Goal: Task Accomplishment & Management: Use online tool/utility

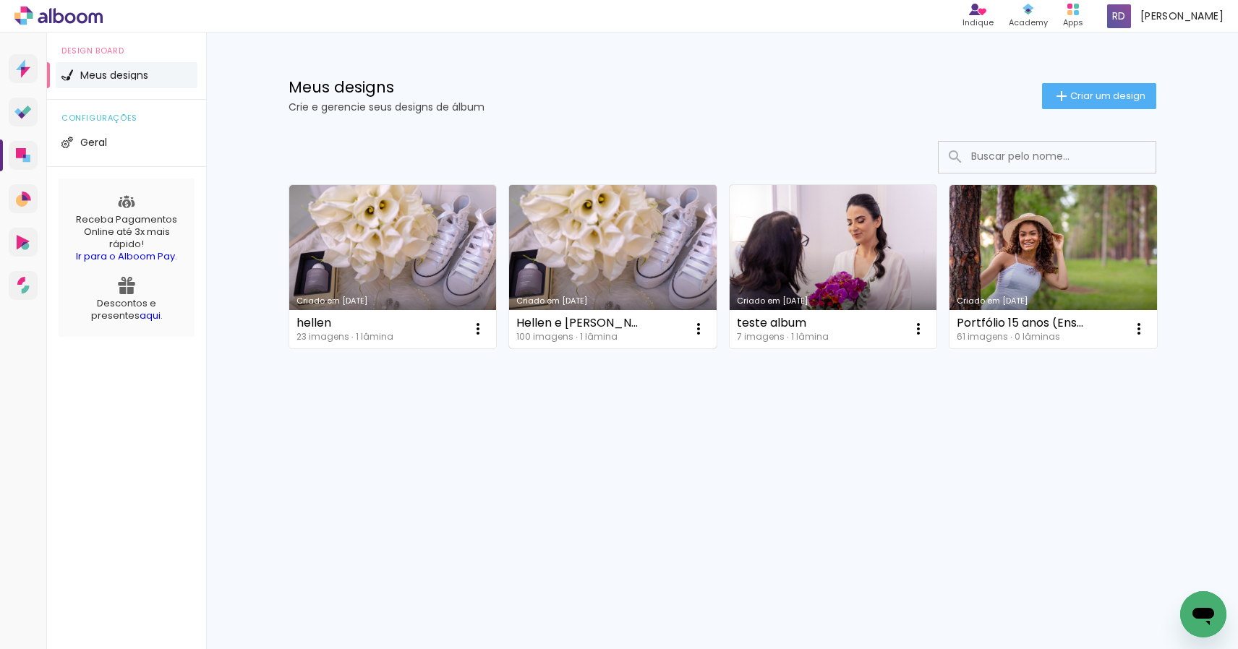
click at [612, 255] on link "Criado em [DATE]" at bounding box center [612, 266] width 207 height 163
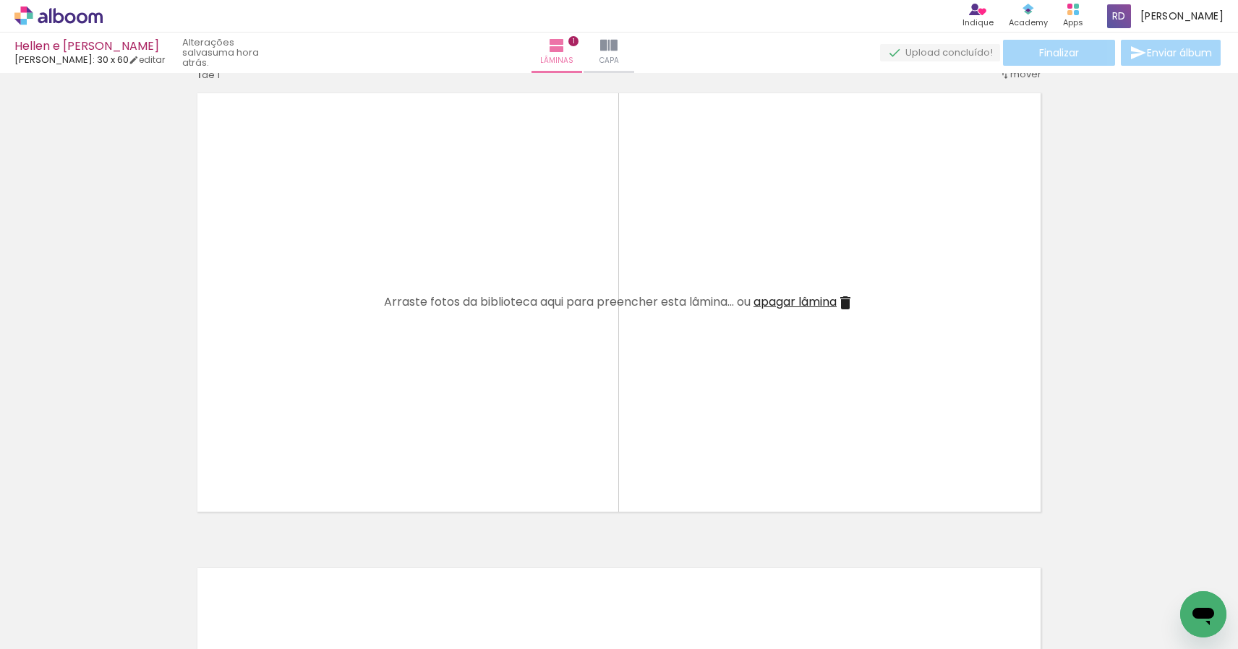
scroll to position [20, 0]
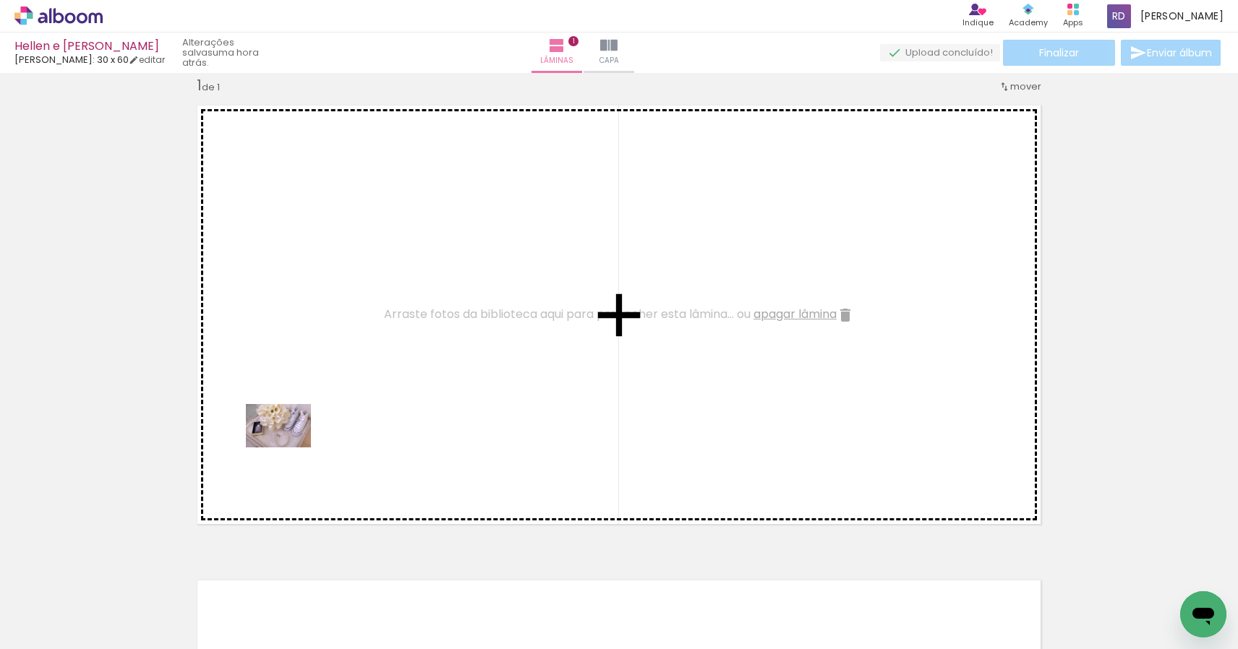
drag, startPoint x: 151, startPoint y: 602, endPoint x: 289, endPoint y: 447, distance: 207.4
click at [289, 447] on quentale-workspace at bounding box center [619, 324] width 1238 height 649
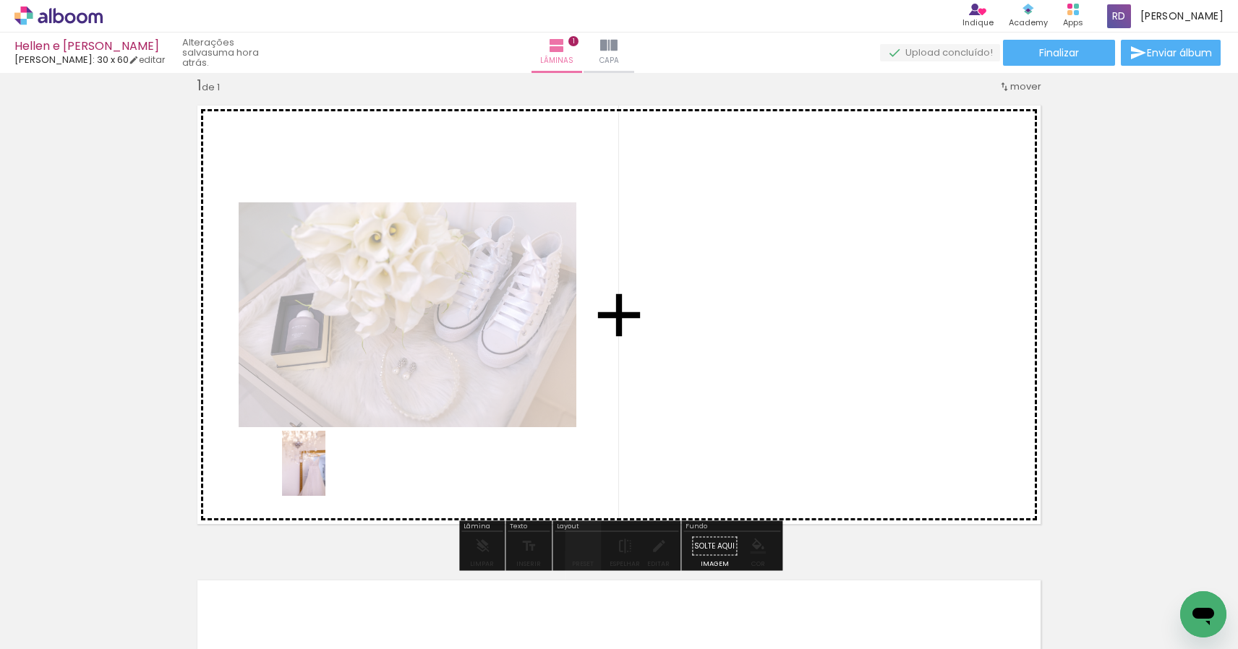
drag, startPoint x: 239, startPoint y: 601, endPoint x: 330, endPoint y: 468, distance: 161.8
click at [330, 468] on quentale-workspace at bounding box center [619, 324] width 1238 height 649
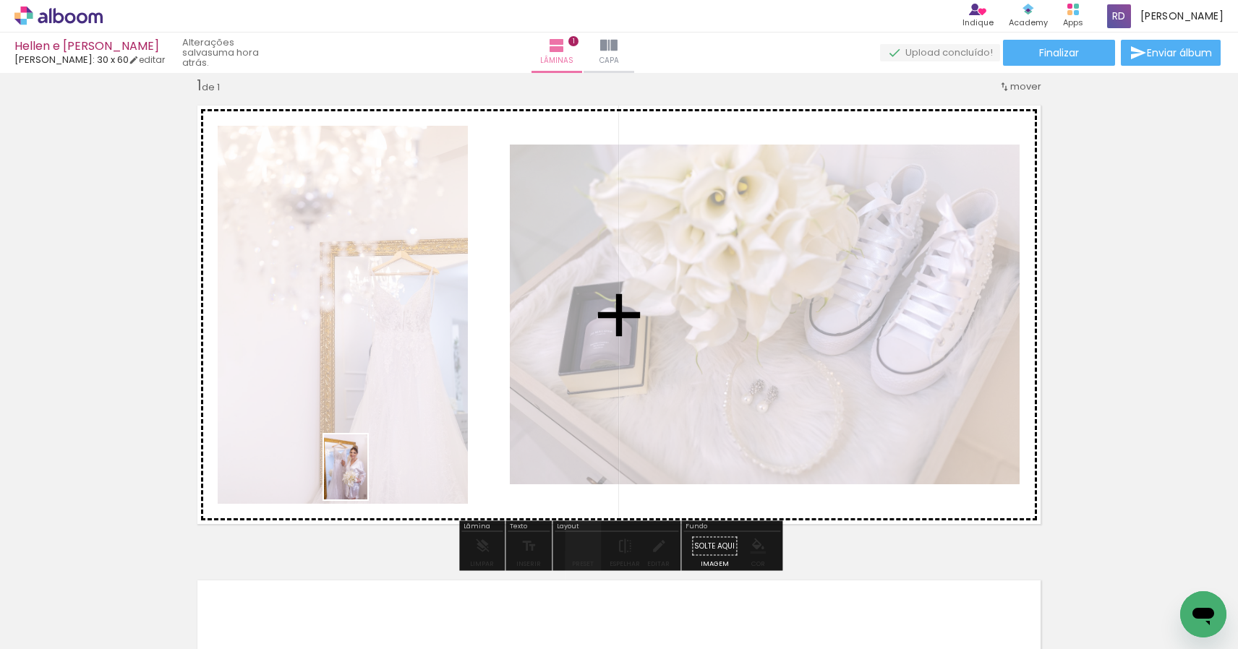
drag, startPoint x: 300, startPoint y: 615, endPoint x: 369, endPoint y: 474, distance: 156.8
click at [369, 474] on quentale-workspace at bounding box center [619, 324] width 1238 height 649
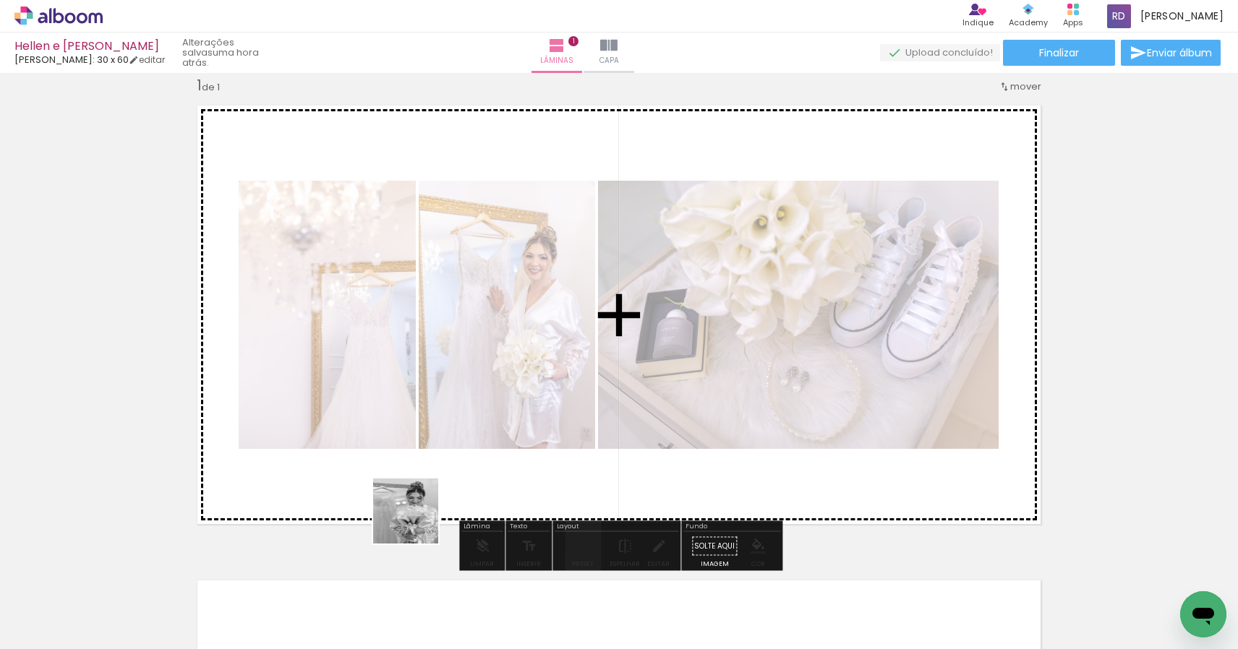
drag, startPoint x: 398, startPoint y: 604, endPoint x: 428, endPoint y: 433, distance: 174.0
click at [428, 433] on quentale-workspace at bounding box center [619, 324] width 1238 height 649
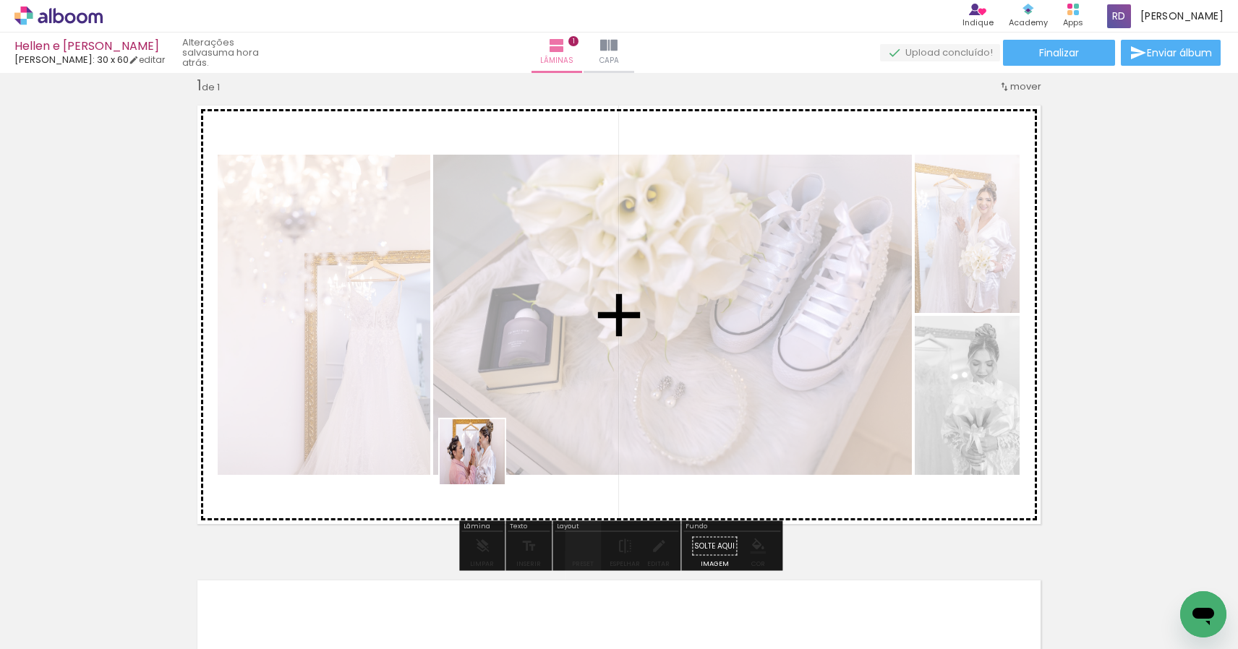
drag, startPoint x: 468, startPoint y: 588, endPoint x: 485, endPoint y: 451, distance: 138.4
click at [485, 451] on quentale-workspace at bounding box center [619, 324] width 1238 height 649
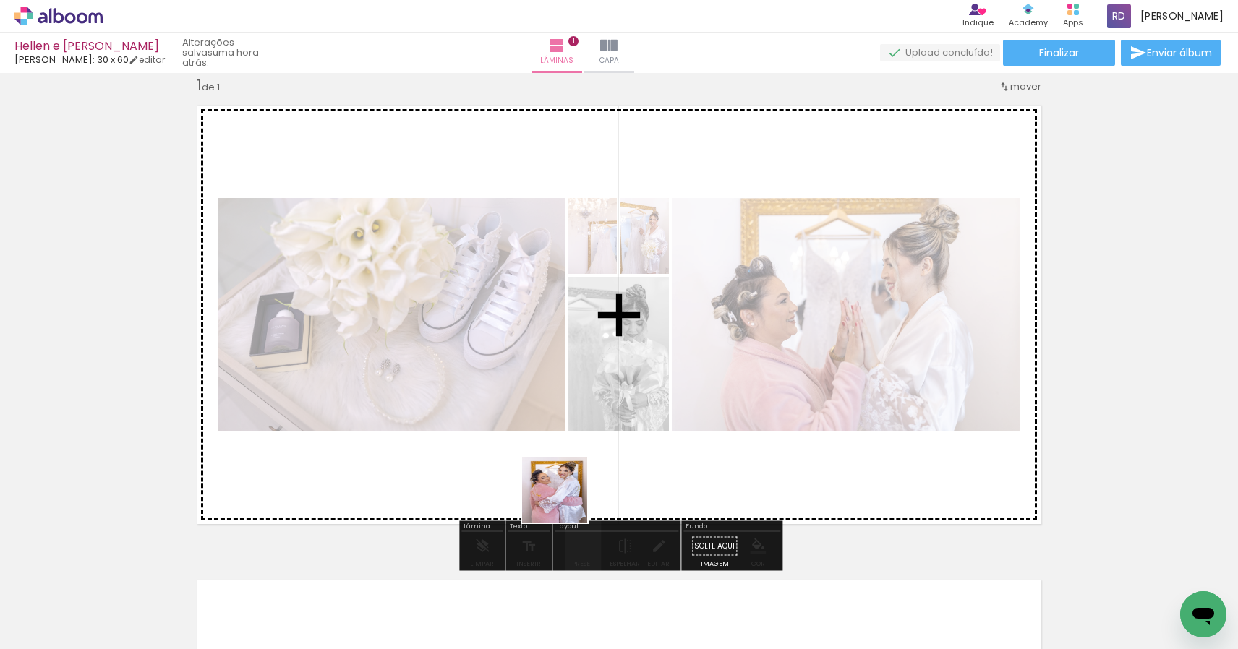
drag, startPoint x: 565, startPoint y: 607, endPoint x: 561, endPoint y: 445, distance: 161.3
click at [561, 445] on quentale-workspace at bounding box center [619, 324] width 1238 height 649
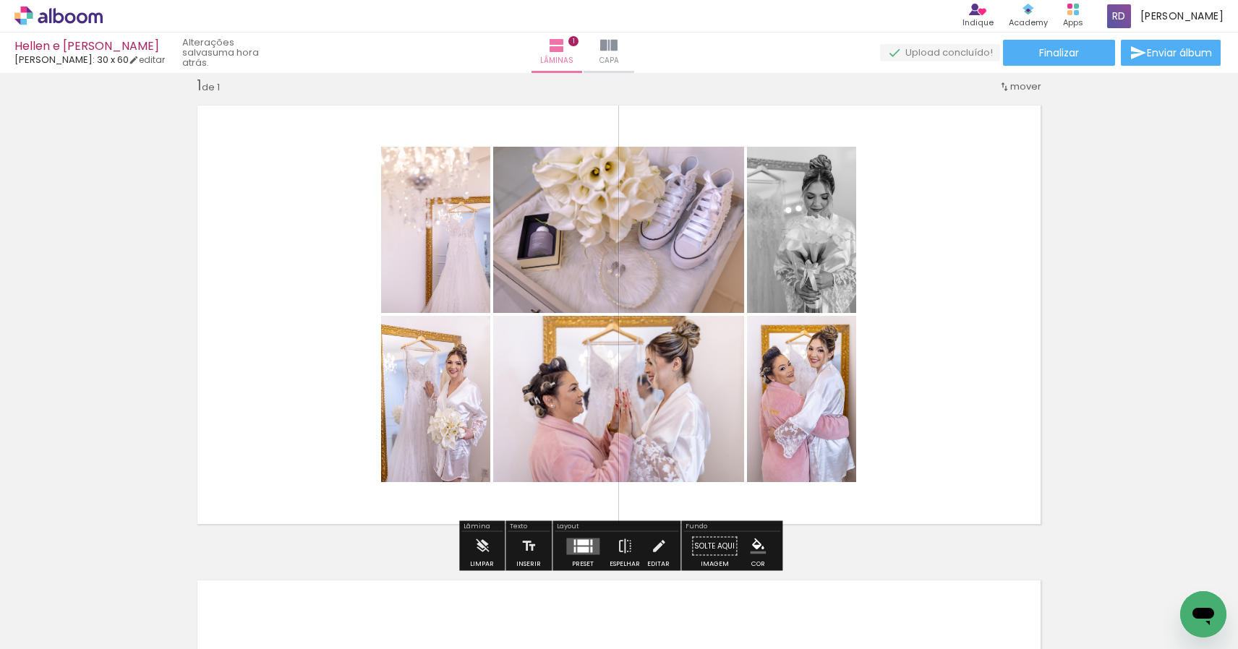
click at [583, 549] on div at bounding box center [583, 550] width 12 height 6
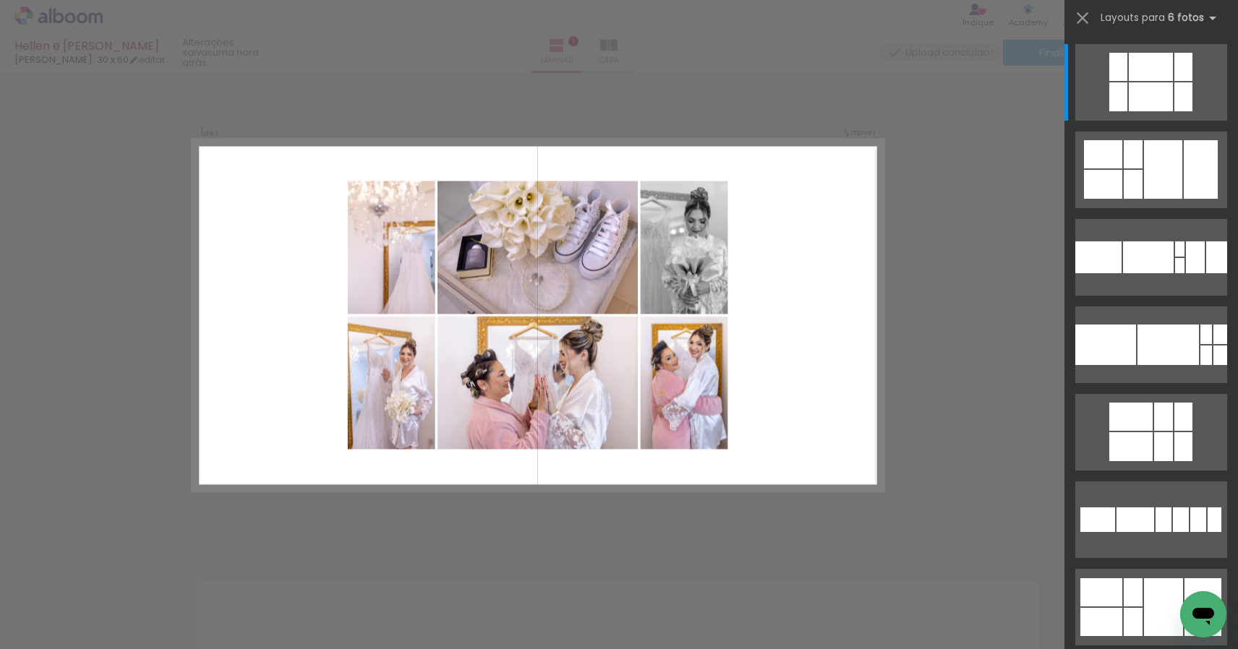
scroll to position [18, 0]
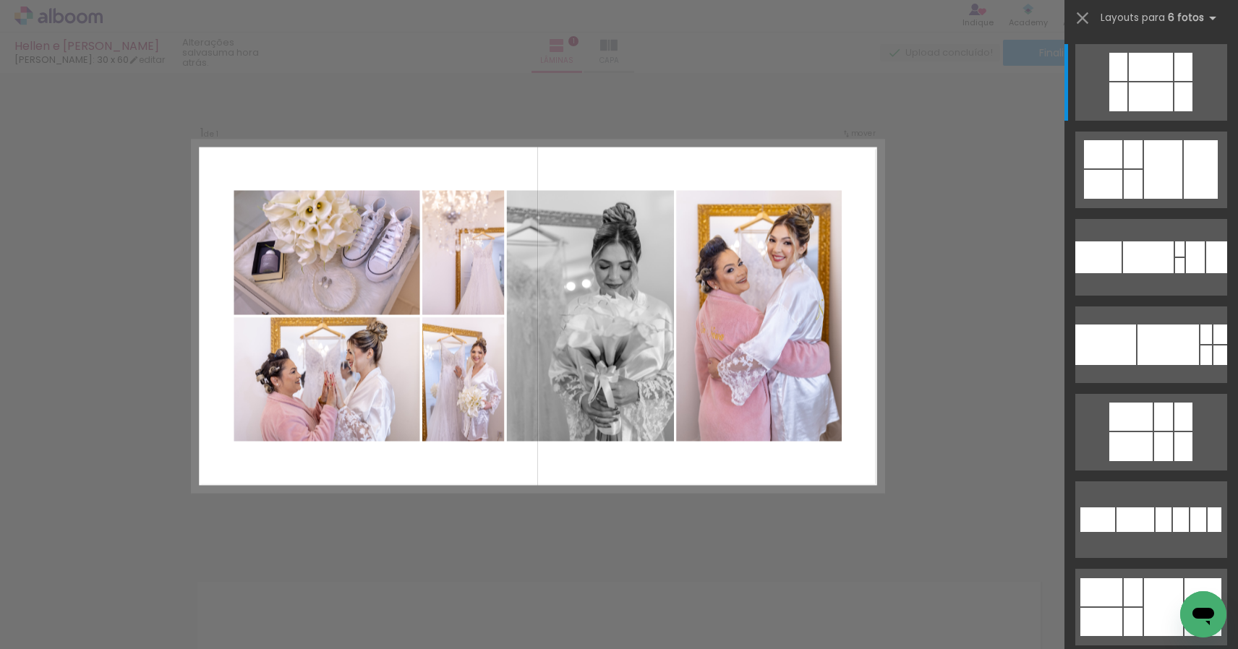
click at [591, 466] on quentale-layouter at bounding box center [537, 316] width 690 height 351
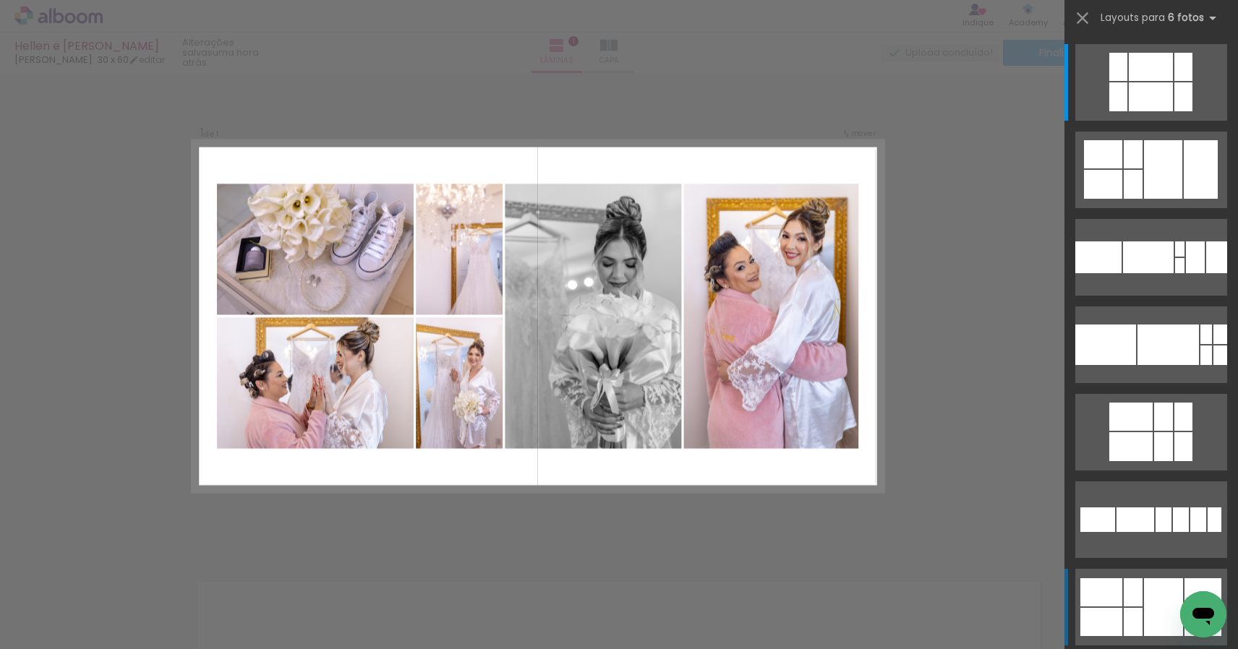
click at [1119, 81] on div at bounding box center [1118, 67] width 18 height 28
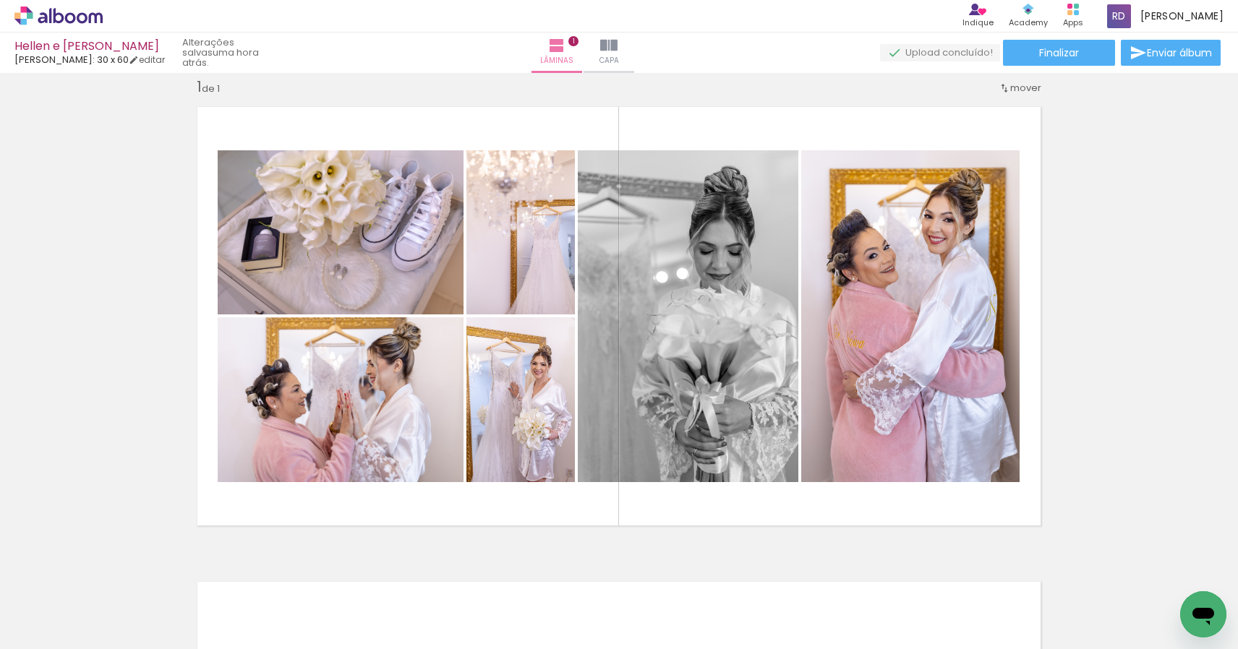
scroll to position [0, 0]
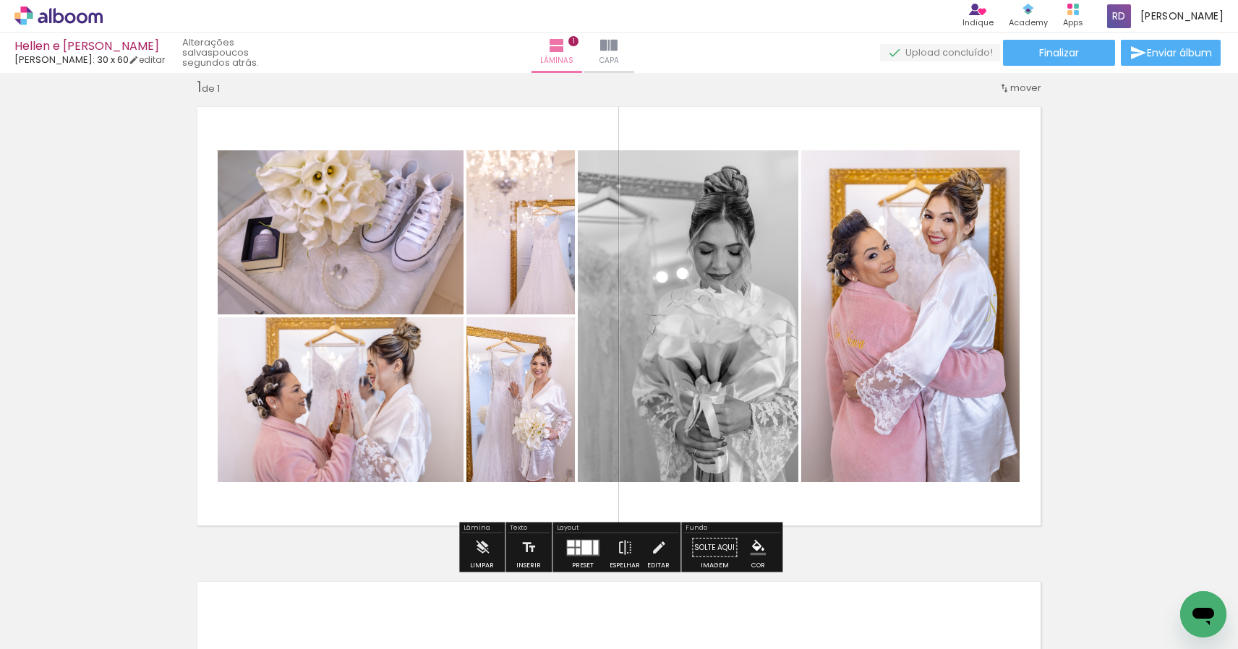
click at [0, 0] on paper-item at bounding box center [0, 0] width 0 height 0
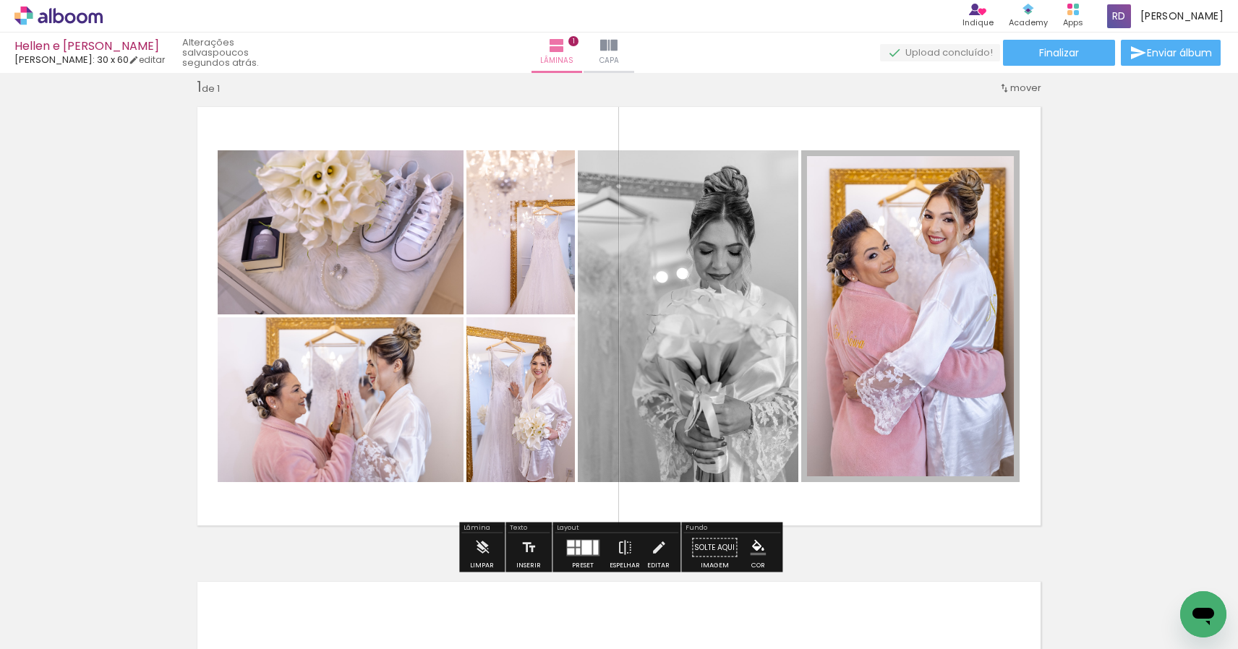
click at [374, 168] on div at bounding box center [364, 165] width 17 height 14
click at [0, 0] on span at bounding box center [0, 0] width 0 height 0
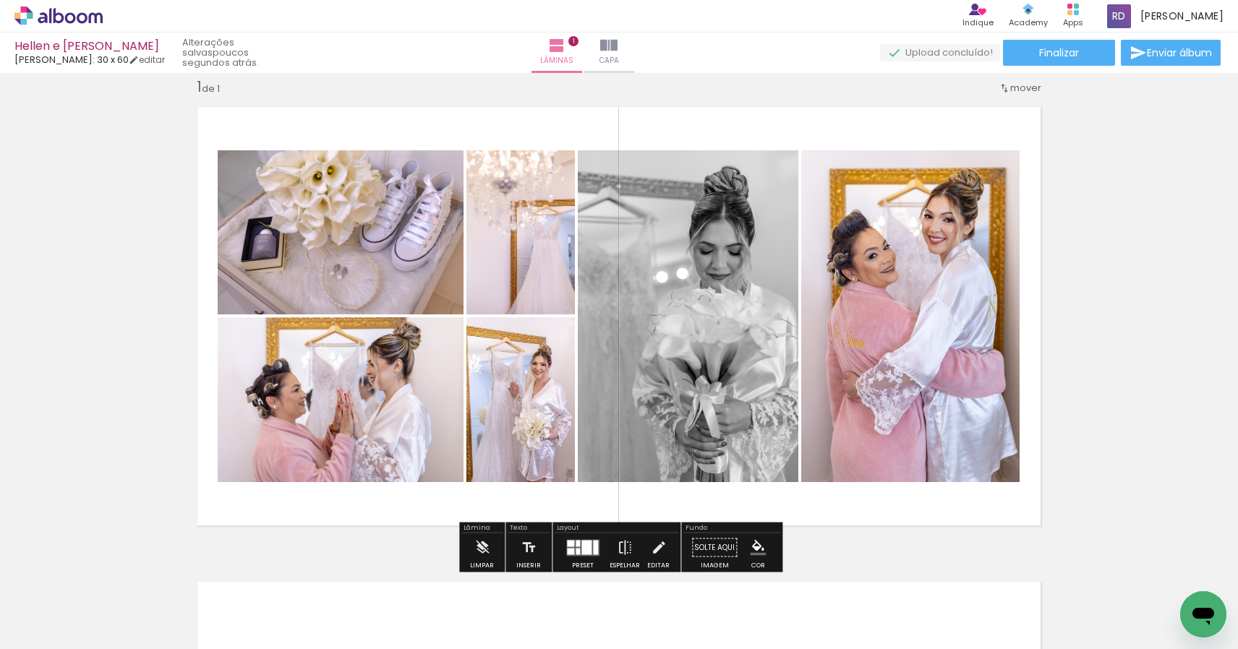
click at [810, 505] on quentale-layouter at bounding box center [618, 316] width 863 height 439
click at [824, 471] on quentale-photo at bounding box center [910, 316] width 218 height 332
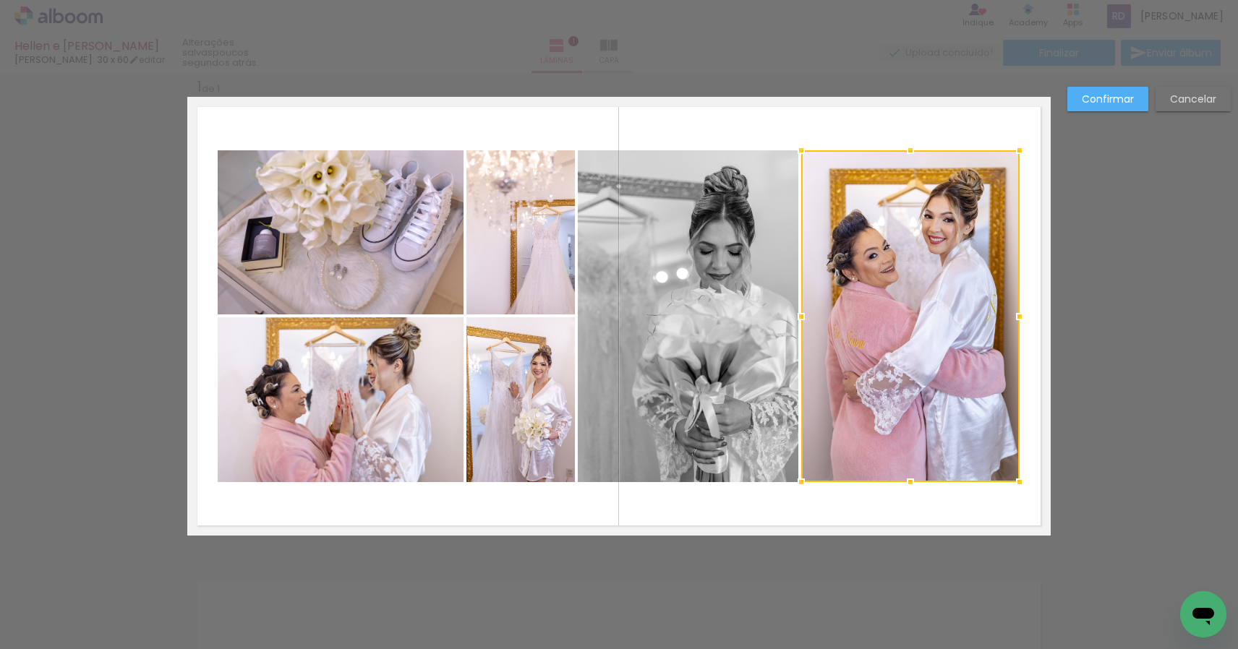
click at [836, 437] on div at bounding box center [910, 316] width 218 height 332
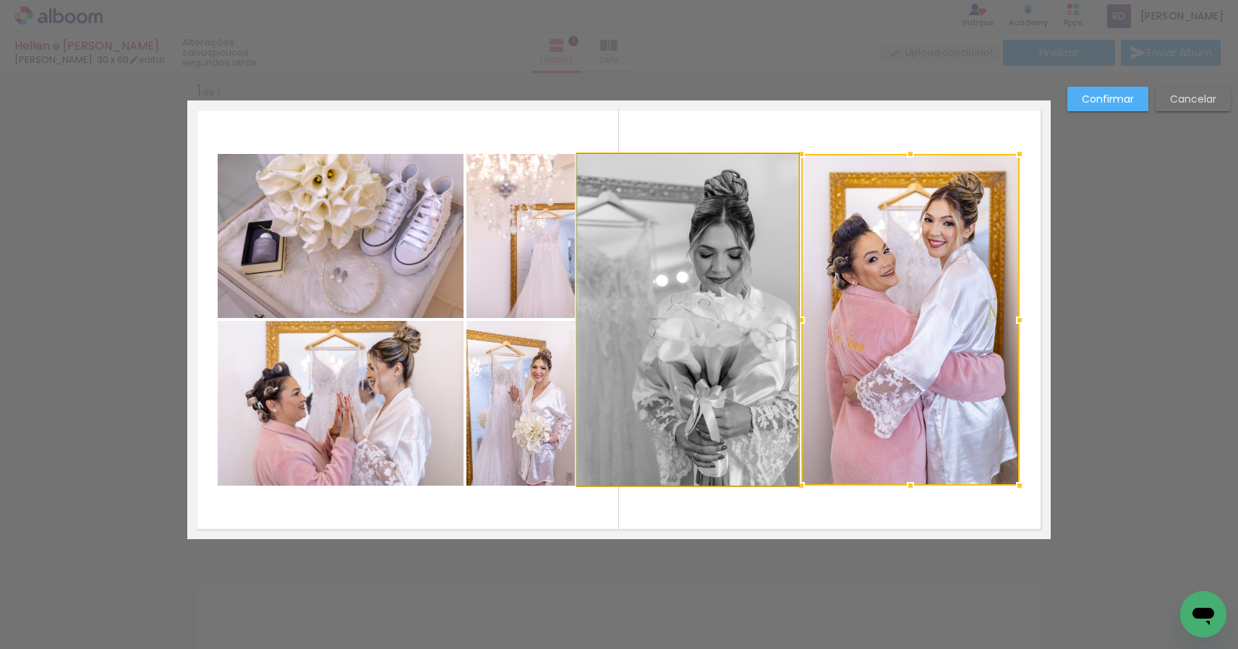
click at [763, 428] on quentale-photo at bounding box center [688, 320] width 220 height 332
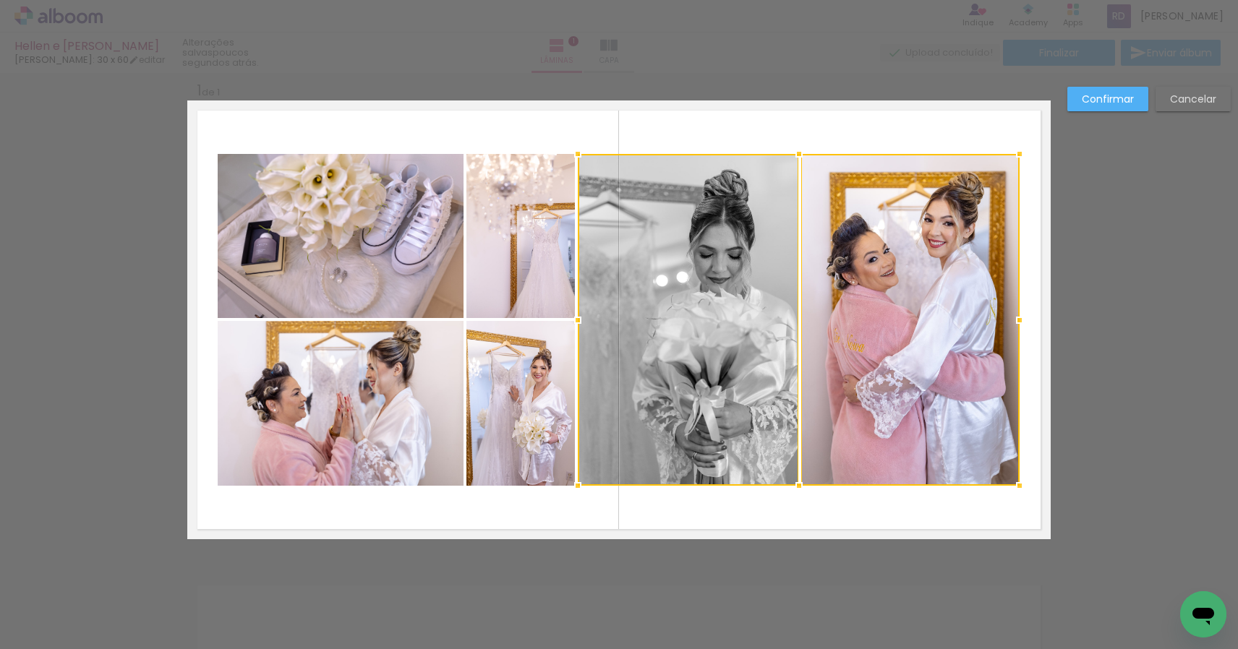
click at [510, 295] on quentale-photo at bounding box center [520, 236] width 108 height 164
click at [513, 412] on div at bounding box center [742, 320] width 553 height 332
click at [353, 400] on quentale-photo at bounding box center [341, 403] width 246 height 165
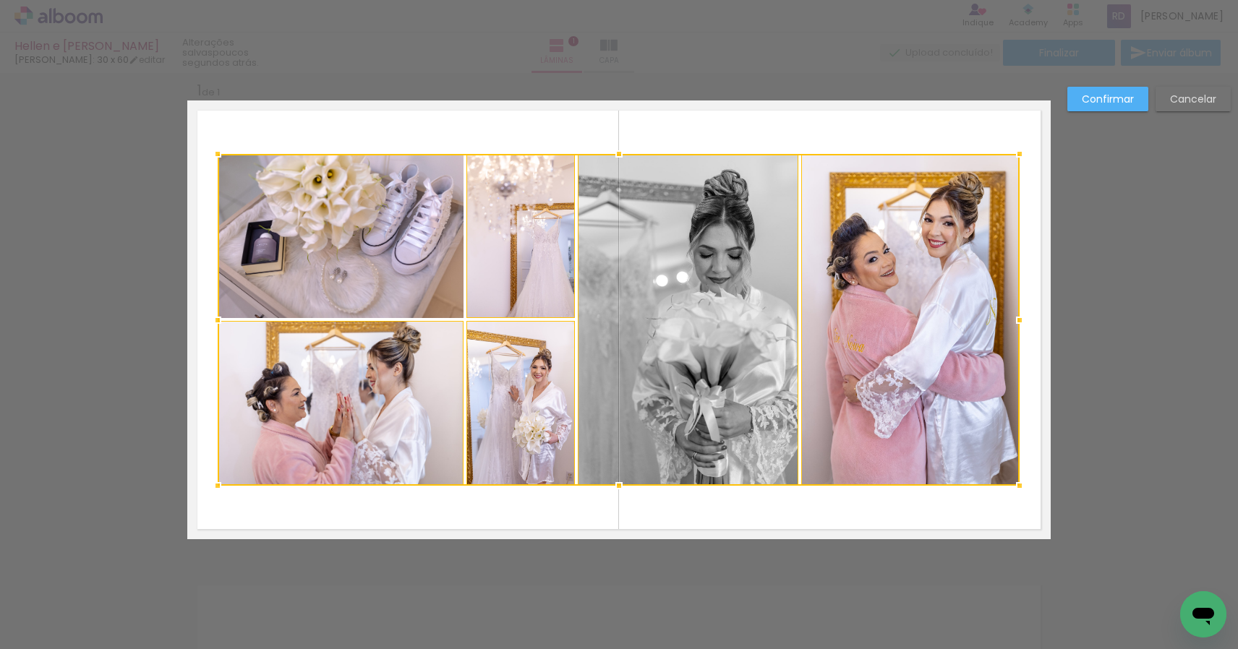
scroll to position [20, 0]
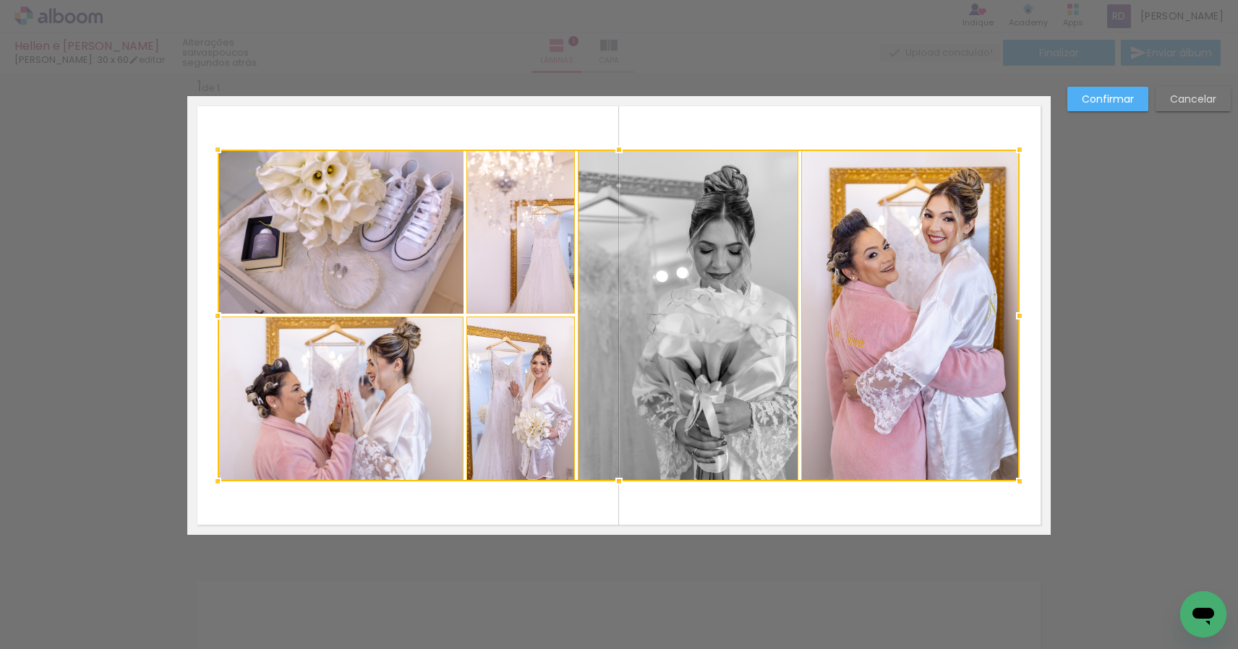
click at [326, 216] on div at bounding box center [619, 316] width 802 height 332
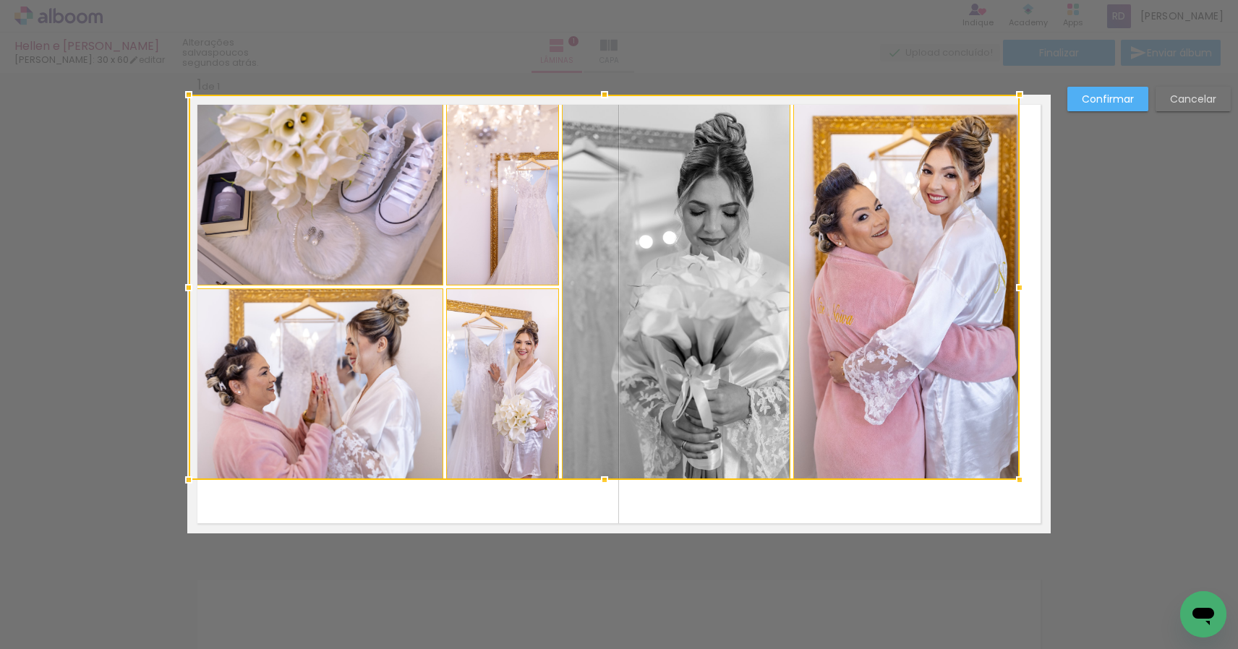
drag, startPoint x: 216, startPoint y: 148, endPoint x: 174, endPoint y: 89, distance: 72.6
click at [174, 89] on div at bounding box center [188, 94] width 29 height 29
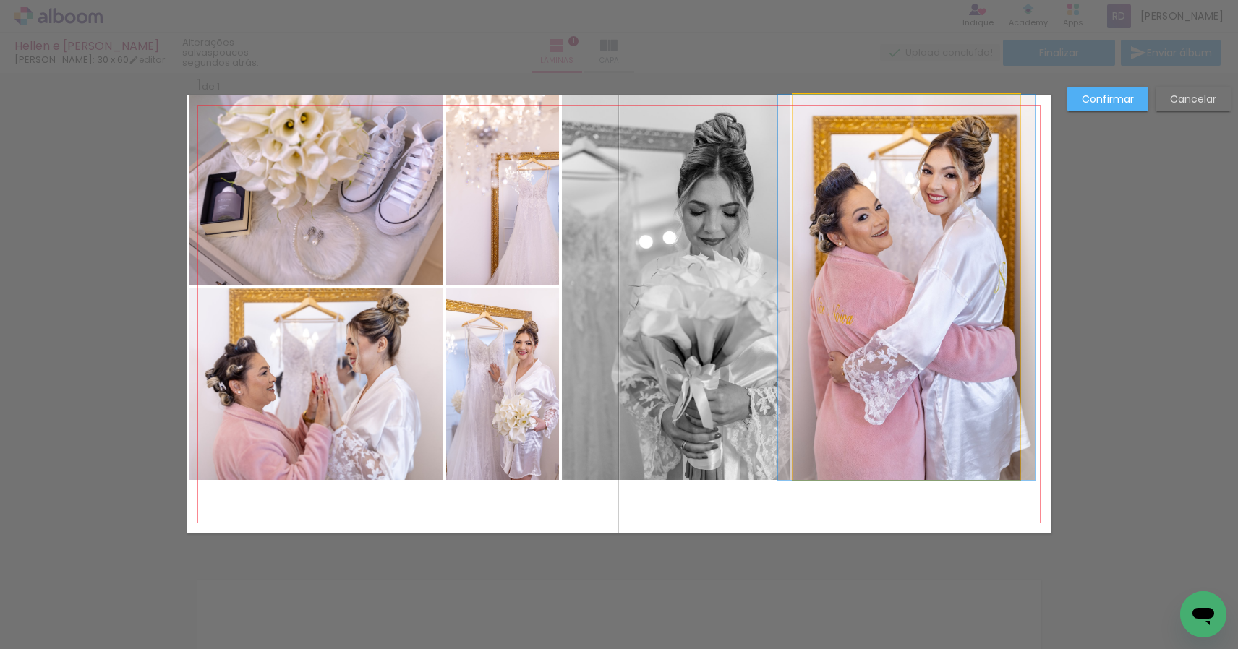
click at [994, 465] on quentale-photo at bounding box center [906, 287] width 226 height 385
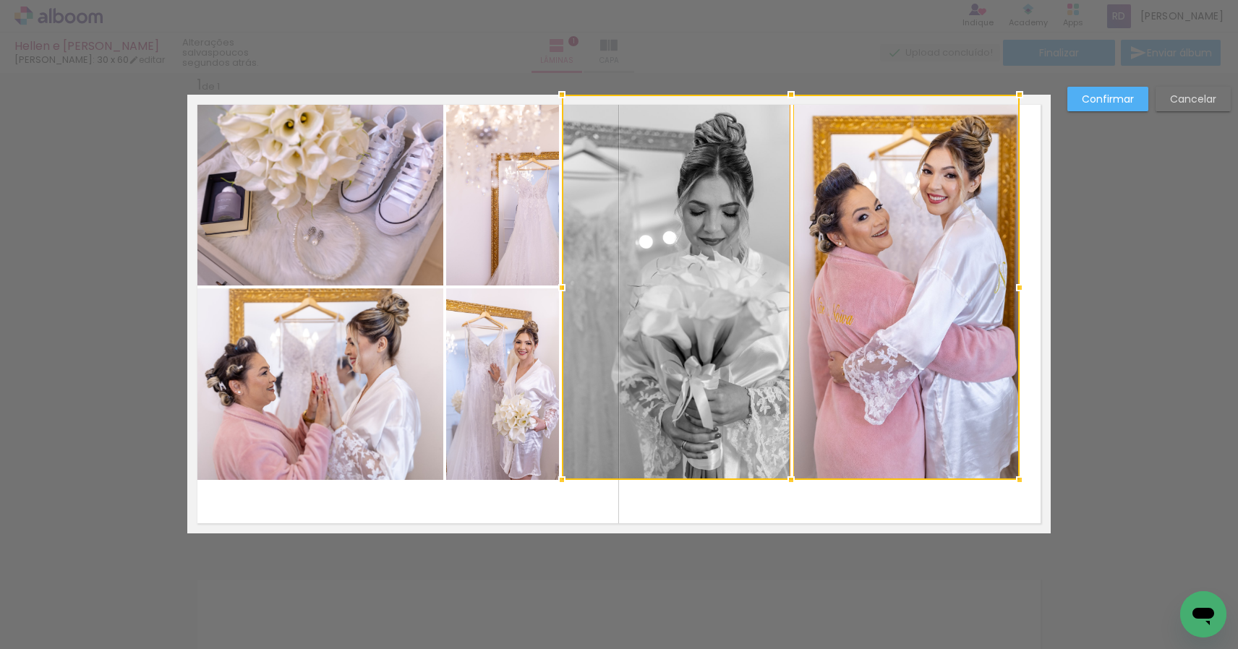
click at [708, 443] on album-spread "1 de 1" at bounding box center [618, 314] width 863 height 439
click at [510, 413] on quentale-photo at bounding box center [502, 384] width 113 height 192
click at [503, 231] on div at bounding box center [732, 287] width 573 height 385
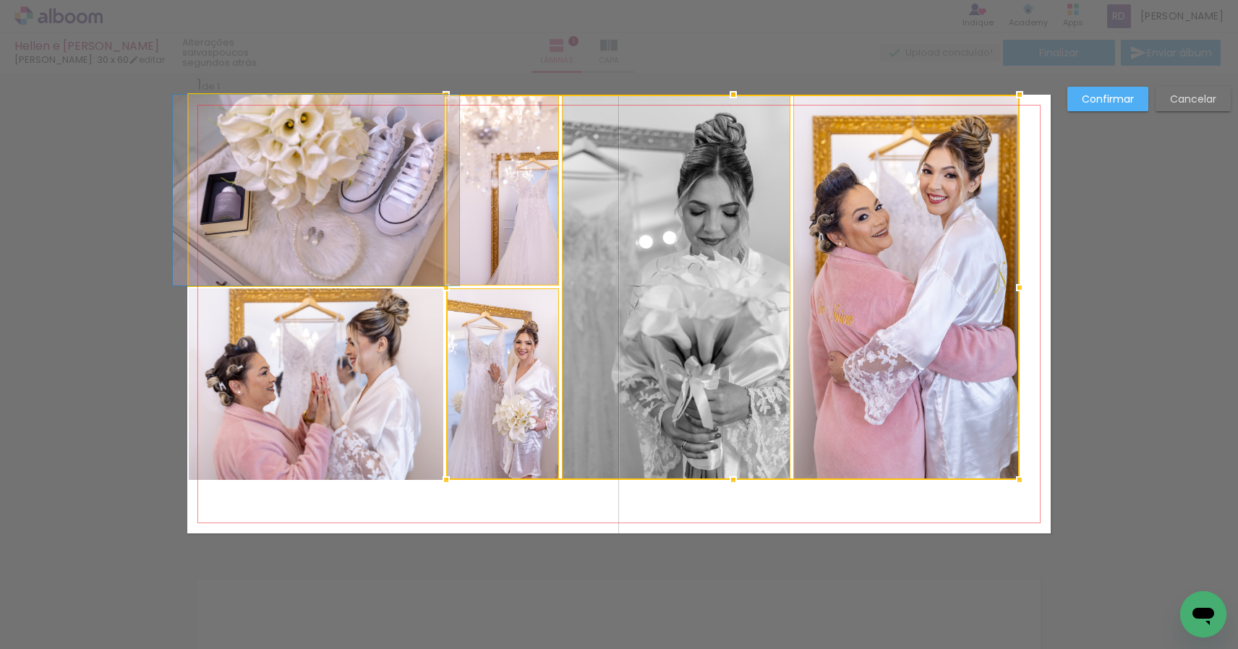
click at [340, 226] on quentale-photo at bounding box center [316, 190] width 254 height 191
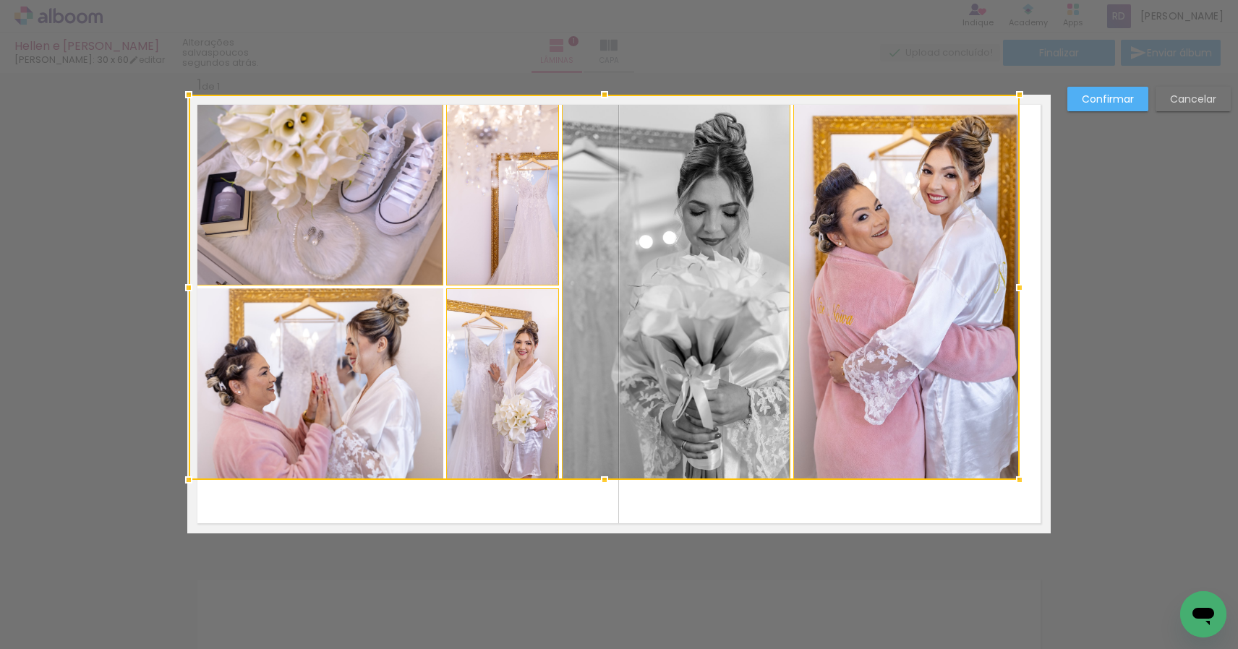
click at [347, 369] on div at bounding box center [604, 287] width 831 height 385
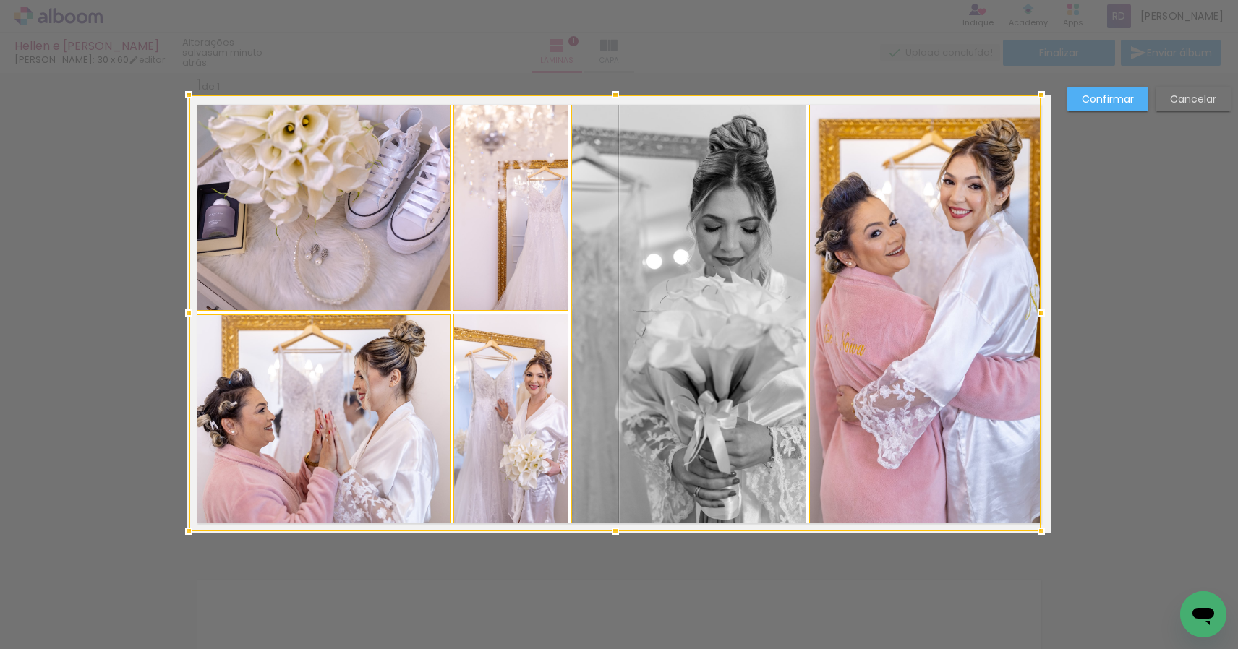
drag, startPoint x: 1016, startPoint y: 476, endPoint x: 1097, endPoint y: 544, distance: 105.7
click at [1097, 544] on div "Inserir lâmina 1 de 1 Confirmar Cancelar" at bounding box center [619, 545] width 1238 height 985
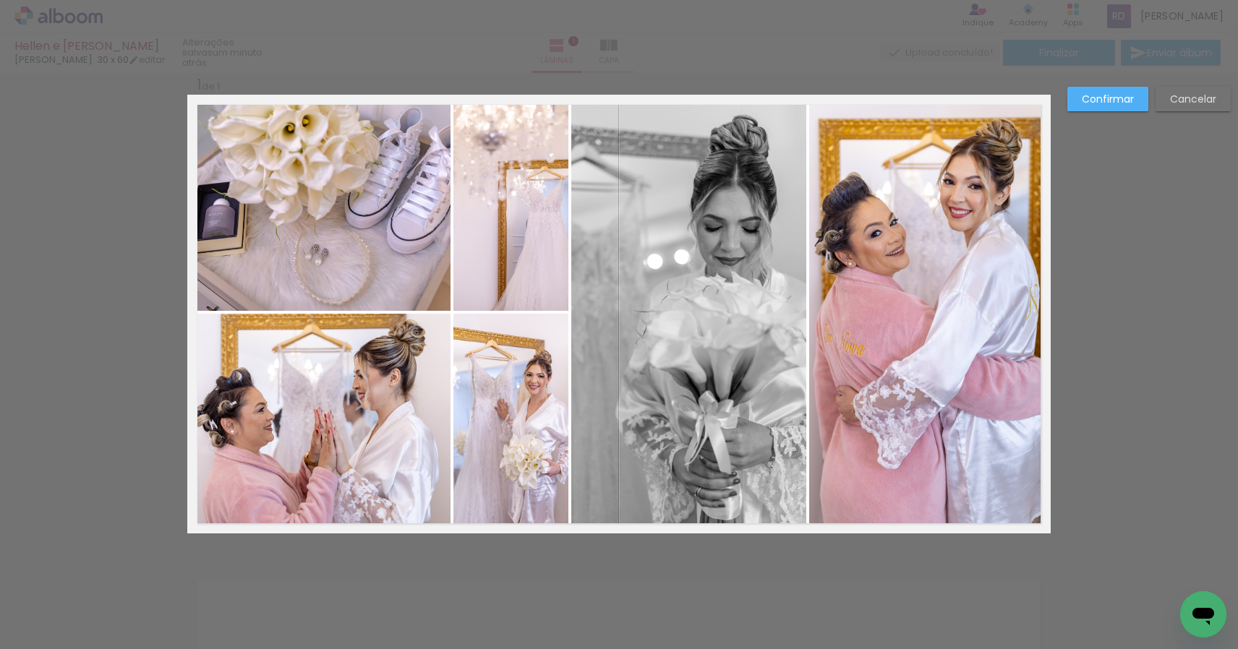
click at [1036, 314] on quentale-photo at bounding box center [925, 313] width 232 height 437
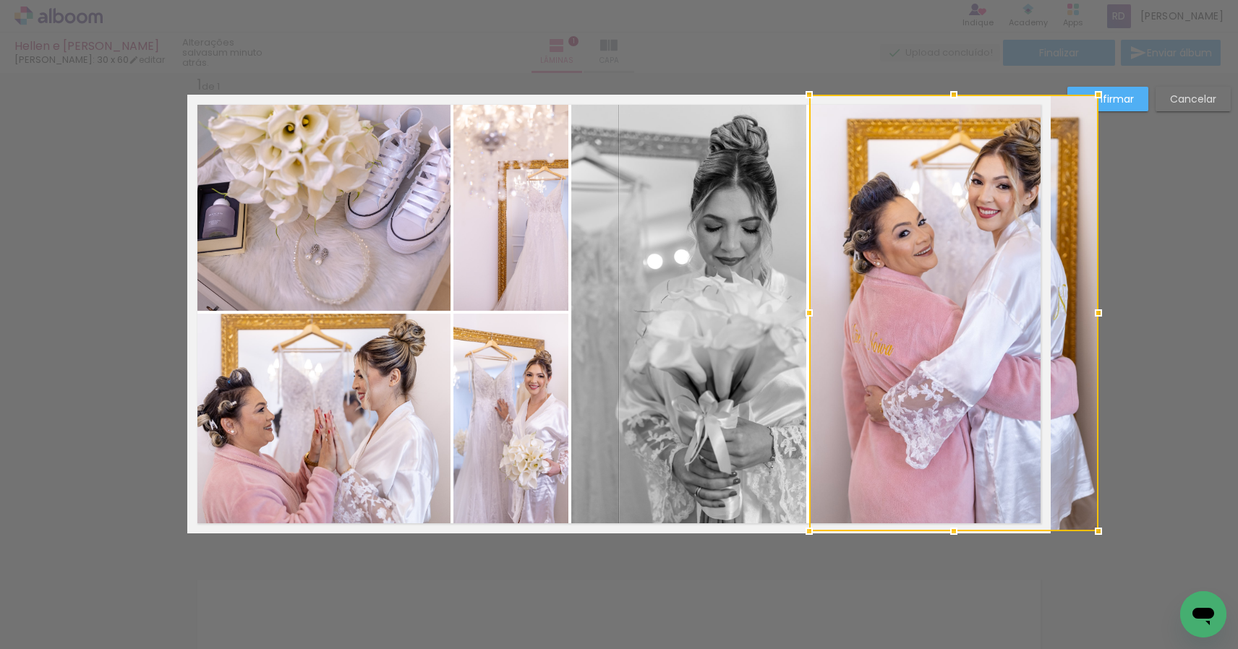
drag, startPoint x: 1040, startPoint y: 312, endPoint x: 1062, endPoint y: 312, distance: 22.4
click at [1062, 312] on div at bounding box center [953, 313] width 289 height 437
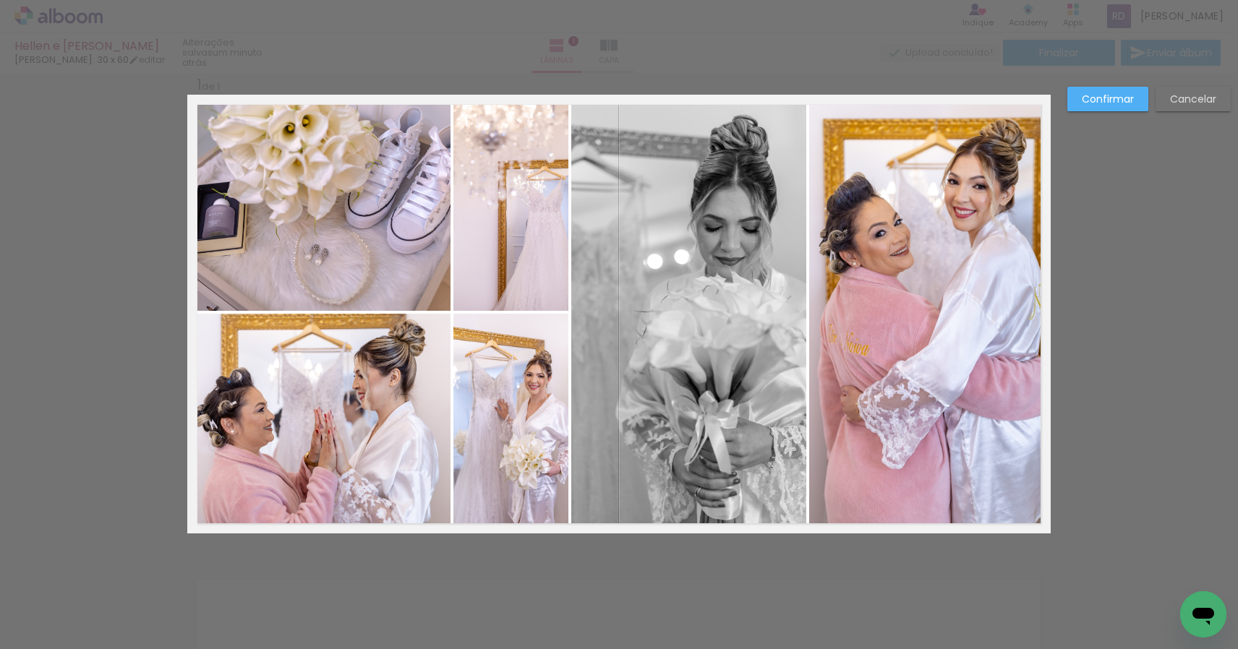
click at [1008, 335] on quentale-photo at bounding box center [929, 313] width 241 height 437
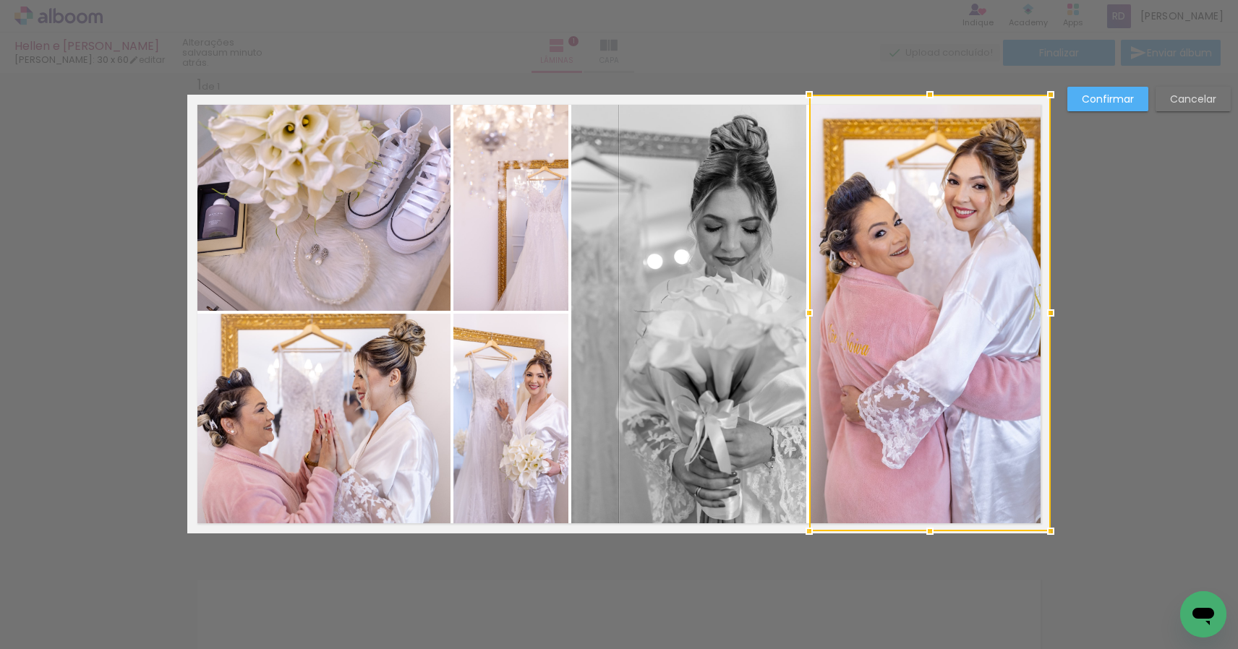
click at [1008, 335] on div at bounding box center [929, 313] width 241 height 437
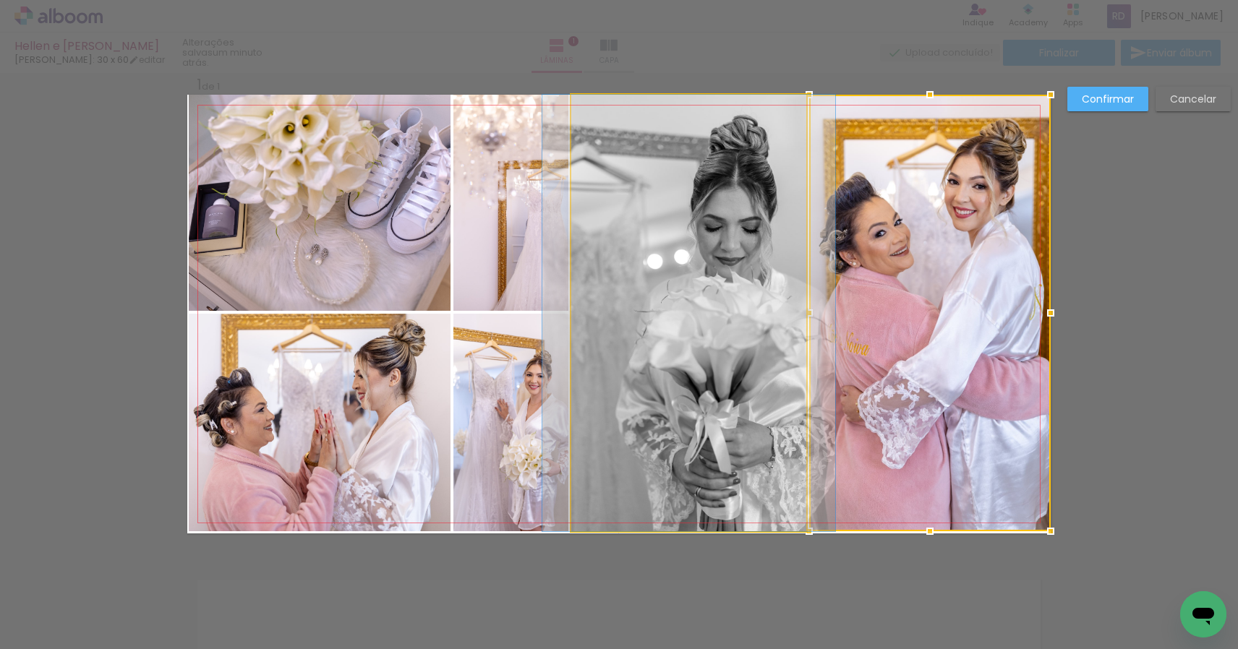
click at [781, 309] on quentale-photo at bounding box center [688, 313] width 235 height 437
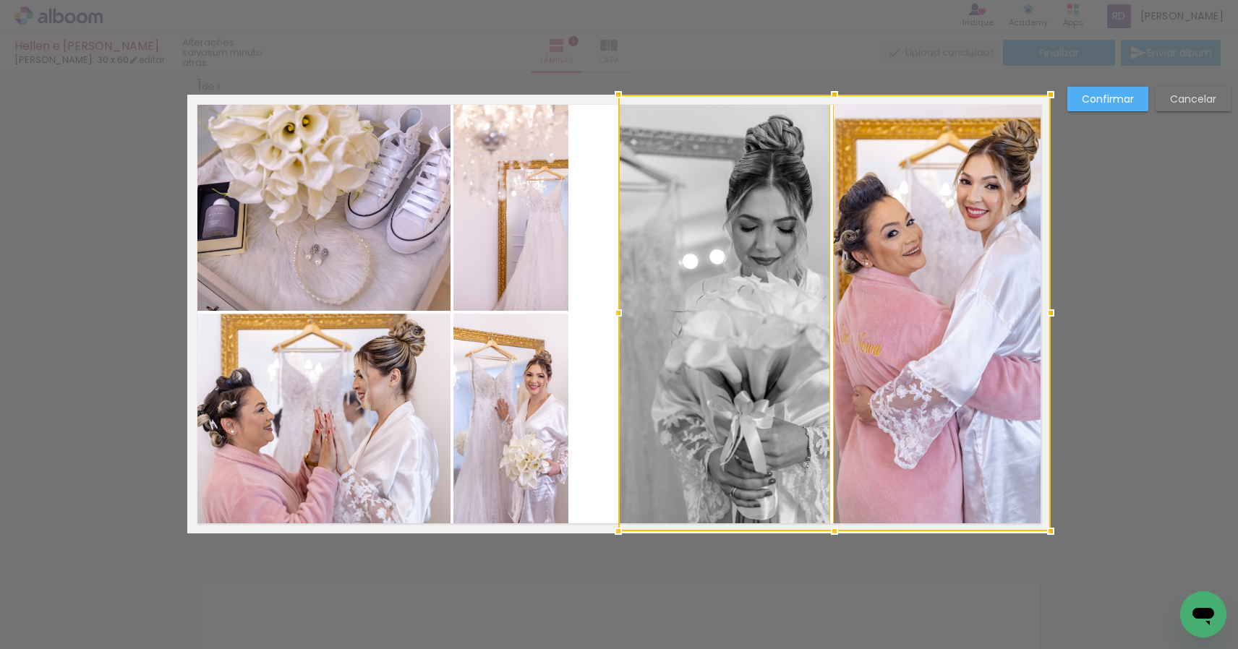
drag, startPoint x: 575, startPoint y: 313, endPoint x: 610, endPoint y: 314, distance: 35.4
click at [610, 314] on div at bounding box center [618, 313] width 29 height 29
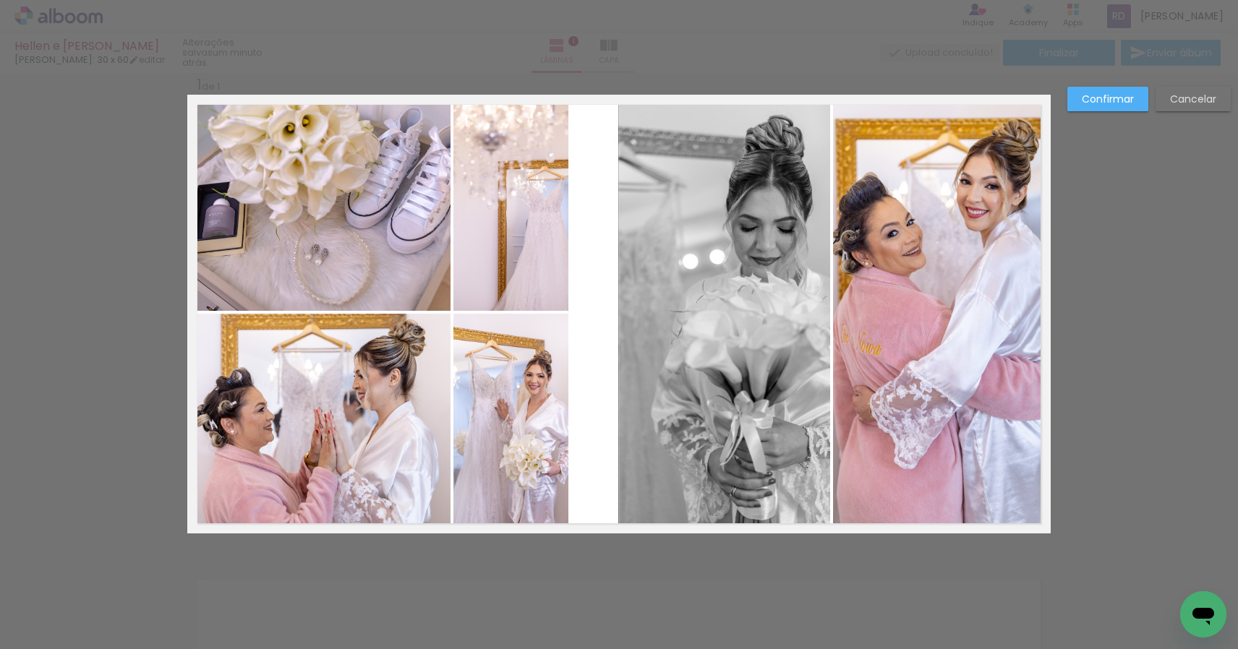
click at [548, 299] on quentale-photo at bounding box center [511, 203] width 116 height 216
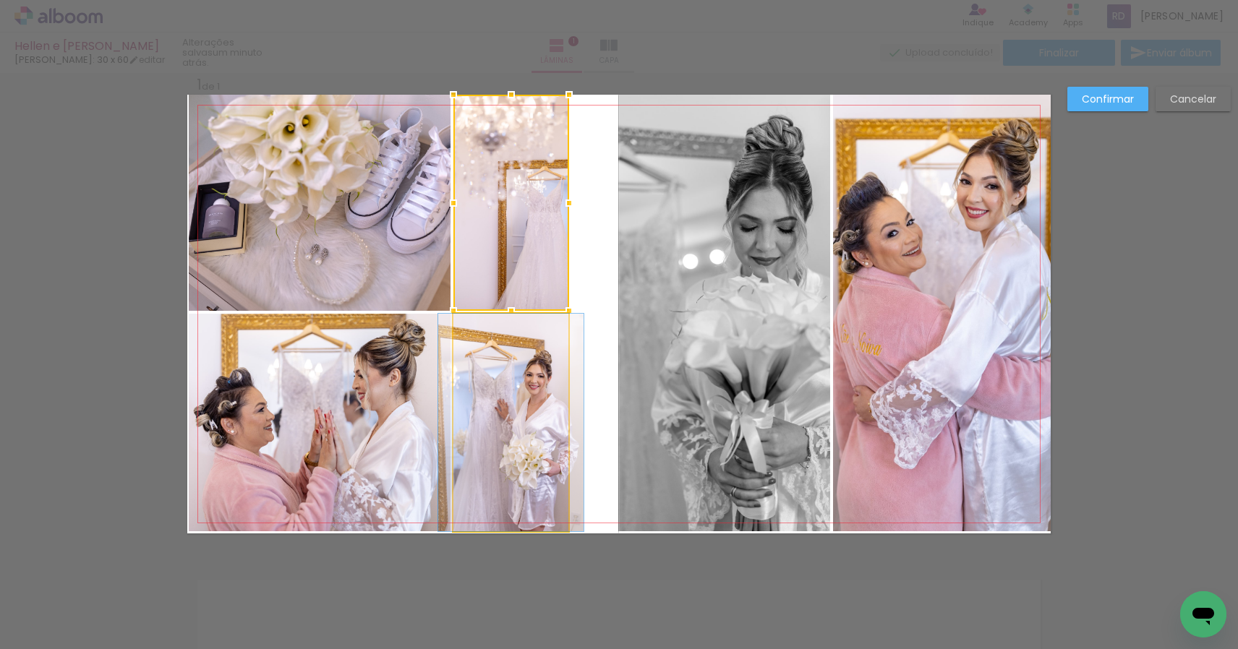
click at [532, 369] on quentale-photo at bounding box center [511, 423] width 116 height 218
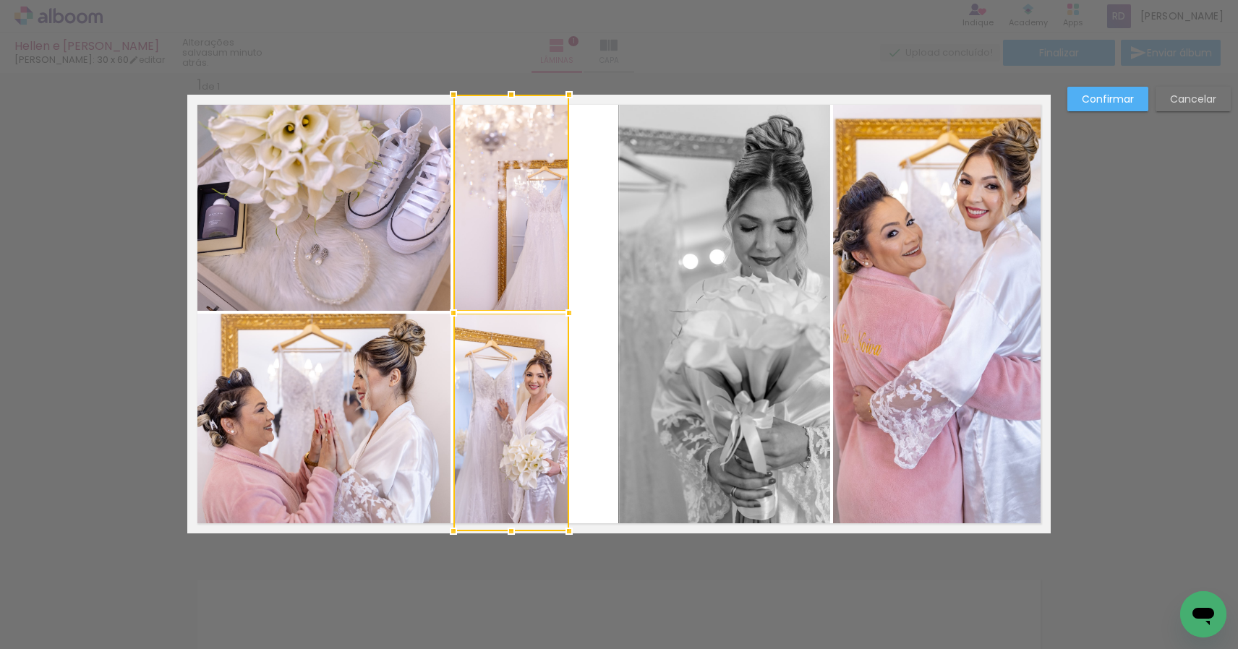
click at [382, 367] on quentale-photo at bounding box center [320, 423] width 262 height 218
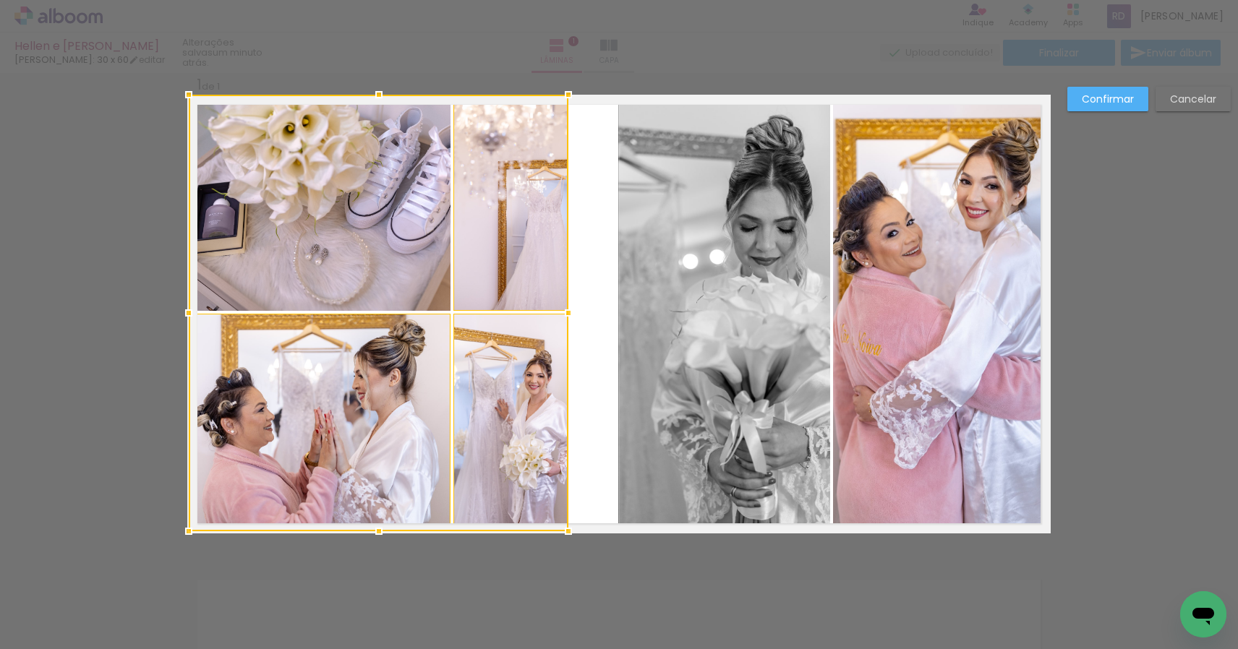
click at [371, 266] on div at bounding box center [379, 313] width 380 height 437
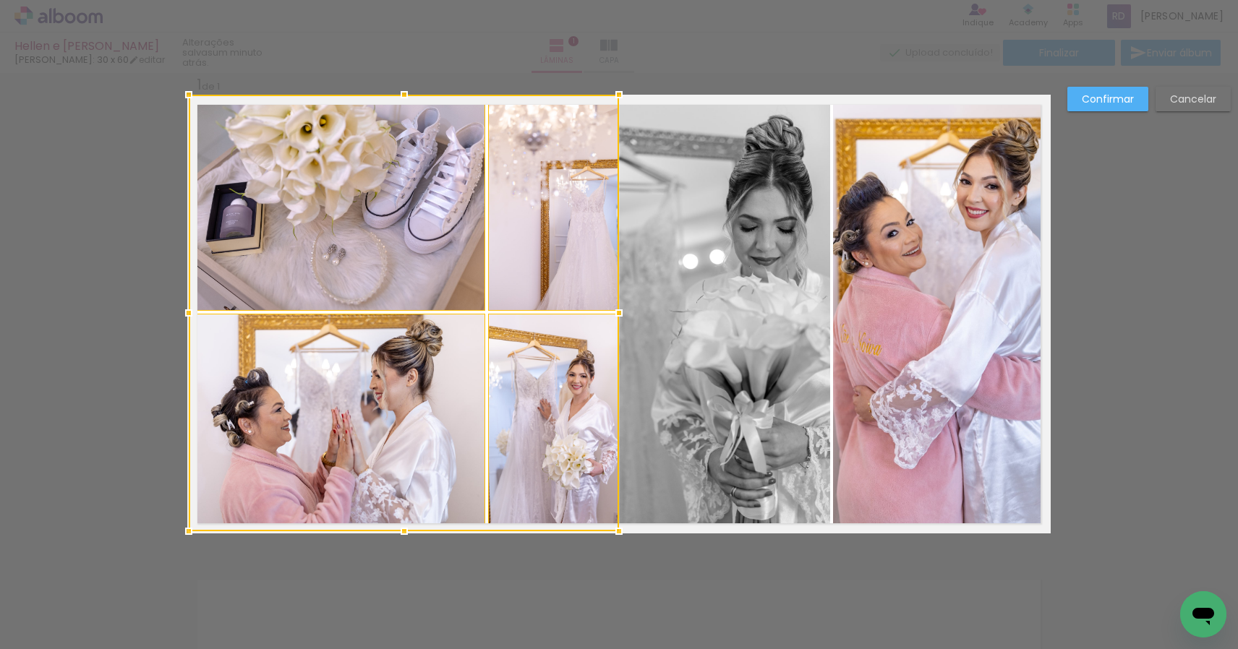
drag, startPoint x: 567, startPoint y: 312, endPoint x: 617, endPoint y: 312, distance: 50.6
click at [617, 312] on div at bounding box center [618, 313] width 29 height 29
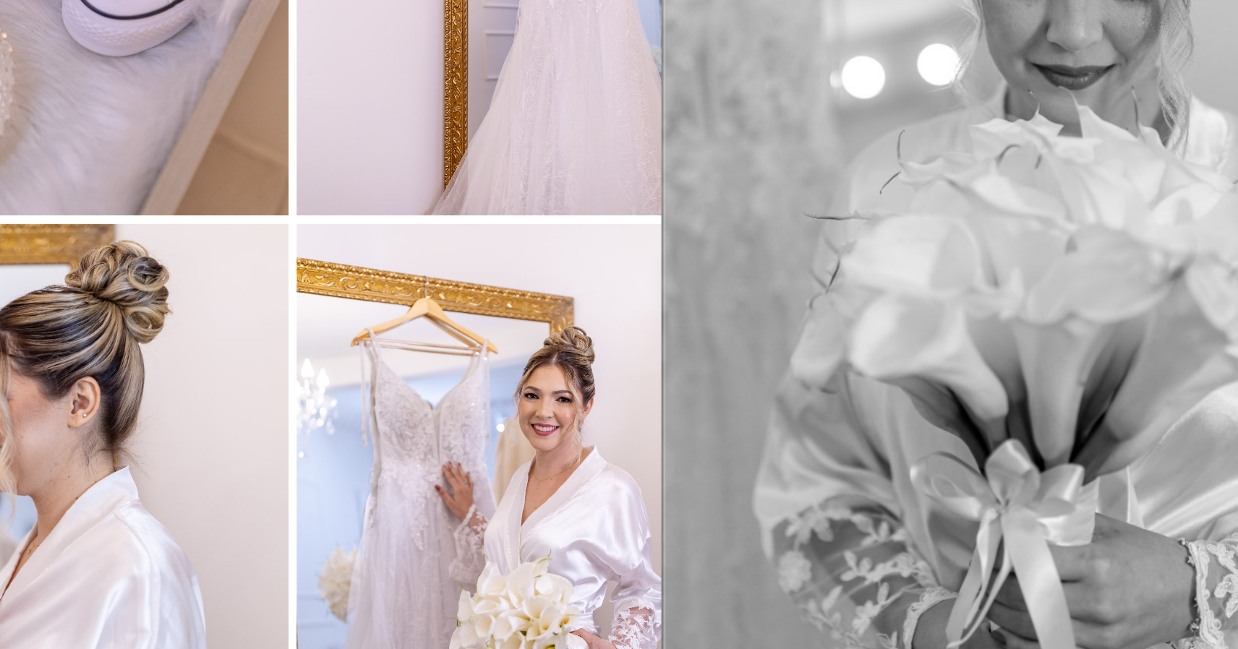
click at [618, 95] on quentale-photo at bounding box center [724, 313] width 212 height 437
click at [604, 299] on div at bounding box center [618, 313] width 29 height 29
click at [488, 314] on quentale-photo at bounding box center [553, 423] width 131 height 218
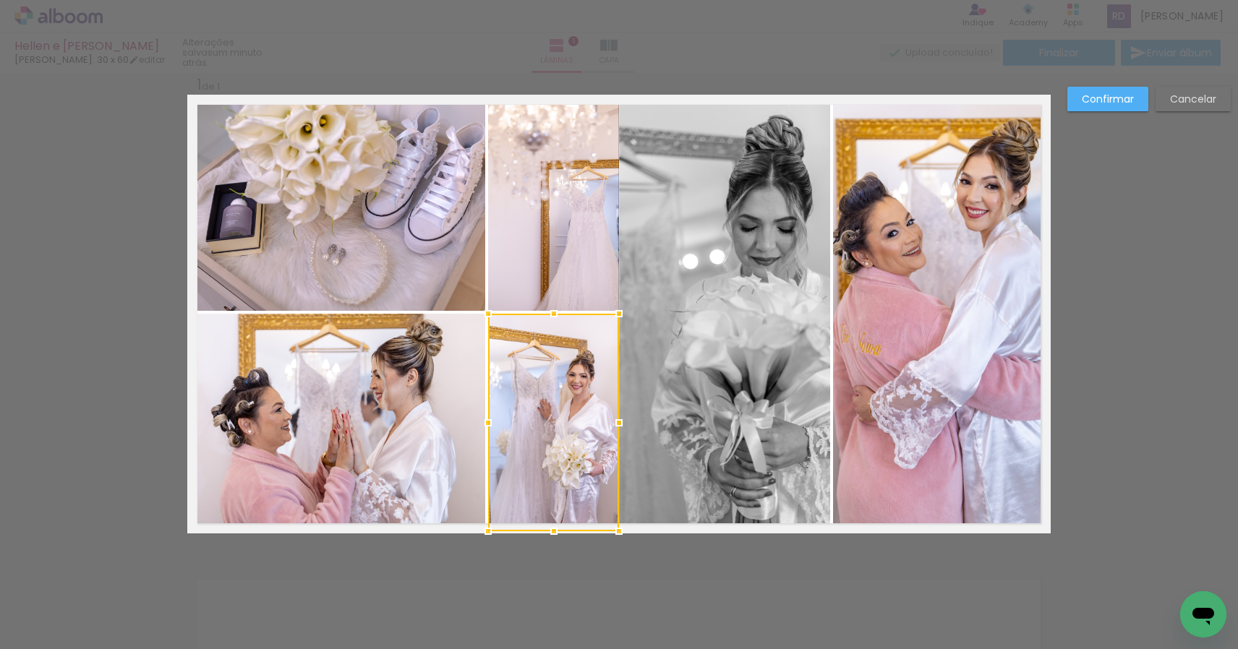
click at [632, 559] on div "Confirmar Cancelar" at bounding box center [619, 545] width 1238 height 985
click at [0, 0] on slot "Confirmar" at bounding box center [0, 0] width 0 height 0
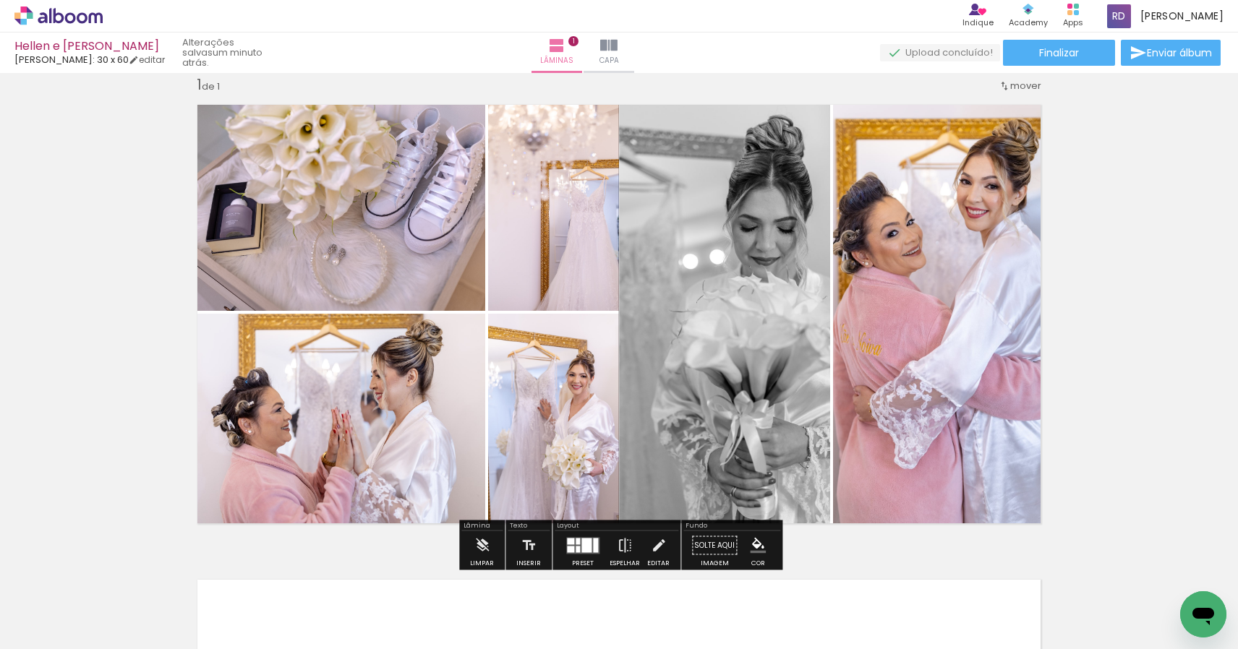
click at [928, 362] on quentale-photo at bounding box center [942, 313] width 218 height 437
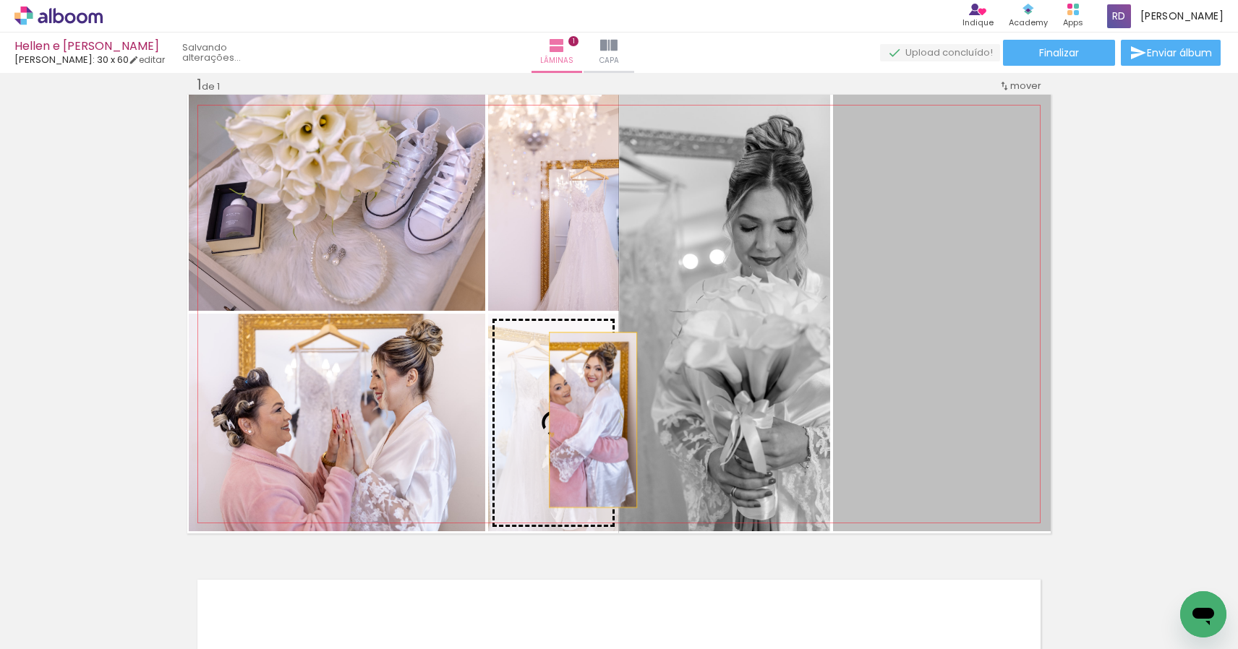
drag, startPoint x: 935, startPoint y: 326, endPoint x: 593, endPoint y: 420, distance: 354.6
click at [0, 0] on slot at bounding box center [0, 0] width 0 height 0
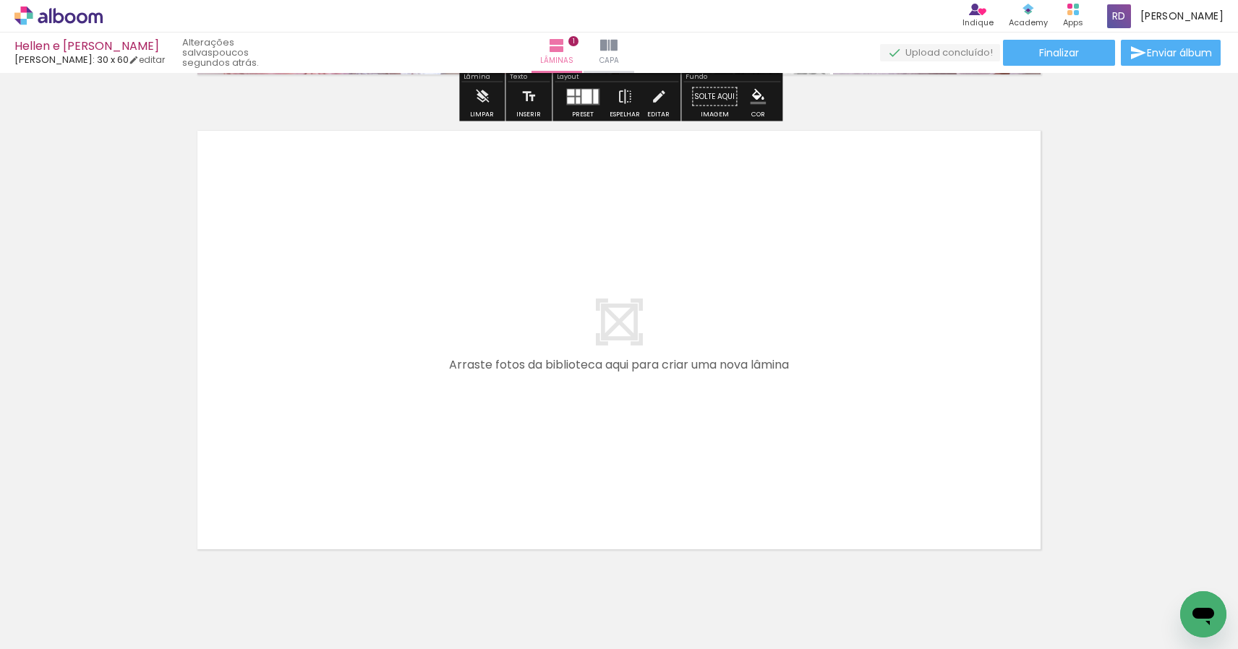
scroll to position [474, 0]
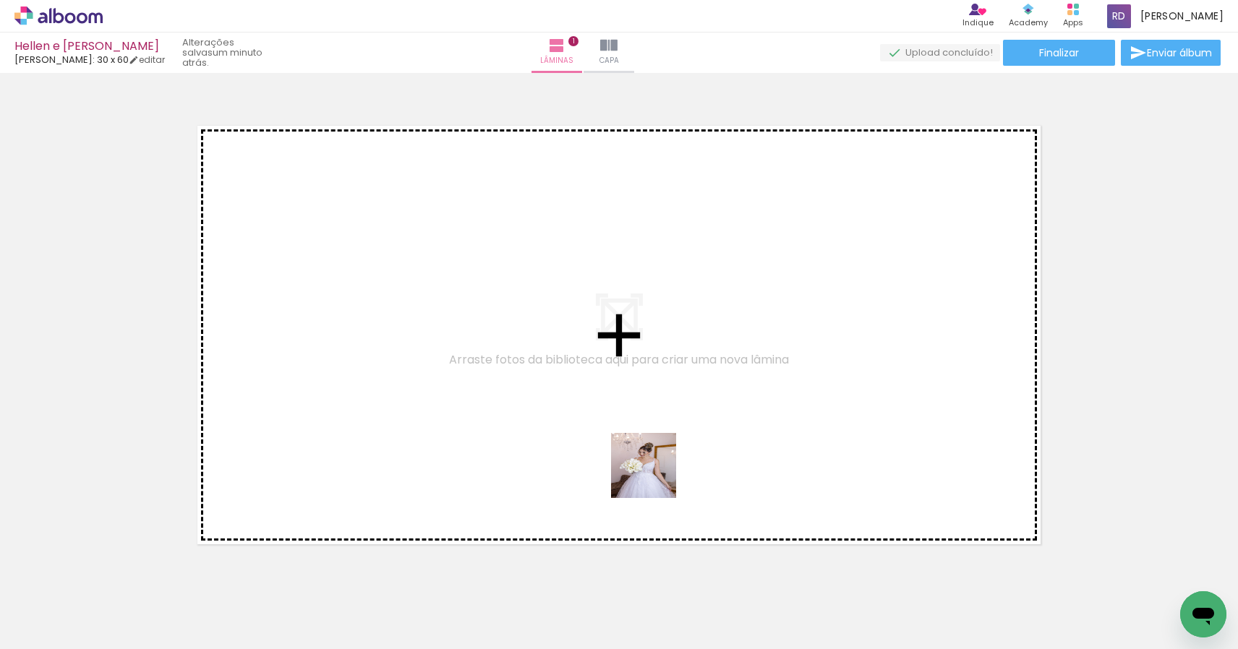
click at [655, 427] on quentale-workspace at bounding box center [619, 324] width 1238 height 649
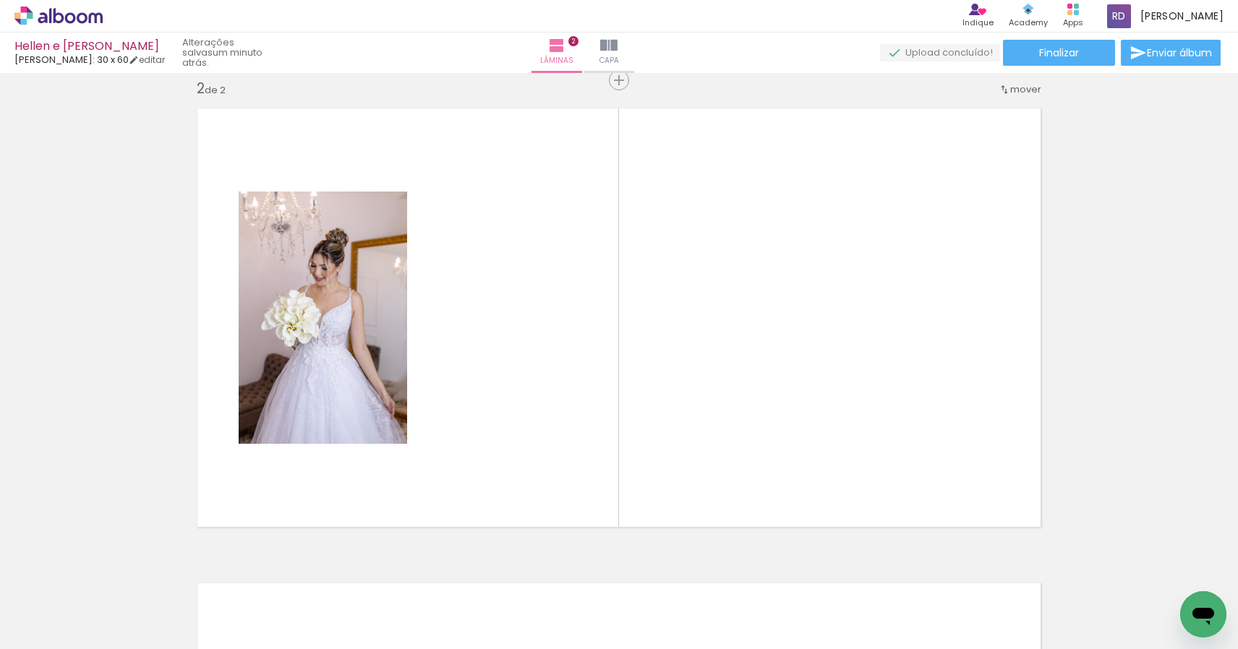
scroll to position [493, 0]
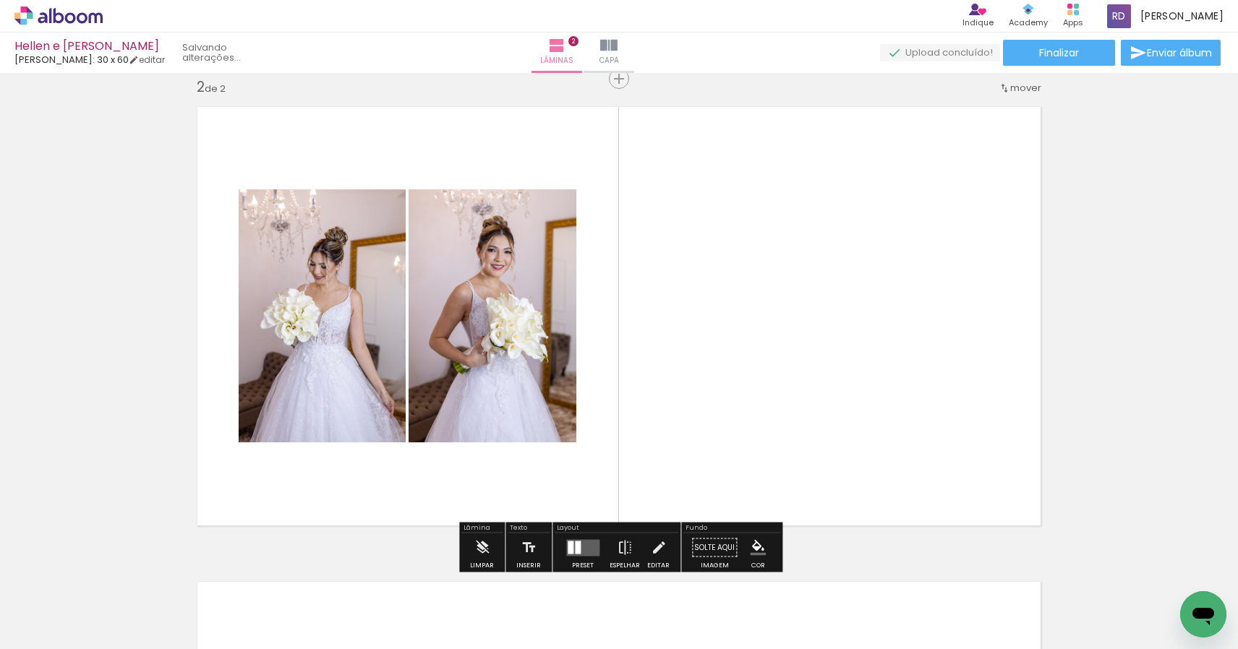
drag, startPoint x: 714, startPoint y: 589, endPoint x: 708, endPoint y: 440, distance: 149.1
click at [708, 440] on quentale-workspace at bounding box center [619, 324] width 1238 height 649
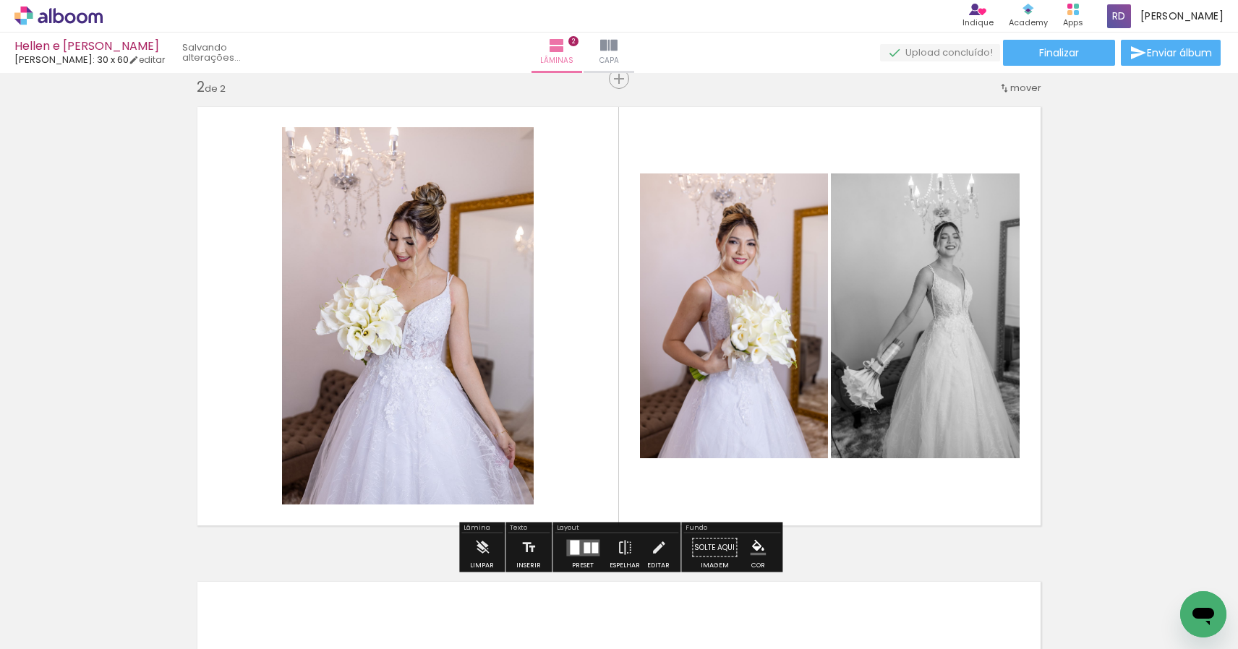
drag, startPoint x: 807, startPoint y: 616, endPoint x: 785, endPoint y: 427, distance: 189.9
click at [785, 427] on quentale-workspace at bounding box center [619, 324] width 1238 height 649
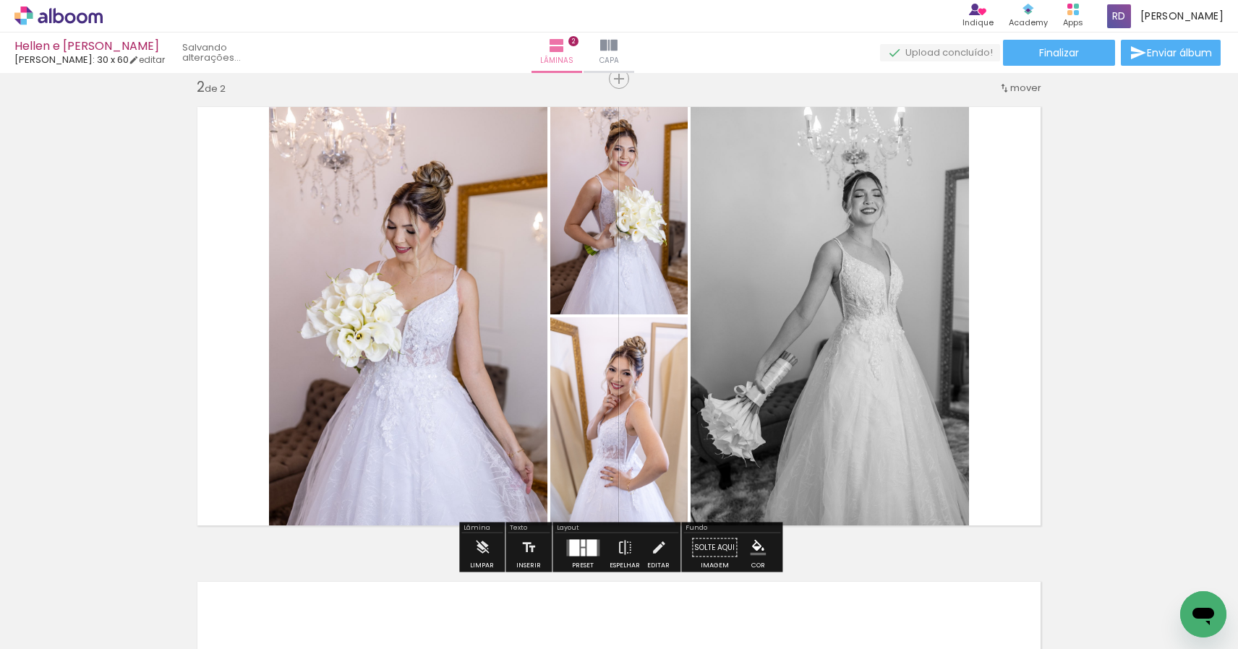
drag, startPoint x: 886, startPoint y: 607, endPoint x: 890, endPoint y: 441, distance: 166.3
click at [890, 441] on quentale-workspace at bounding box center [619, 324] width 1238 height 649
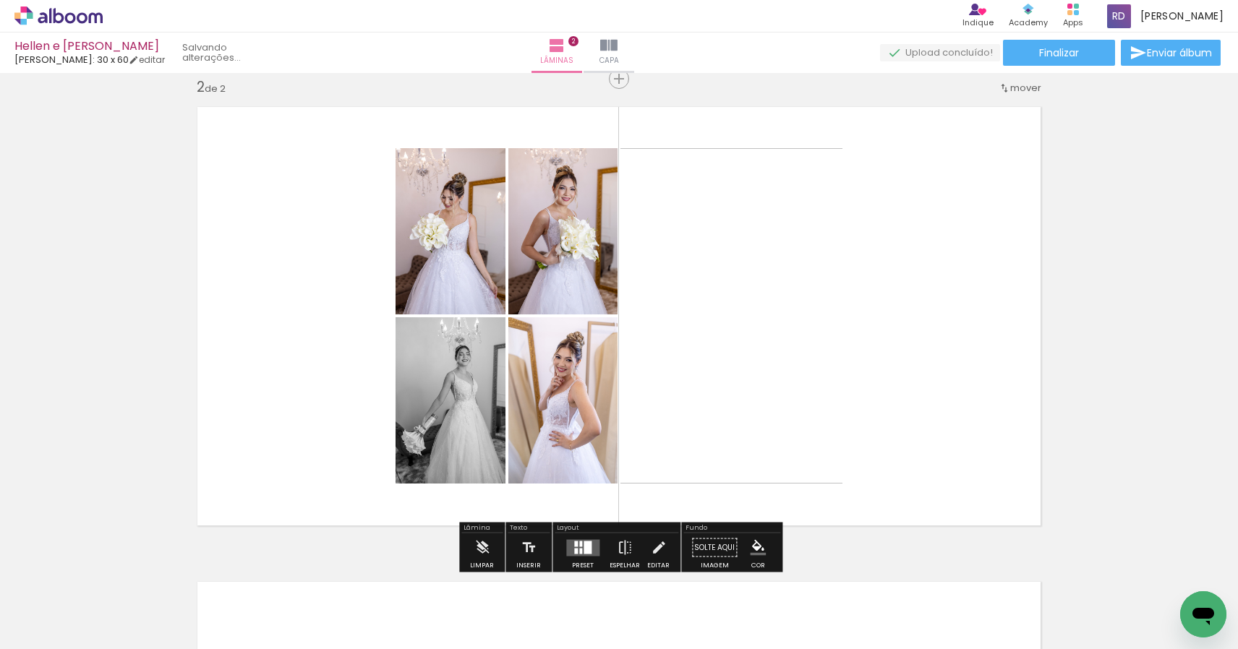
drag, startPoint x: 953, startPoint y: 599, endPoint x: 873, endPoint y: 406, distance: 208.8
click at [873, 406] on quentale-workspace at bounding box center [619, 324] width 1238 height 649
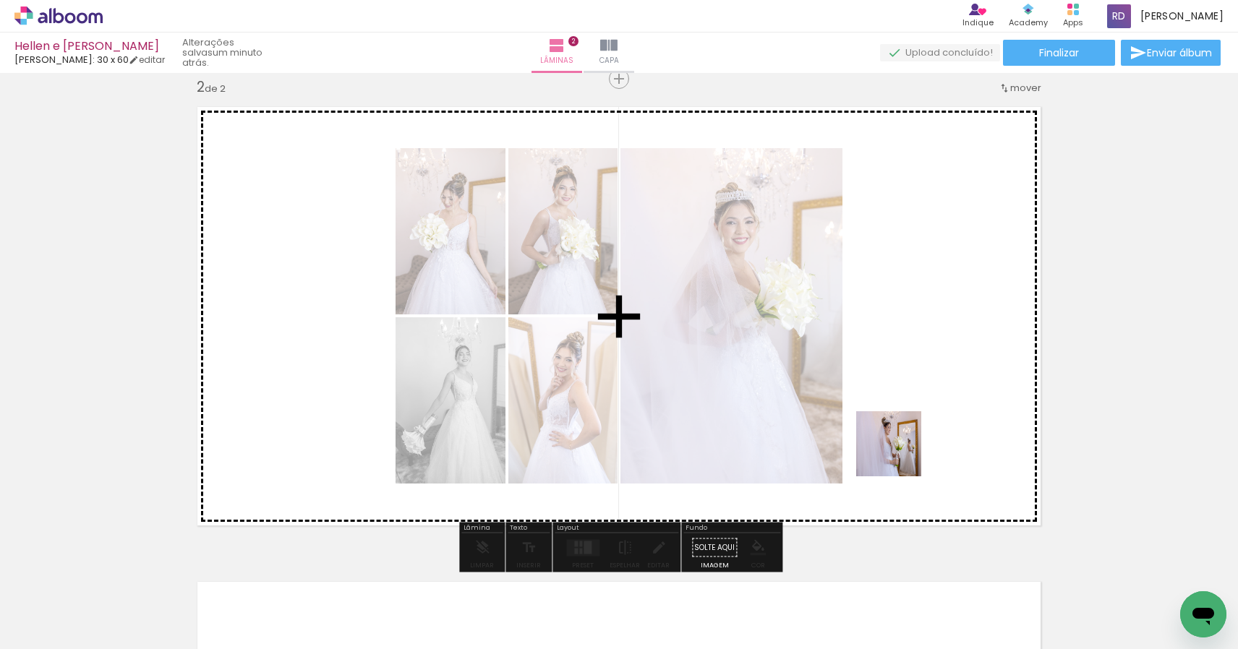
drag, startPoint x: 998, startPoint y: 561, endPoint x: 898, endPoint y: 453, distance: 147.3
click at [898, 453] on quentale-workspace at bounding box center [619, 324] width 1238 height 649
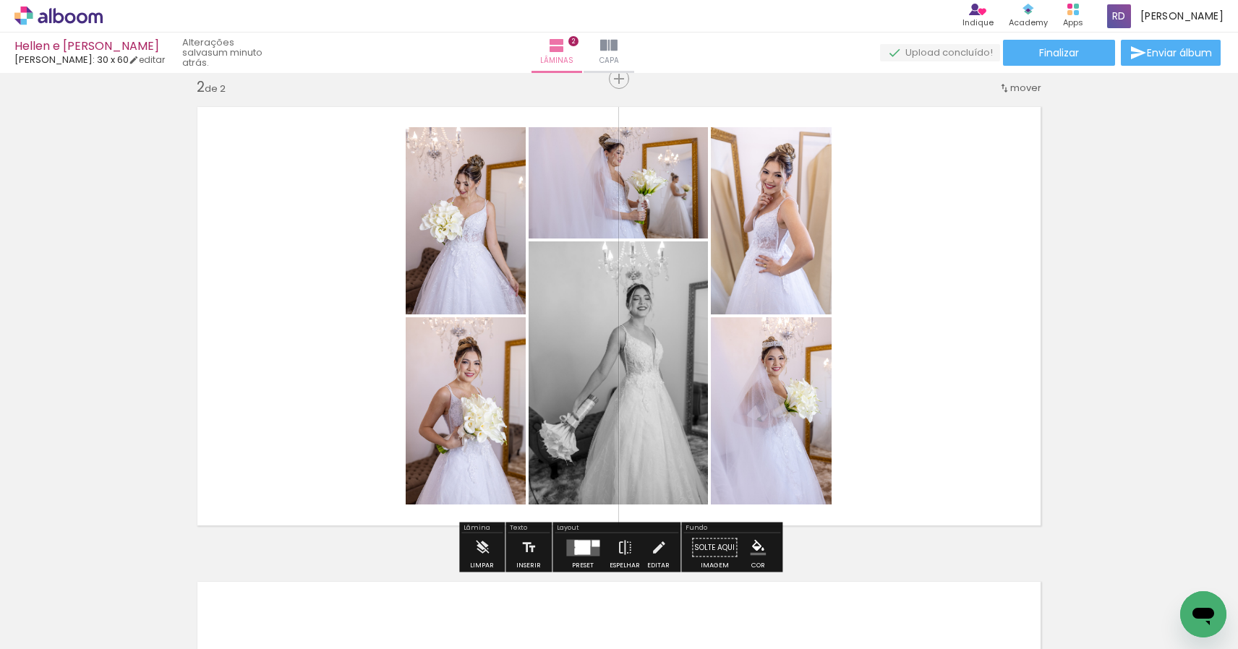
click at [583, 545] on div at bounding box center [582, 548] width 15 height 14
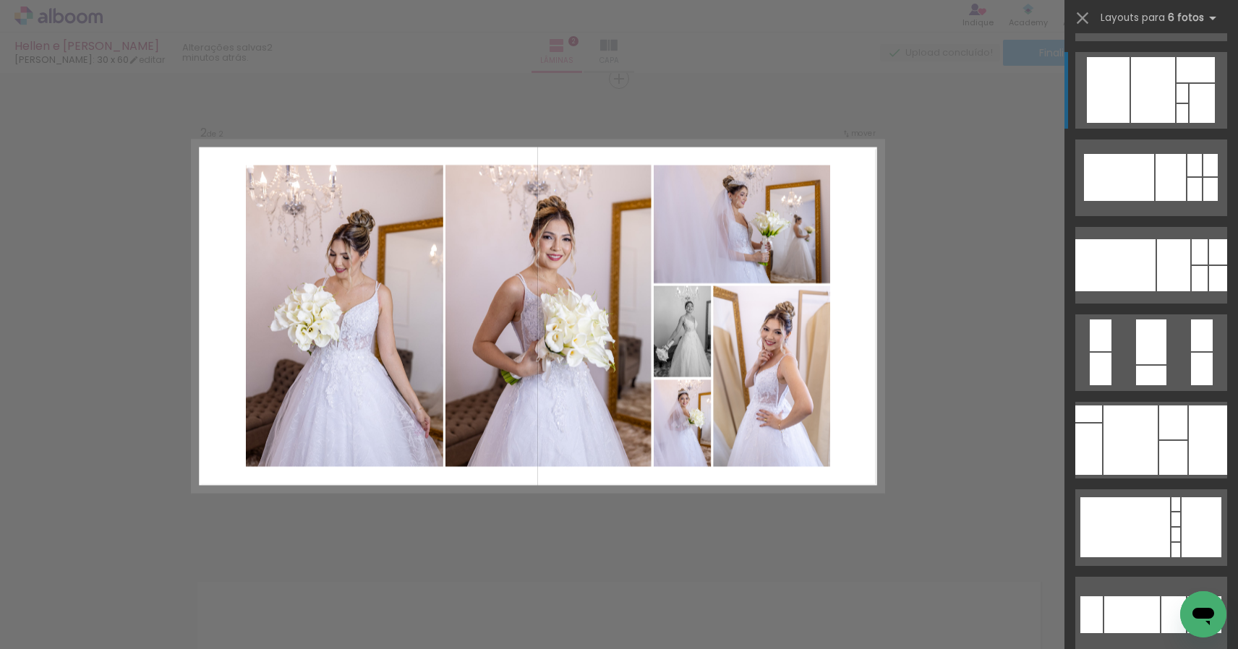
scroll to position [523, 0]
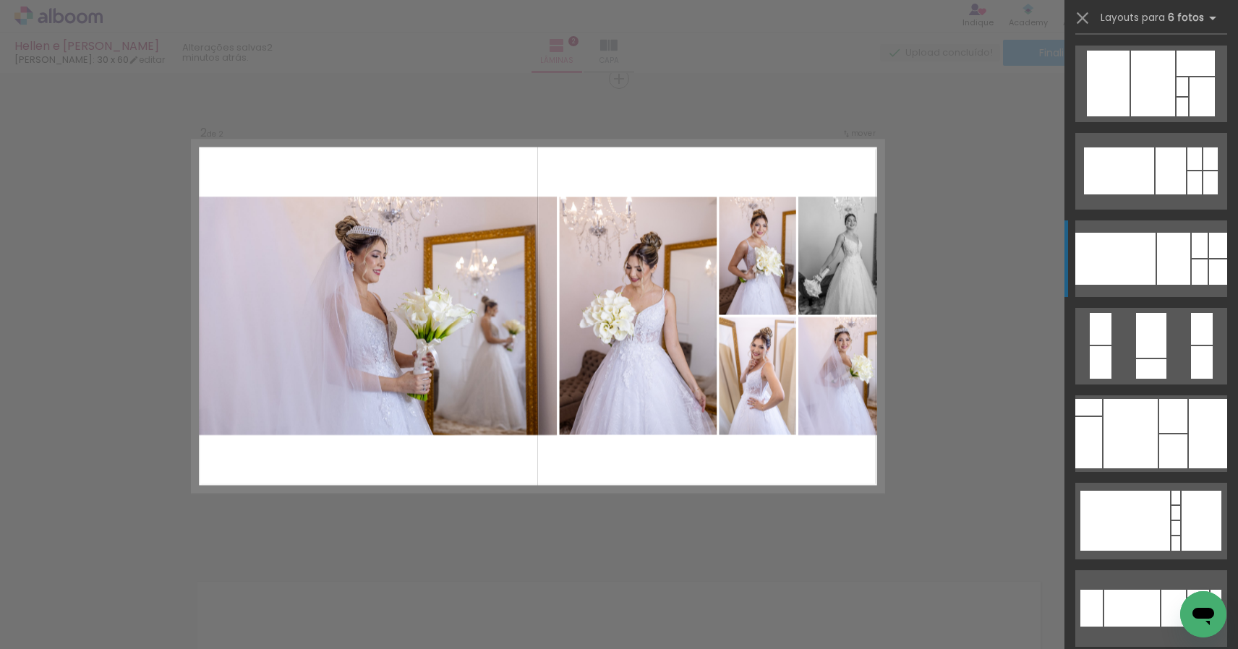
click at [1143, 258] on div at bounding box center [1115, 259] width 80 height 52
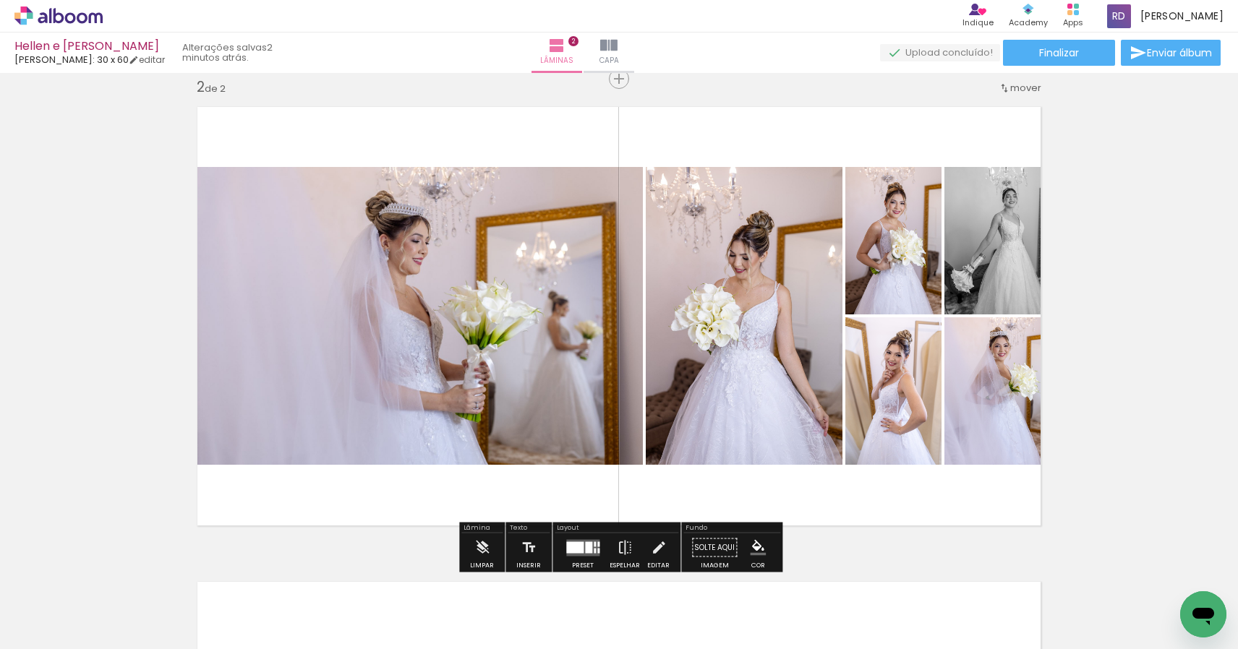
scroll to position [492, 0]
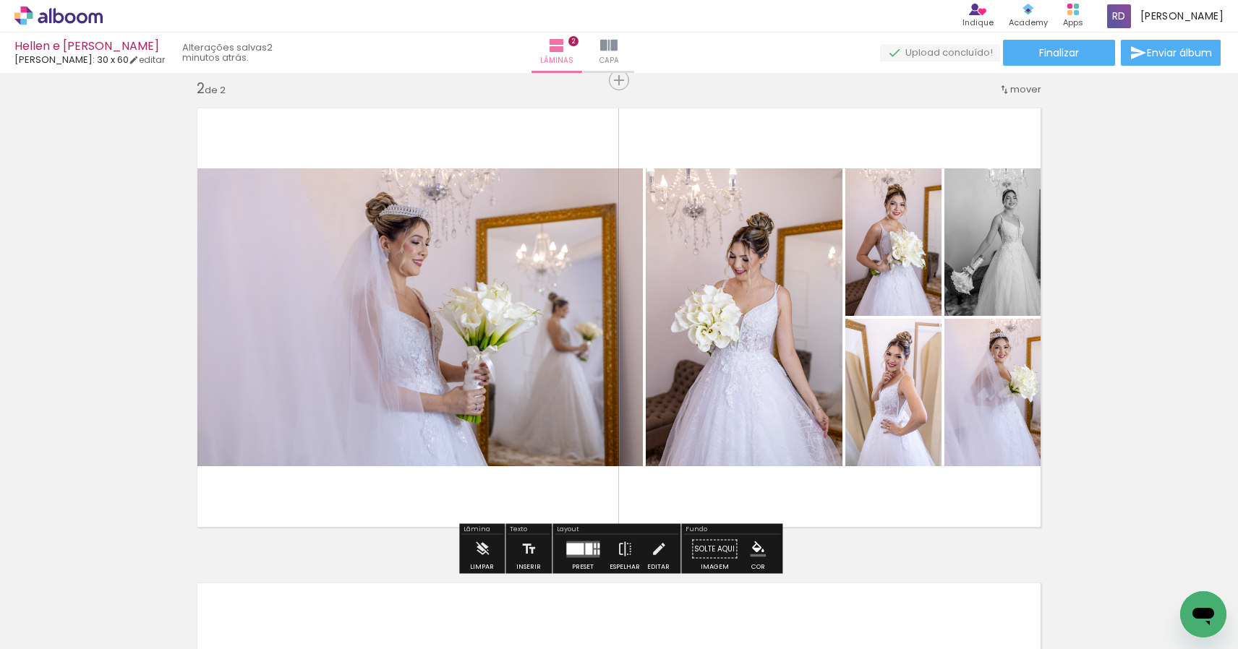
click at [589, 546] on div at bounding box center [588, 549] width 7 height 12
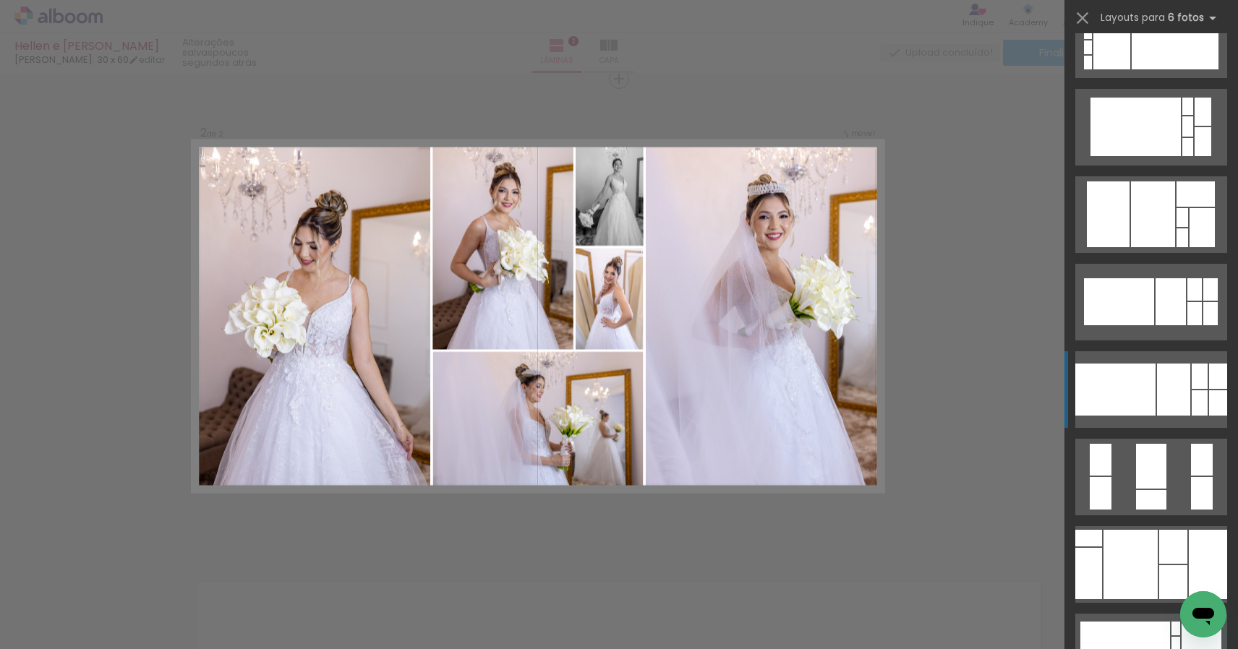
scroll to position [404, 0]
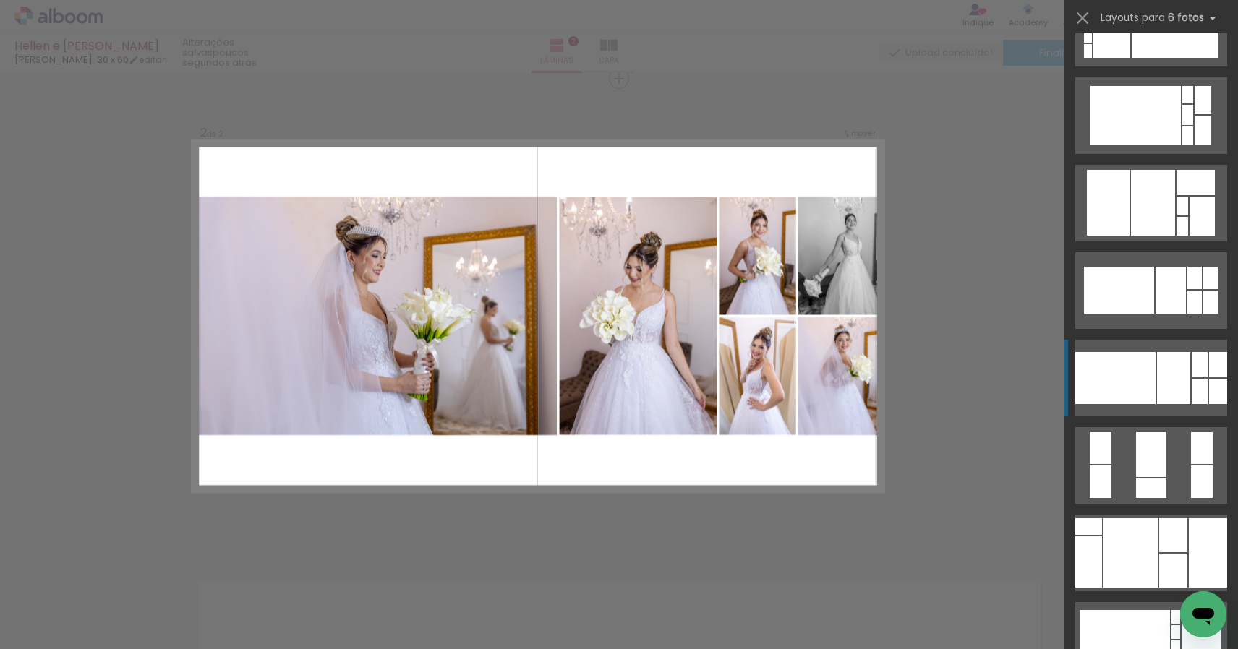
click at [1151, 373] on div at bounding box center [1115, 378] width 80 height 52
click at [1149, 379] on div at bounding box center [1115, 378] width 80 height 52
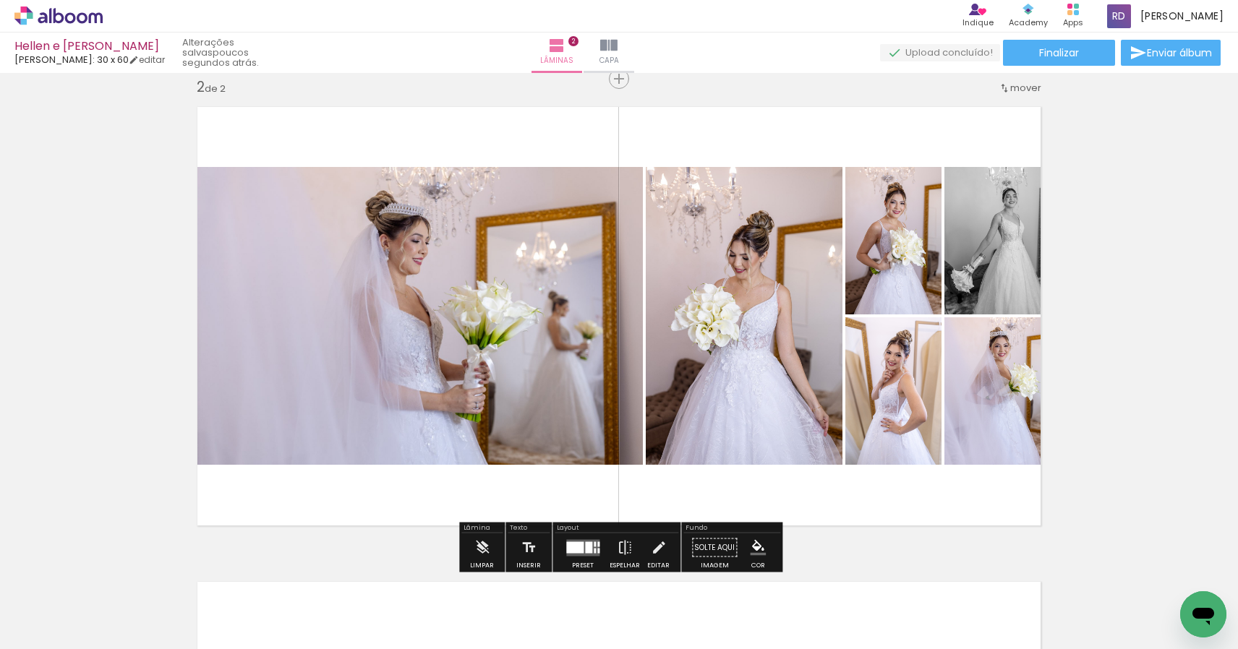
click at [522, 340] on quentale-photo at bounding box center [414, 316] width 455 height 298
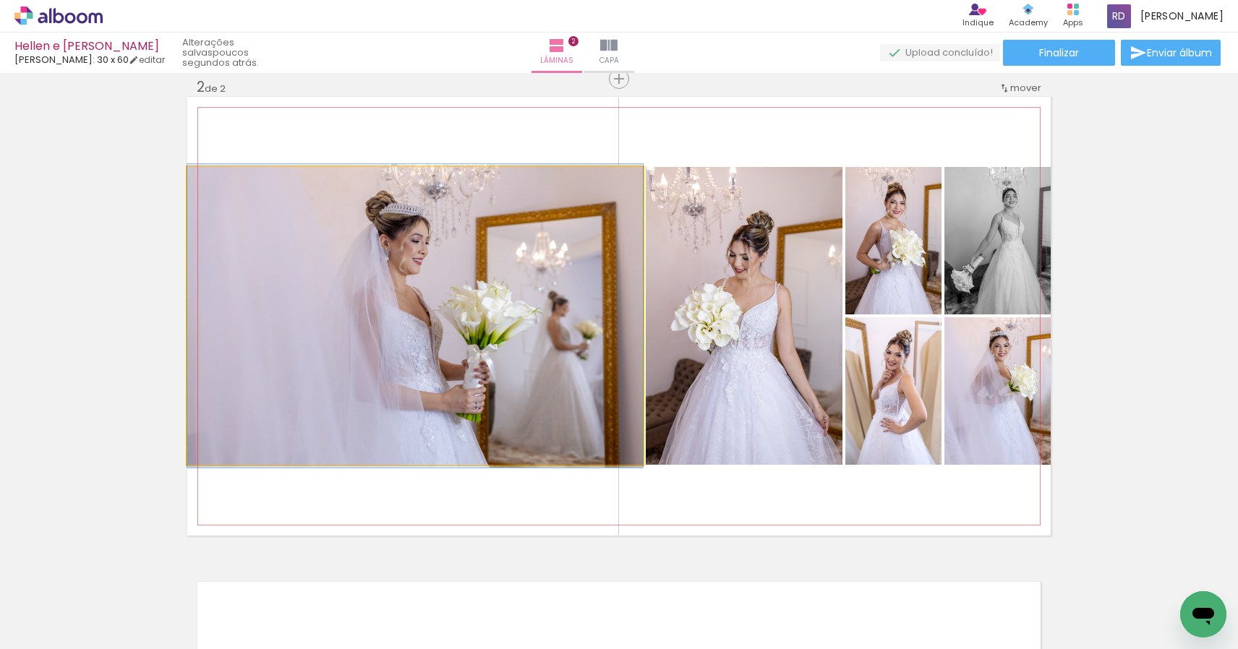
click at [522, 340] on album-spread "2 de 2" at bounding box center [618, 316] width 863 height 439
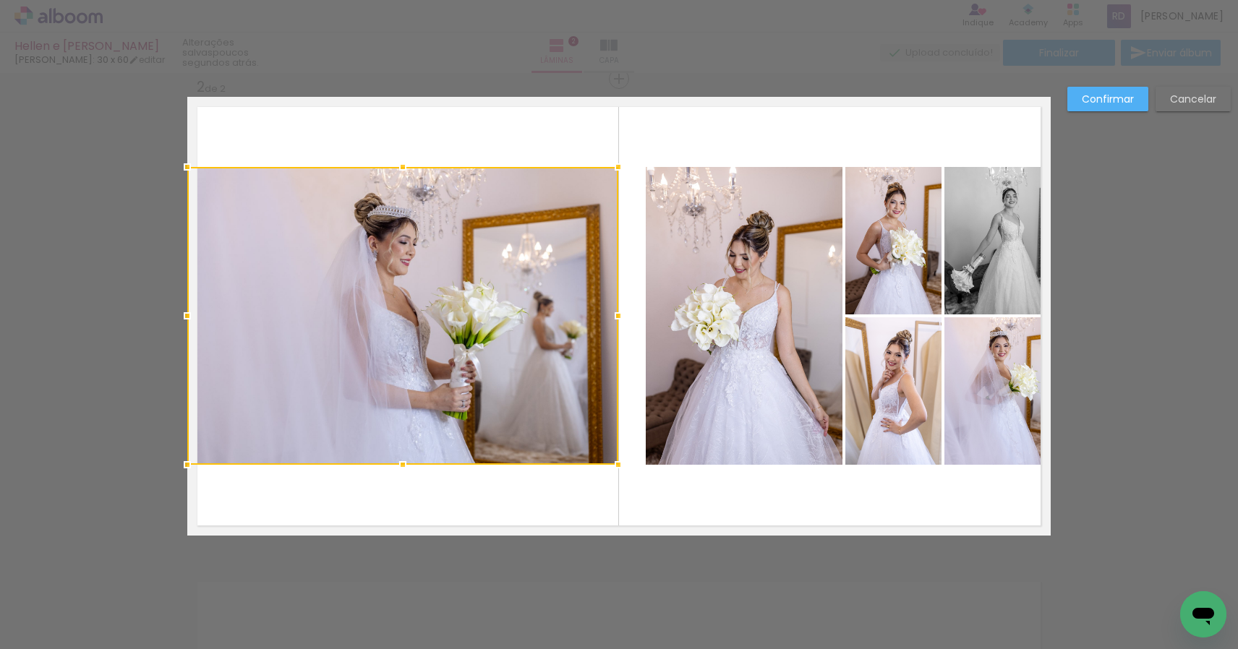
drag, startPoint x: 638, startPoint y: 316, endPoint x: 617, endPoint y: 320, distance: 21.4
click at [617, 320] on div at bounding box center [618, 315] width 29 height 29
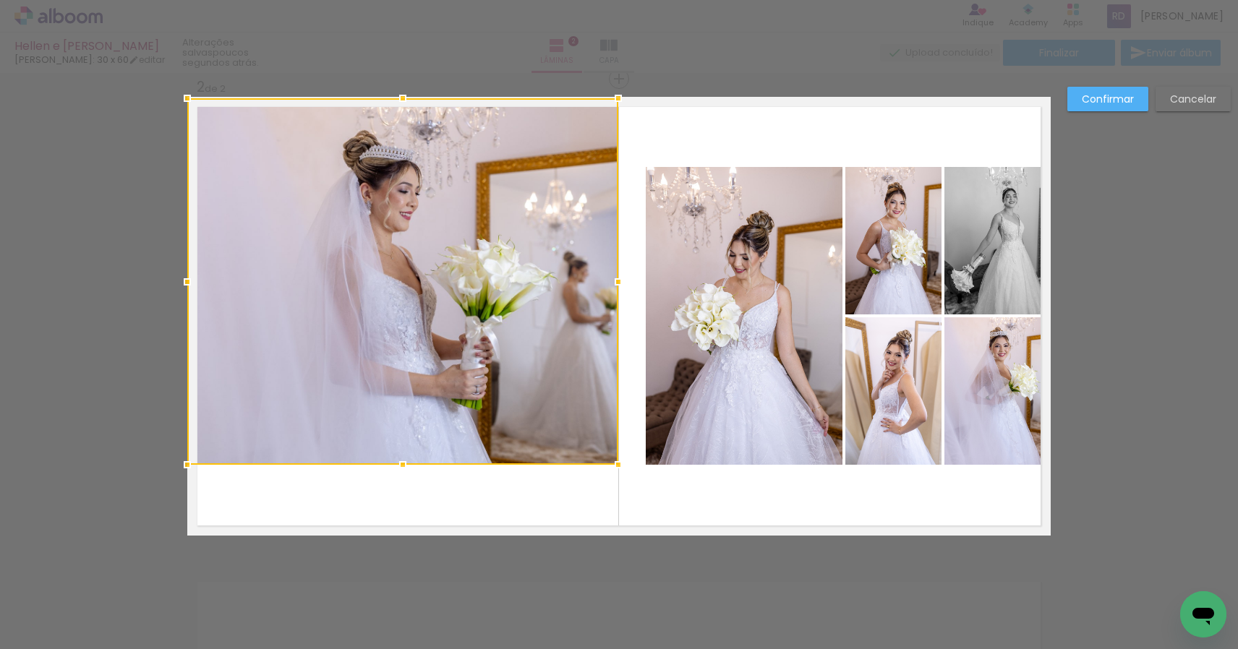
drag, startPoint x: 400, startPoint y: 160, endPoint x: 412, endPoint y: 80, distance: 81.2
click at [412, 80] on div "Inserir lâmina 1 de 2 Inserir lâmina 2 de 2 Confirmar Cancelar" at bounding box center [619, 310] width 1238 height 1460
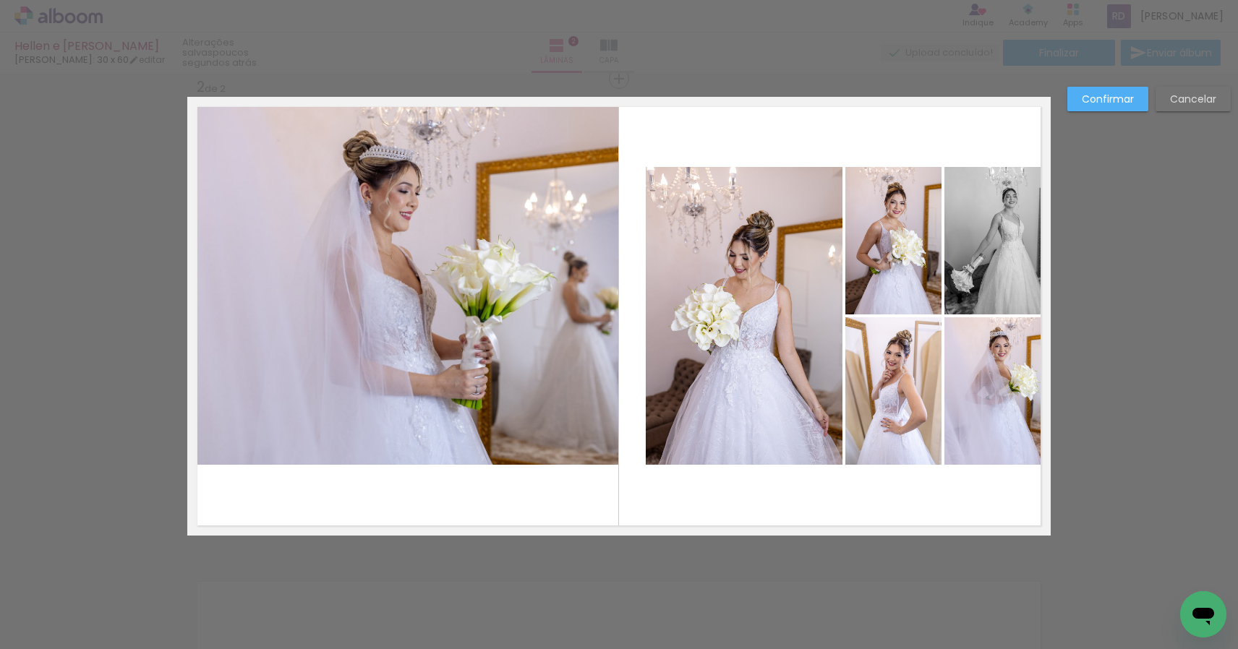
click at [413, 441] on quentale-photo at bounding box center [402, 281] width 431 height 367
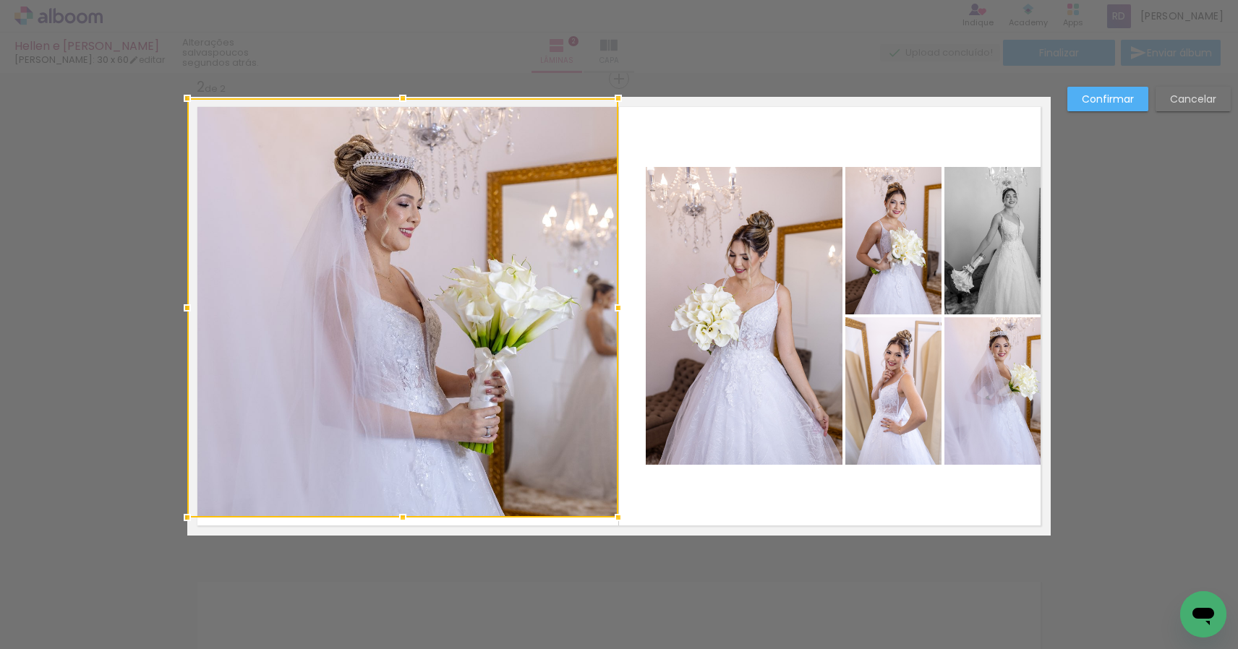
drag, startPoint x: 407, startPoint y: 466, endPoint x: 410, endPoint y: 570, distance: 104.9
click at [403, 607] on div "Inserir lâmina 1 de 2 Inserir lâmina 2 de 2 Confirmar Cancelar" at bounding box center [619, 310] width 1238 height 1460
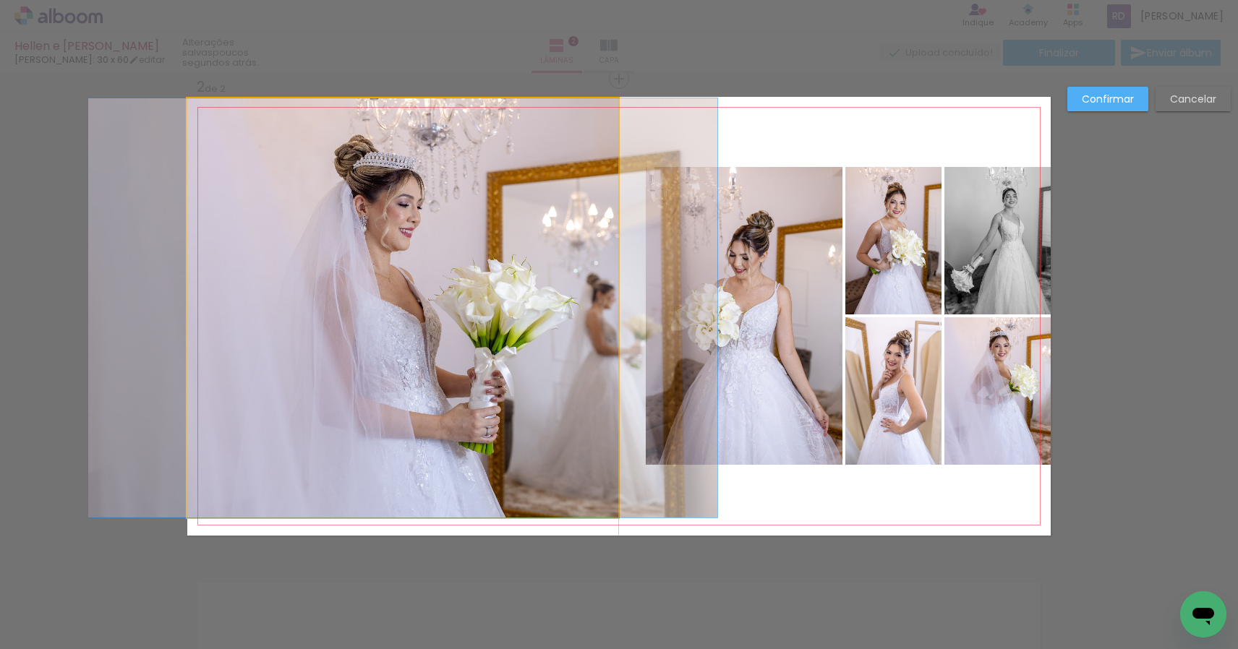
click at [404, 496] on quentale-photo at bounding box center [402, 307] width 431 height 419
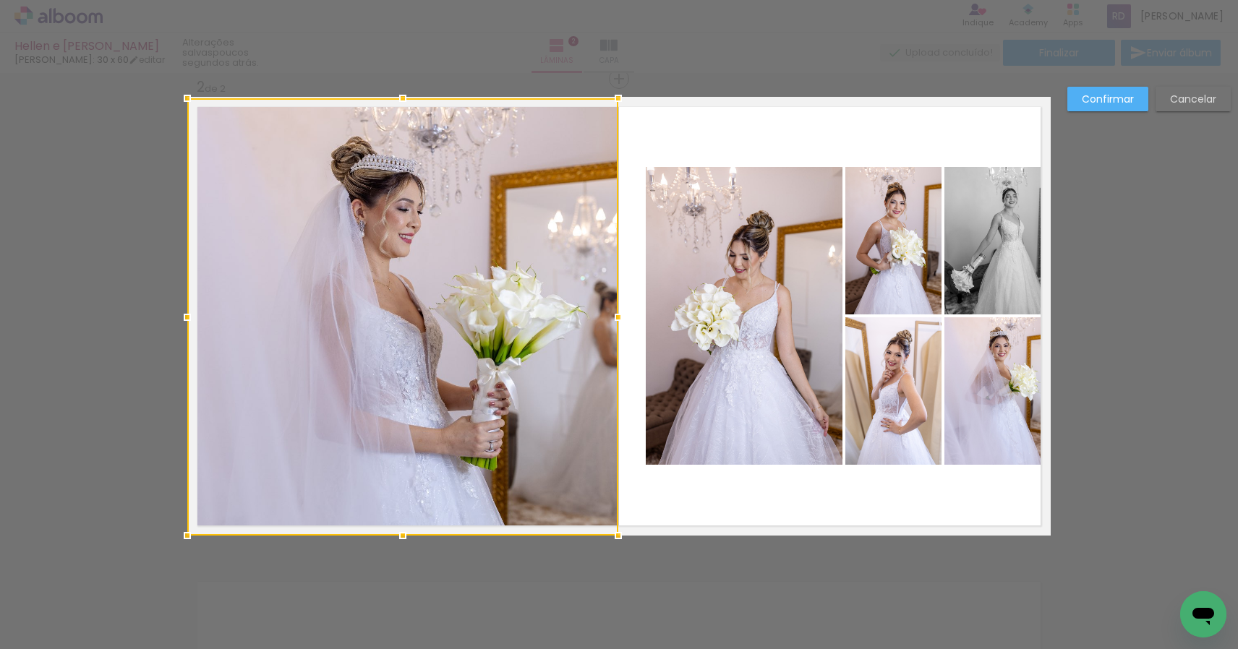
drag, startPoint x: 403, startPoint y: 515, endPoint x: 409, endPoint y: 461, distance: 53.8
click at [409, 461] on div at bounding box center [402, 316] width 431 height 437
drag, startPoint x: 415, startPoint y: 408, endPoint x: 383, endPoint y: 404, distance: 32.1
click at [383, 404] on div at bounding box center [402, 316] width 431 height 437
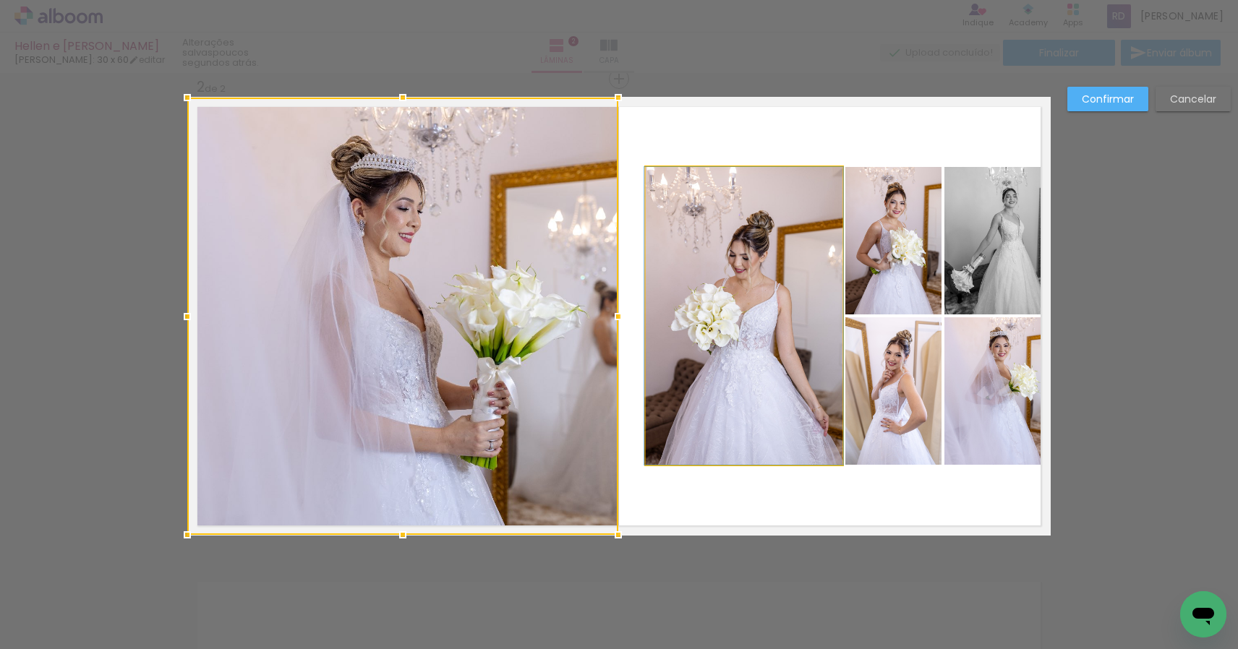
click at [778, 372] on quentale-photo at bounding box center [744, 316] width 197 height 298
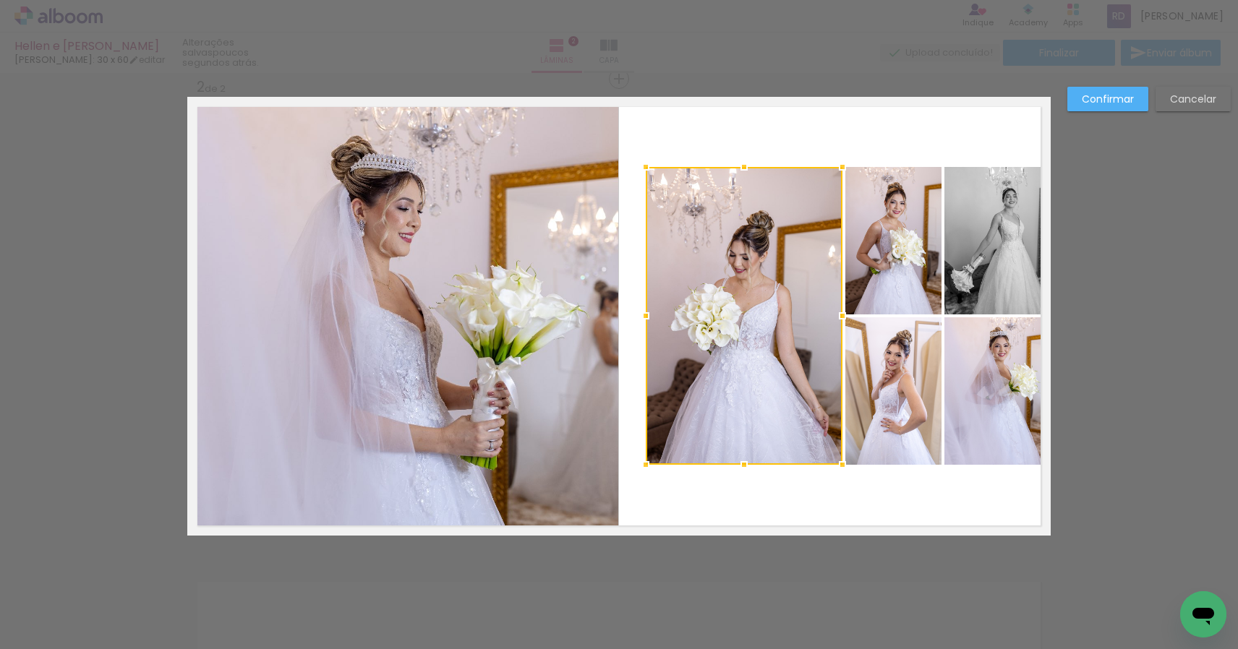
click at [893, 278] on quentale-photo at bounding box center [893, 240] width 96 height 147
click at [975, 265] on quentale-photo at bounding box center [997, 240] width 106 height 147
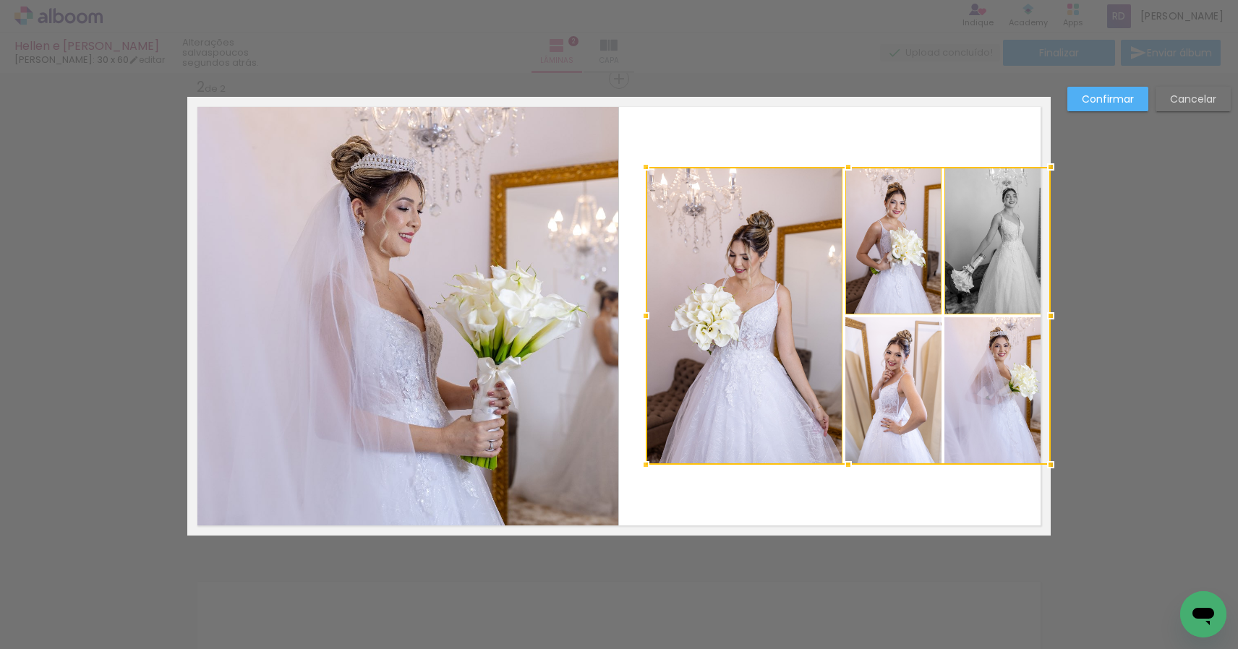
click at [976, 373] on div at bounding box center [848, 316] width 405 height 298
click at [896, 377] on div at bounding box center [848, 316] width 405 height 298
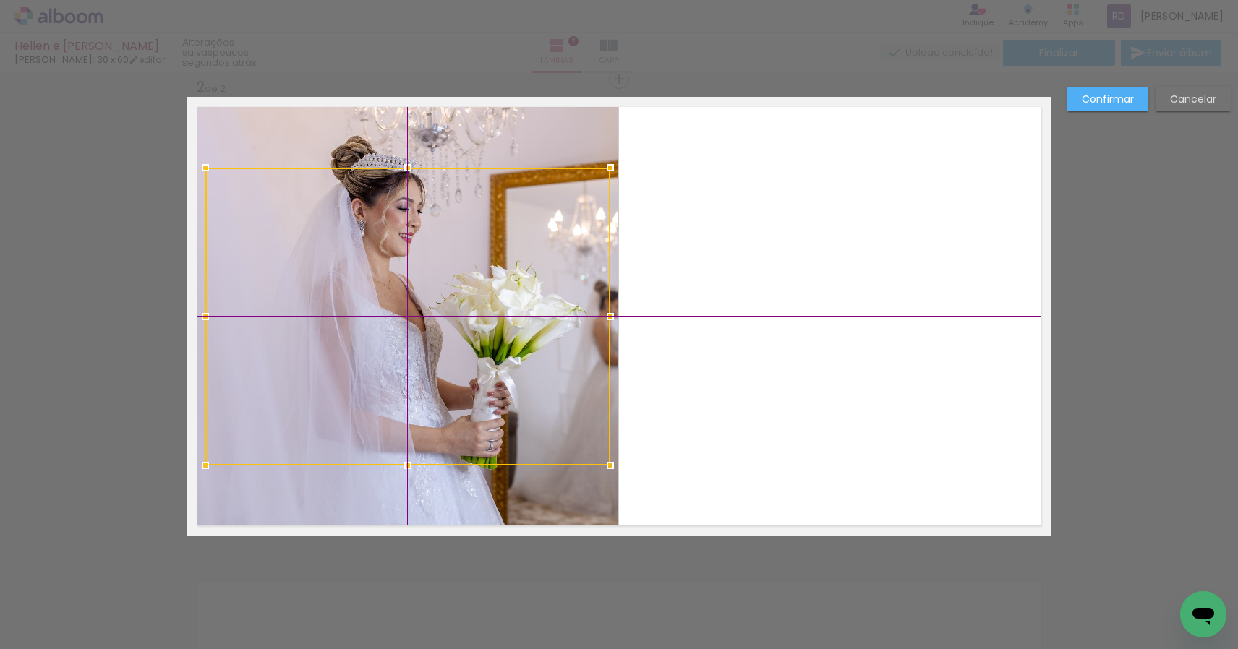
drag, startPoint x: 763, startPoint y: 353, endPoint x: 328, endPoint y: 347, distance: 435.2
click at [328, 347] on div at bounding box center [407, 317] width 405 height 298
click at [343, 493] on quentale-photo at bounding box center [402, 316] width 431 height 437
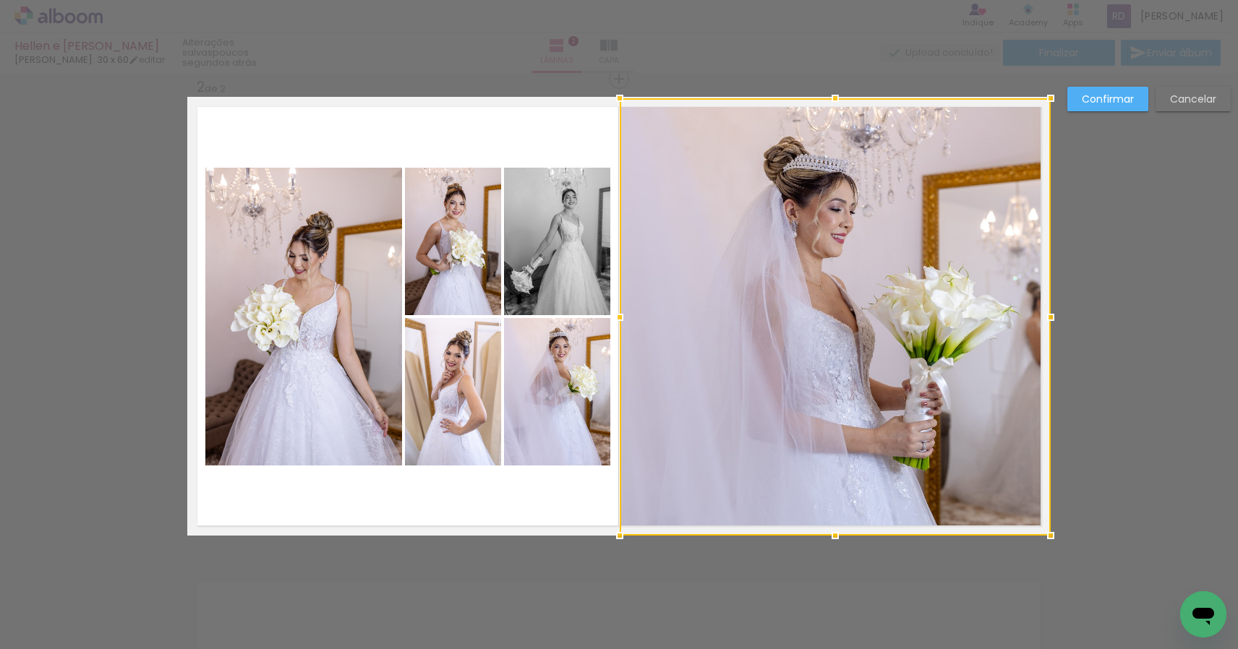
drag, startPoint x: 432, startPoint y: 498, endPoint x: 819, endPoint y: 506, distance: 386.8
click at [813, 506] on div at bounding box center [835, 316] width 431 height 437
click at [421, 257] on quentale-photo at bounding box center [453, 241] width 96 height 147
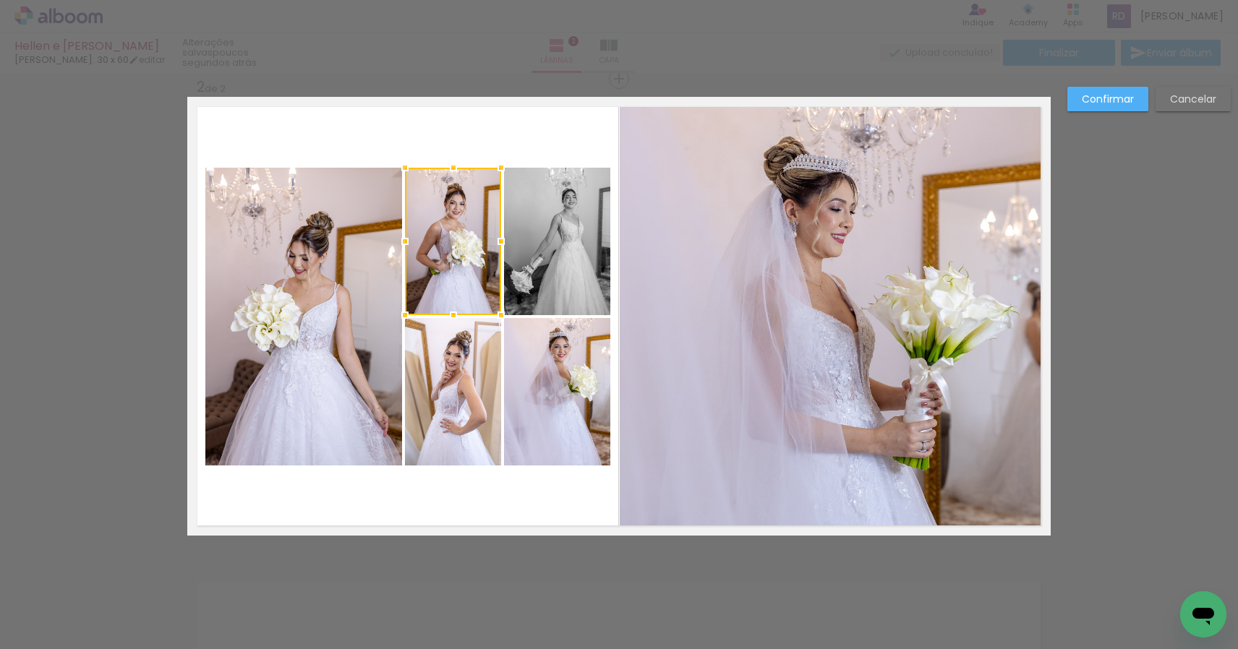
click at [434, 361] on quentale-photo at bounding box center [453, 391] width 96 height 147
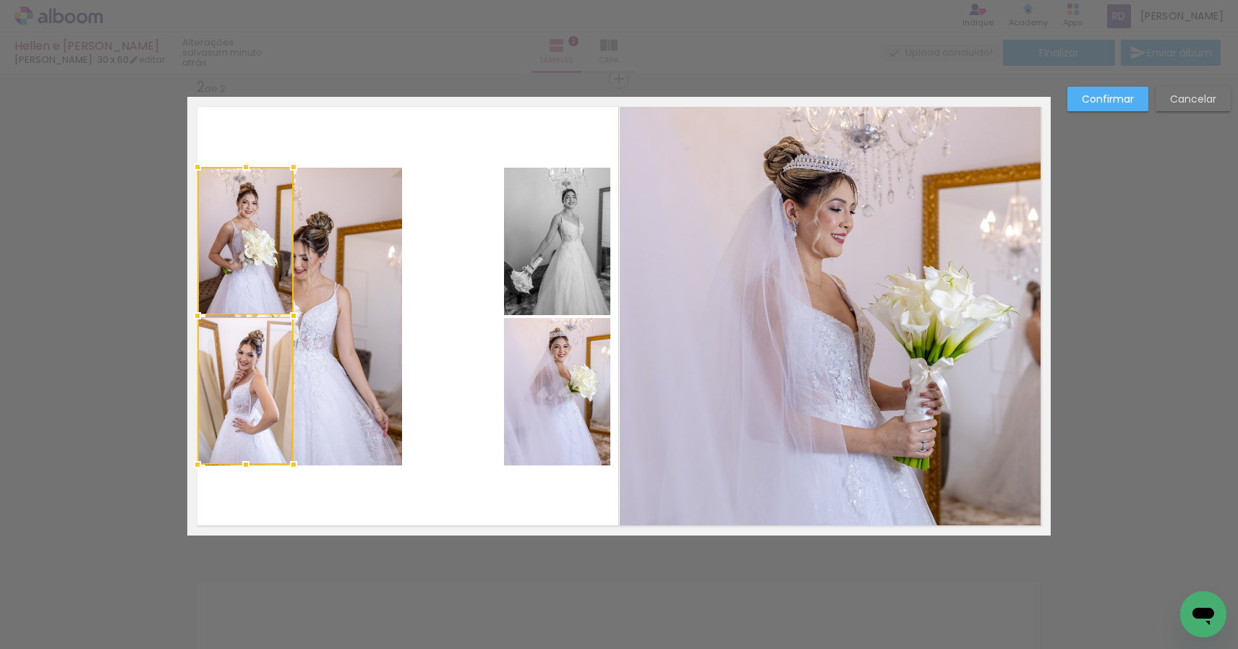
drag, startPoint x: 438, startPoint y: 261, endPoint x: 251, endPoint y: 257, distance: 187.3
click at [242, 258] on div at bounding box center [245, 316] width 96 height 298
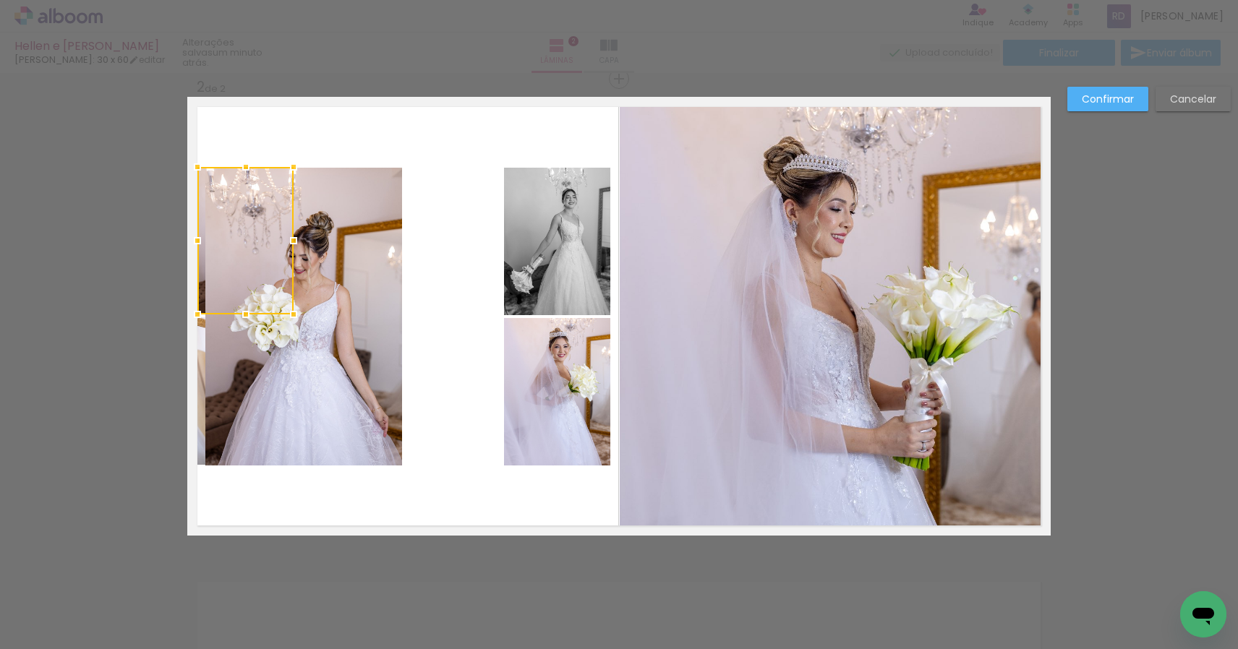
click at [340, 259] on quentale-photo at bounding box center [303, 317] width 197 height 298
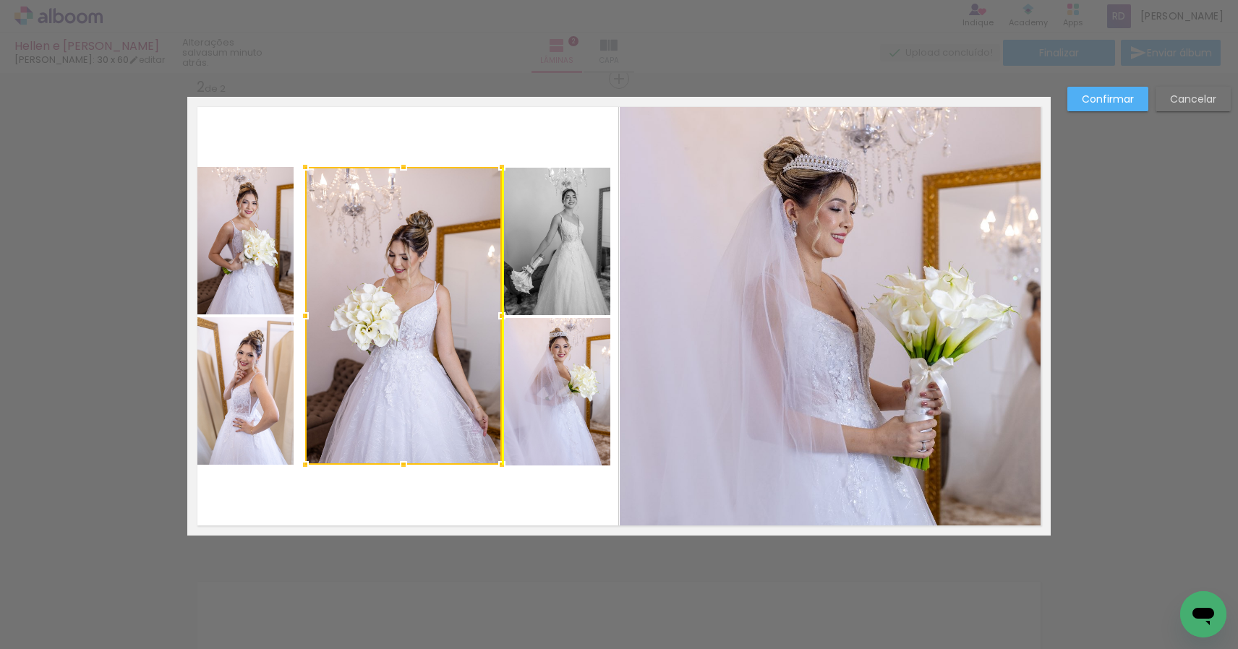
drag, startPoint x: 364, startPoint y: 280, endPoint x: 440, endPoint y: 280, distance: 76.6
click at [440, 280] on div at bounding box center [403, 316] width 197 height 298
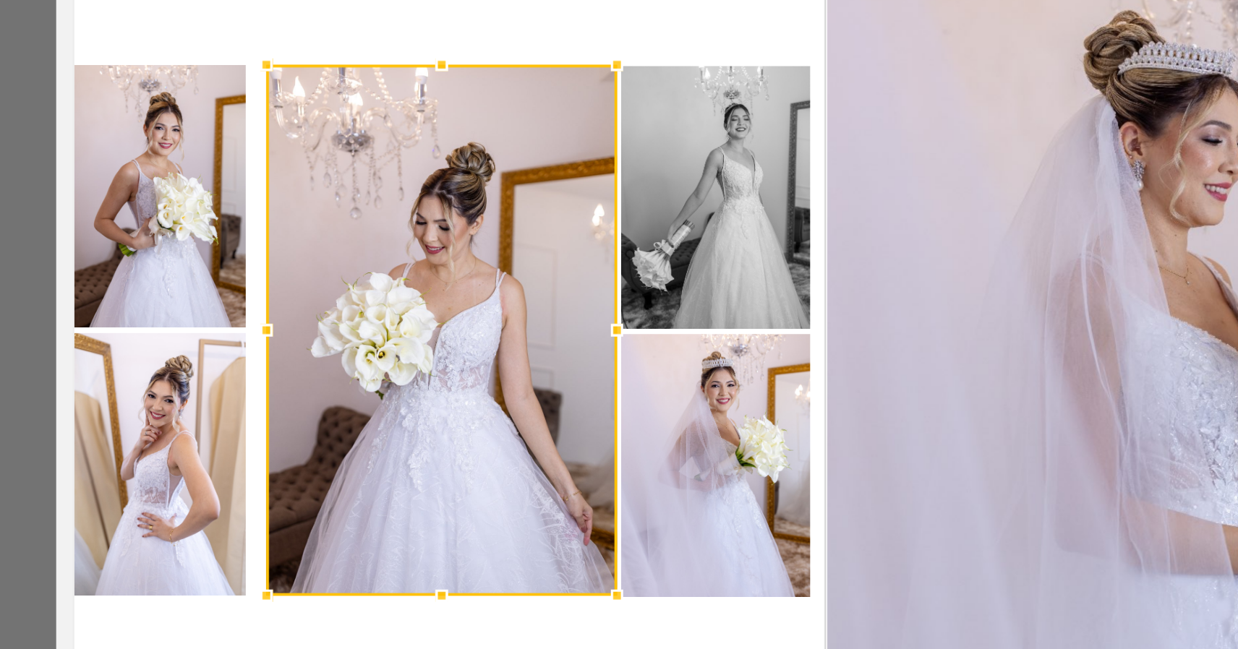
scroll to position [493, 1]
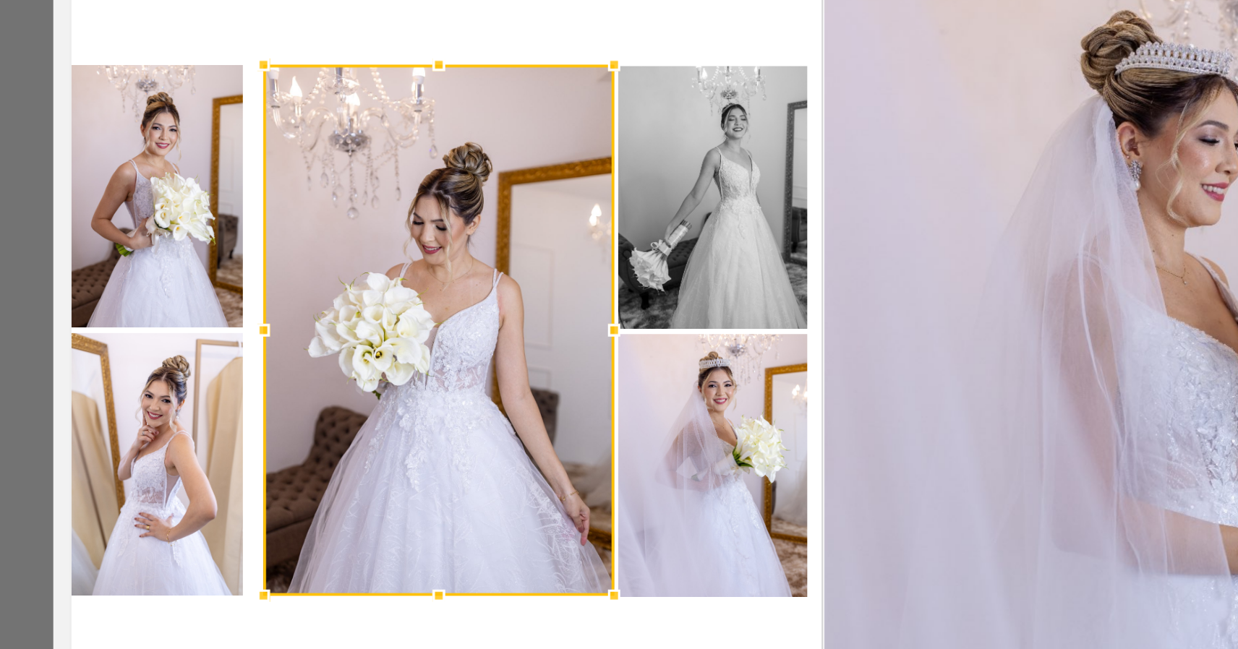
click at [618, 157] on quentale-photo at bounding box center [833, 316] width 431 height 437
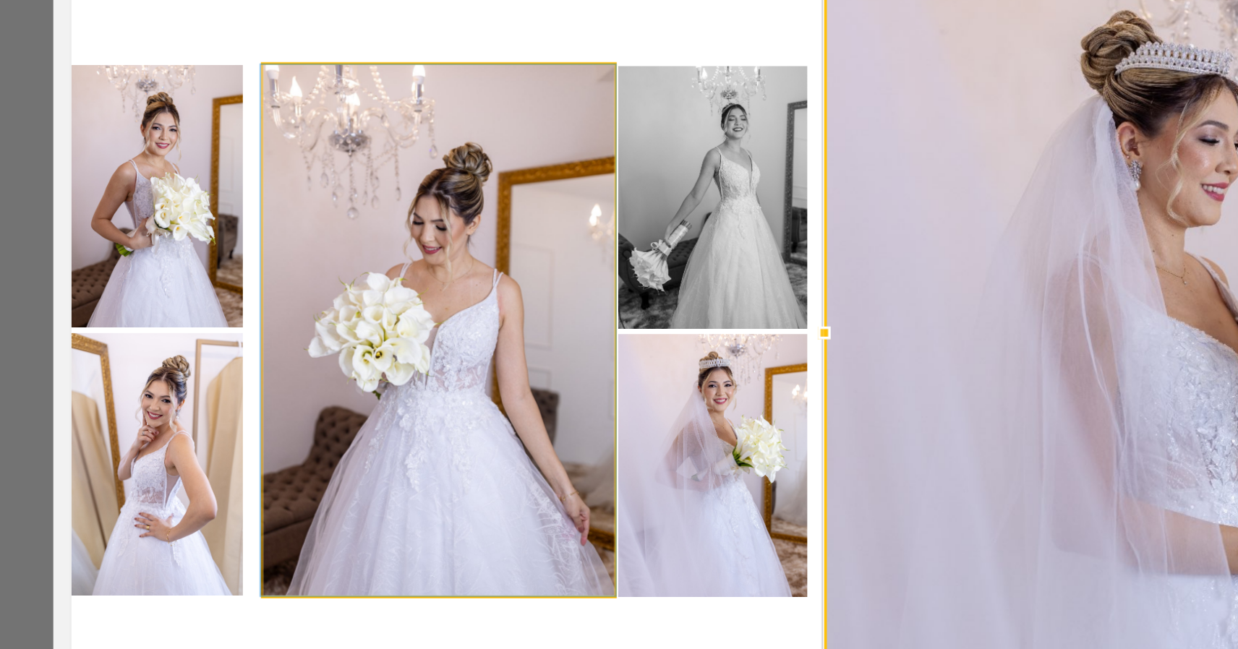
click at [312, 167] on quentale-photo at bounding box center [402, 316] width 197 height 298
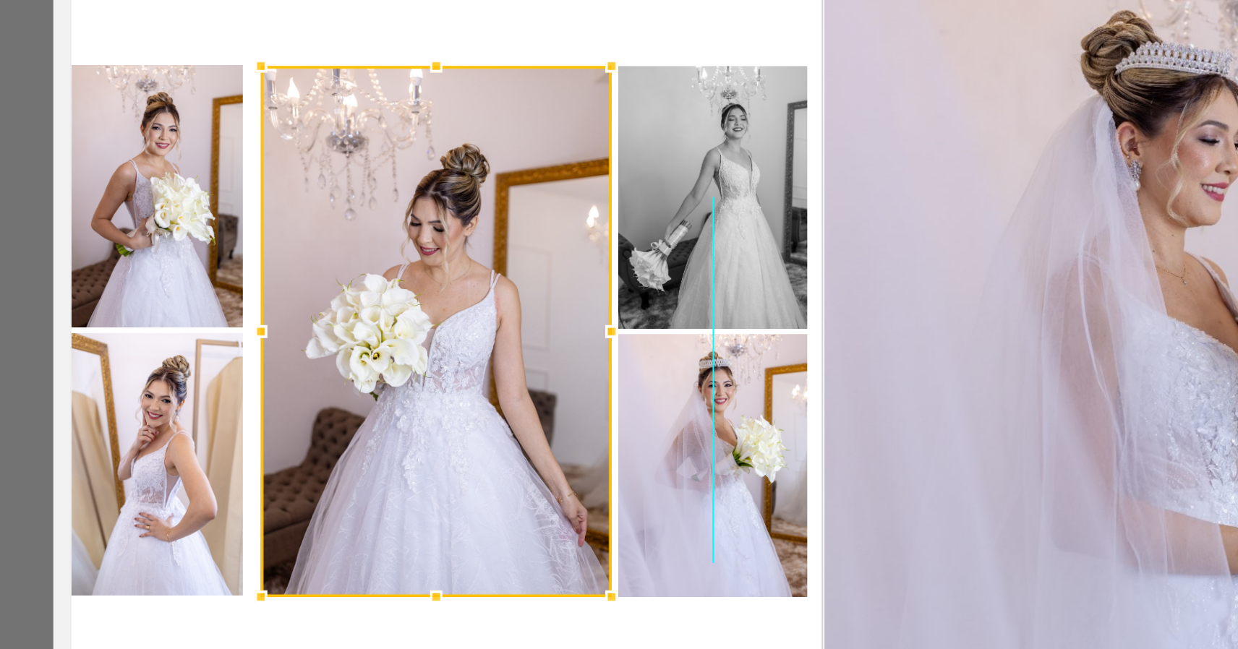
click at [305, 168] on div at bounding box center [400, 317] width 197 height 298
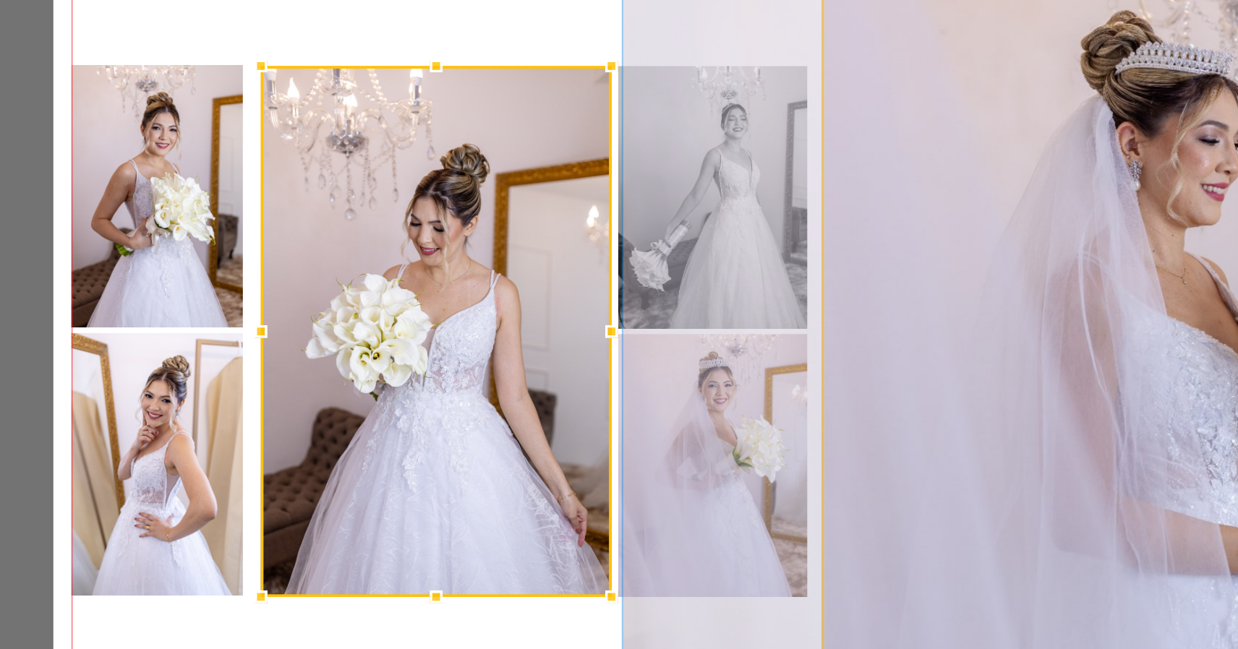
click at [618, 133] on quentale-photo at bounding box center [833, 316] width 431 height 437
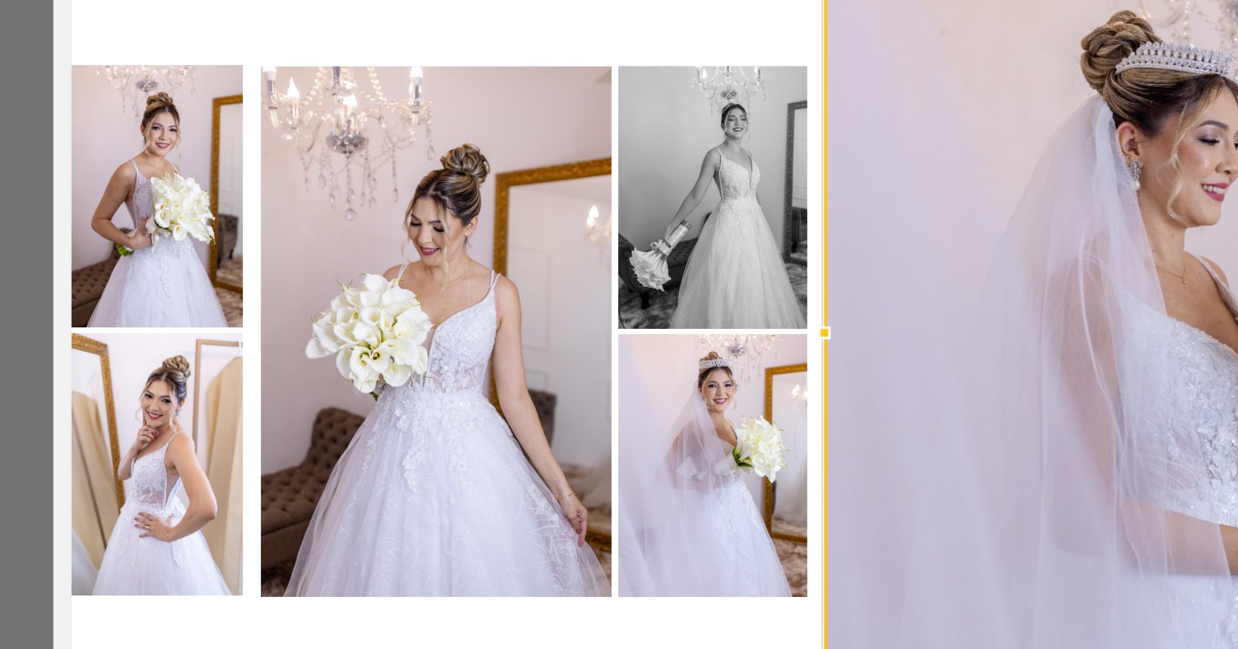
click at [186, 154] on album-spread "2 de 2" at bounding box center [617, 316] width 863 height 439
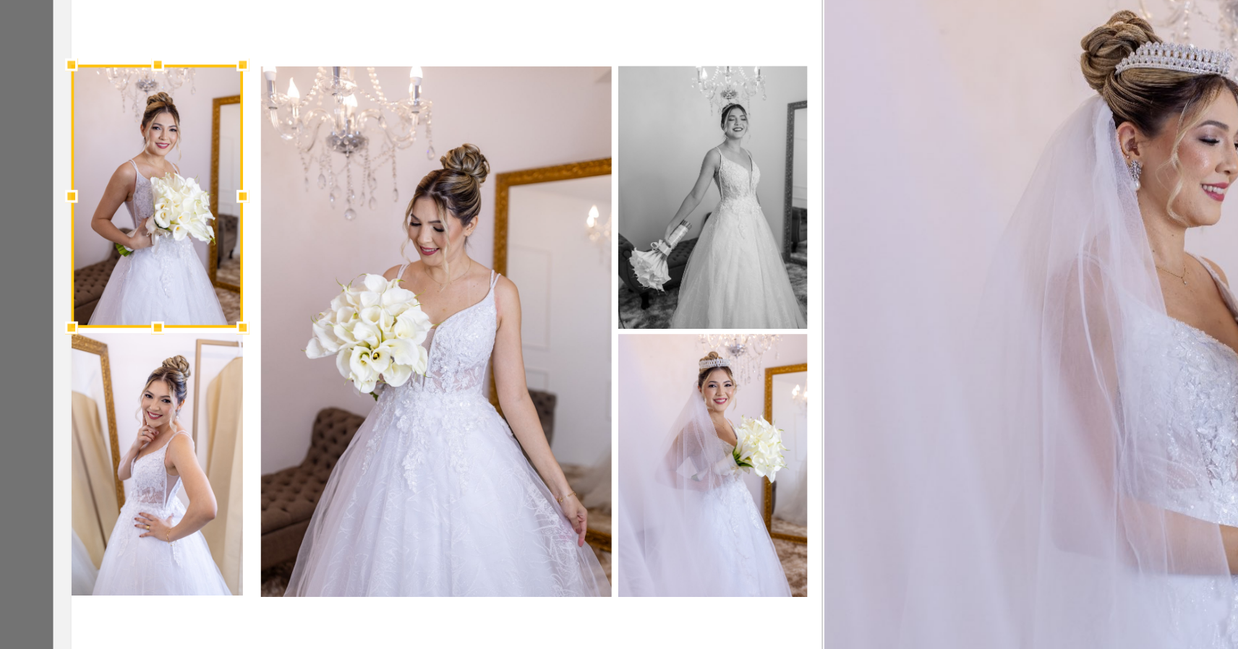
click at [196, 317] on quentale-photo at bounding box center [244, 390] width 96 height 147
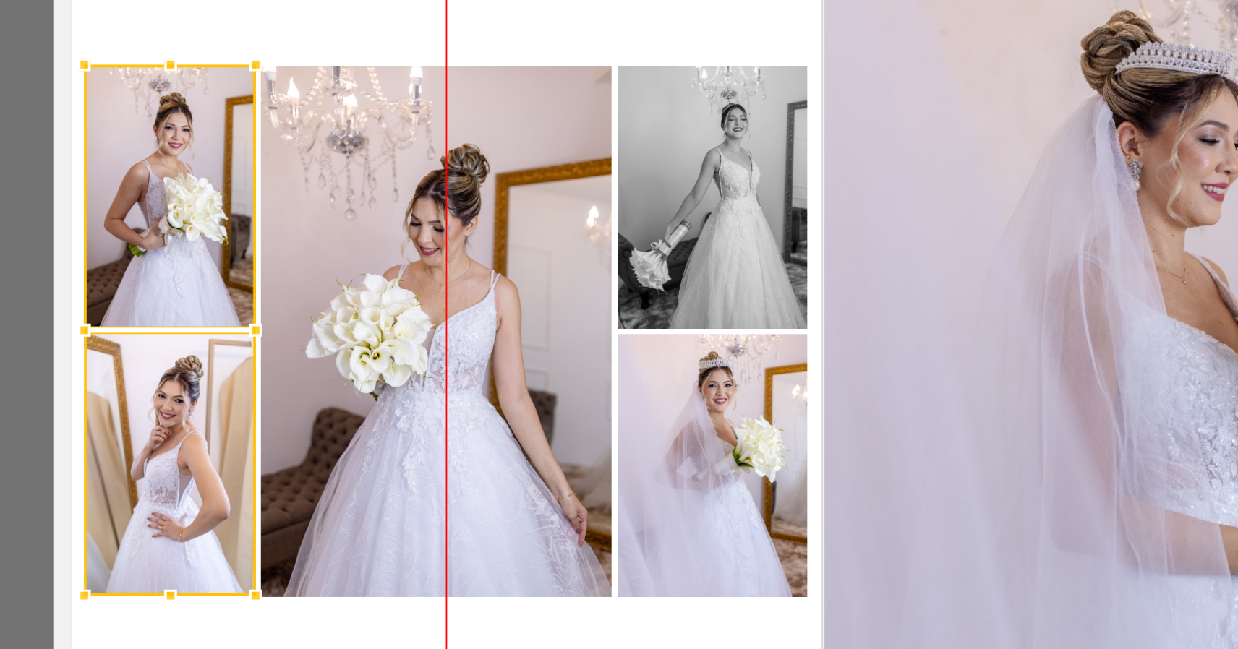
click at [203, 167] on div at bounding box center [251, 316] width 96 height 298
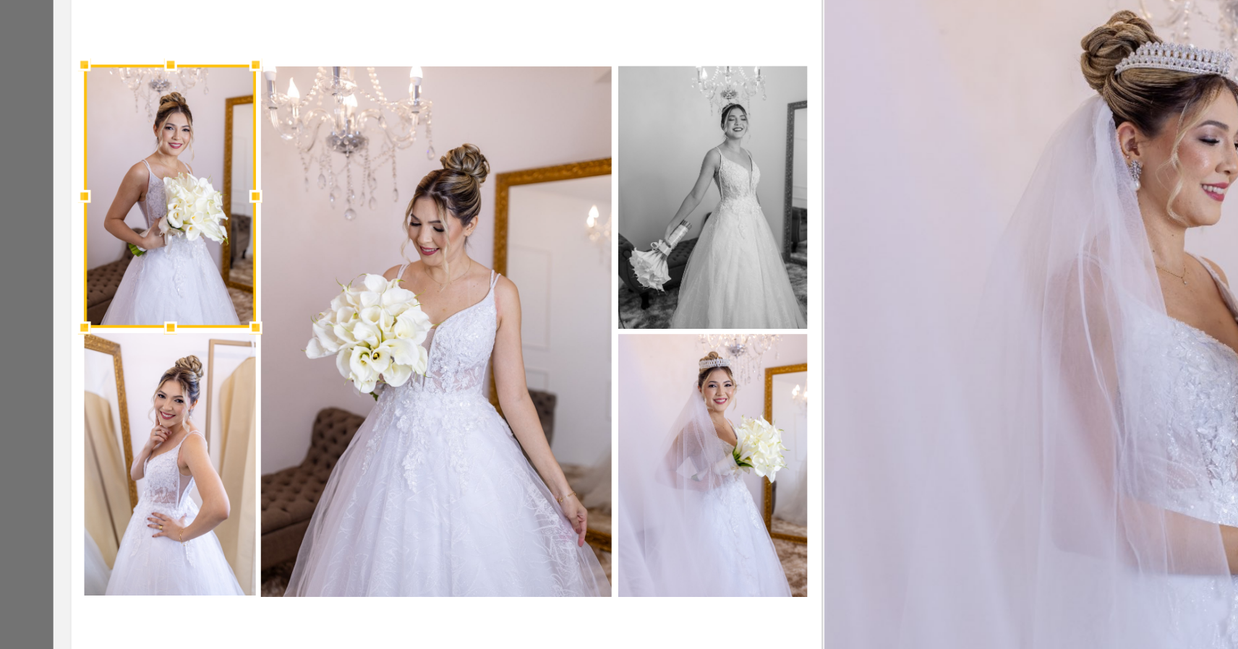
click at [618, 170] on quentale-photo at bounding box center [833, 316] width 431 height 437
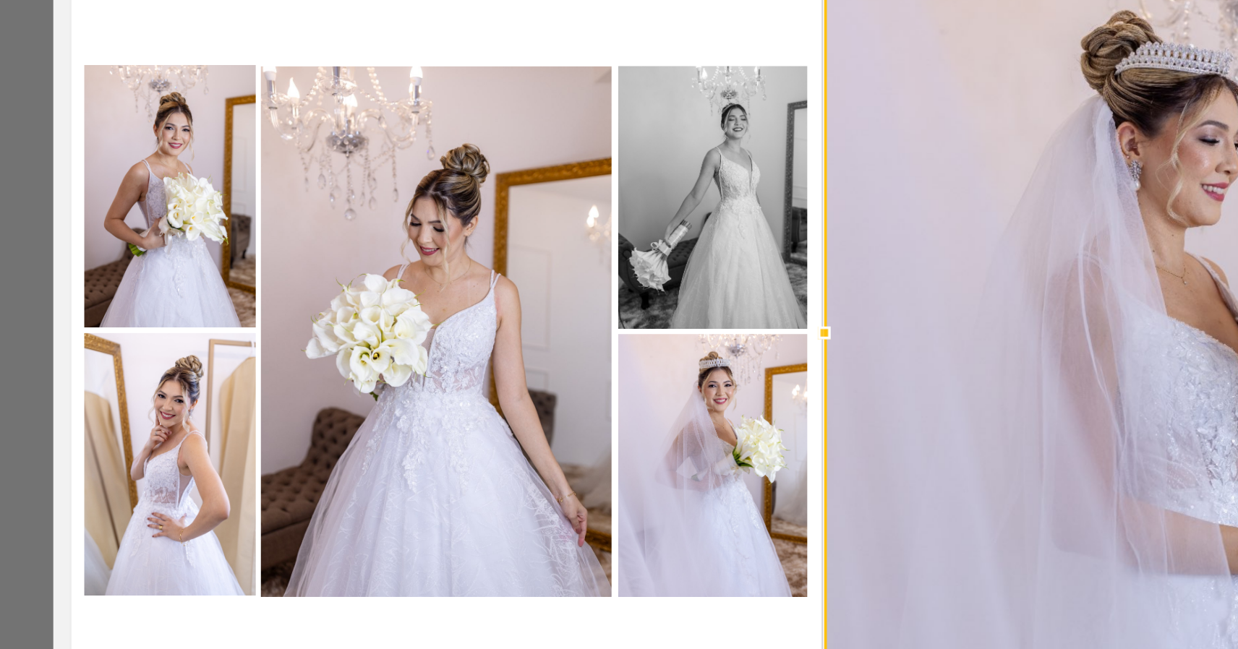
click at [502, 168] on quentale-photo at bounding box center [555, 241] width 106 height 147
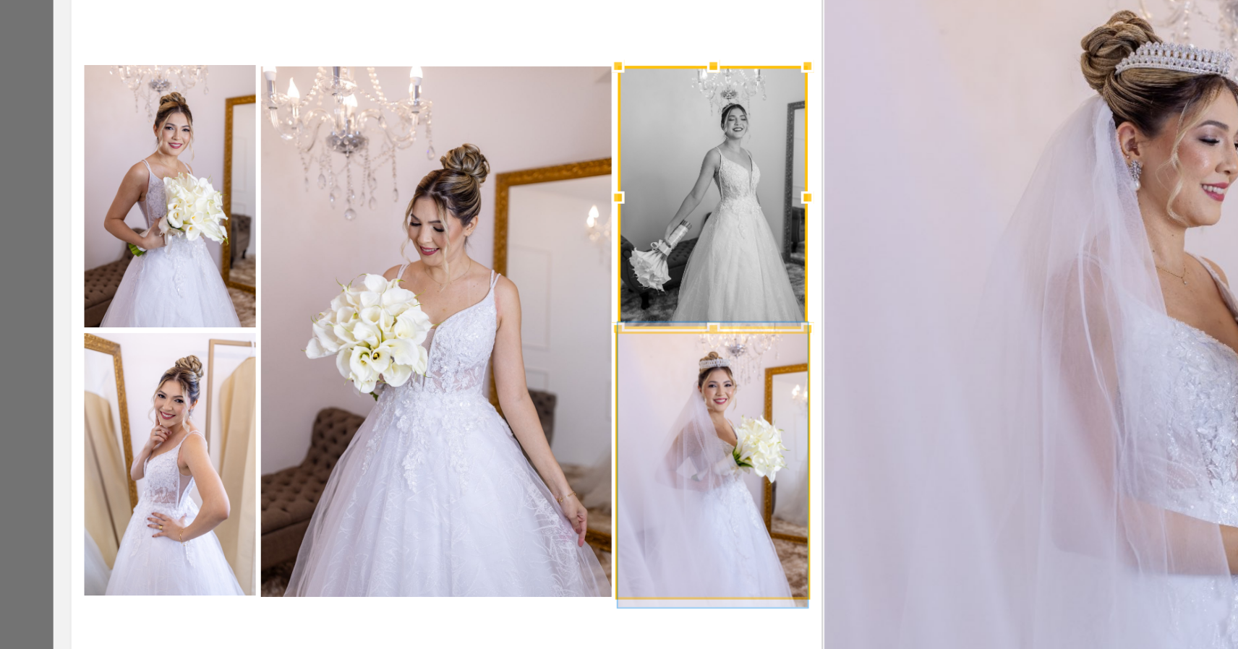
drag, startPoint x: 387, startPoint y: 205, endPoint x: 390, endPoint y: 198, distance: 7.8
click at [502, 318] on quentale-photo at bounding box center [555, 391] width 106 height 147
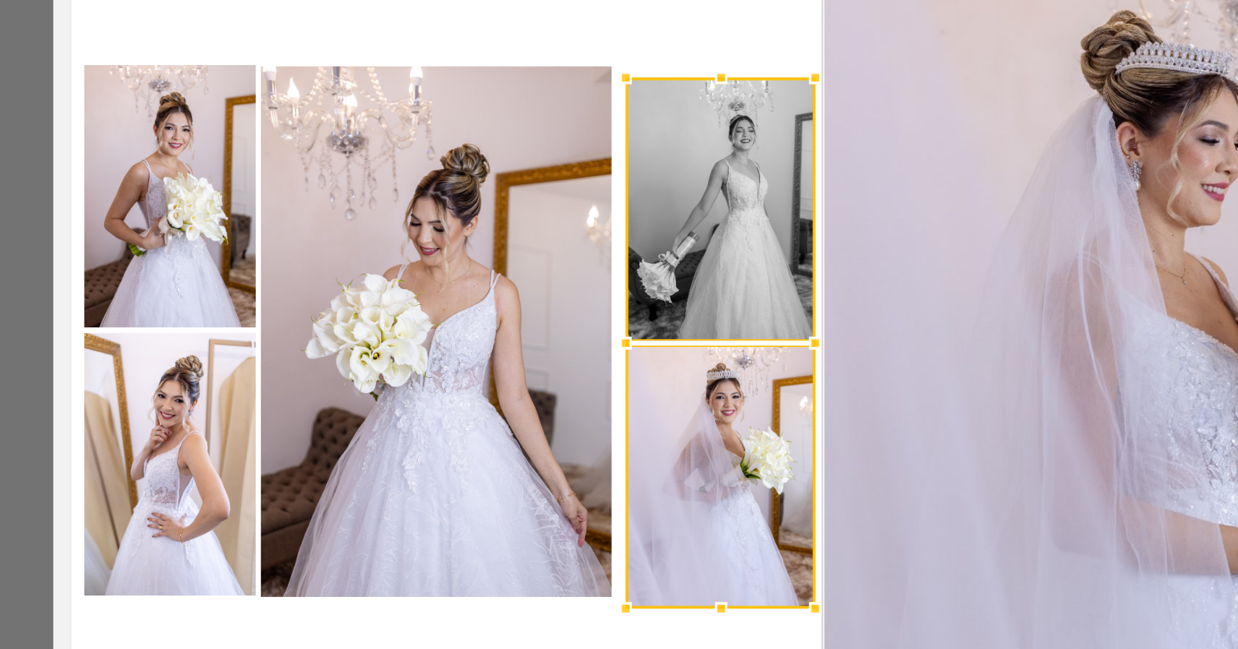
drag, startPoint x: 393, startPoint y: 167, endPoint x: 400, endPoint y: 173, distance: 9.2
click at [507, 174] on div at bounding box center [560, 323] width 106 height 298
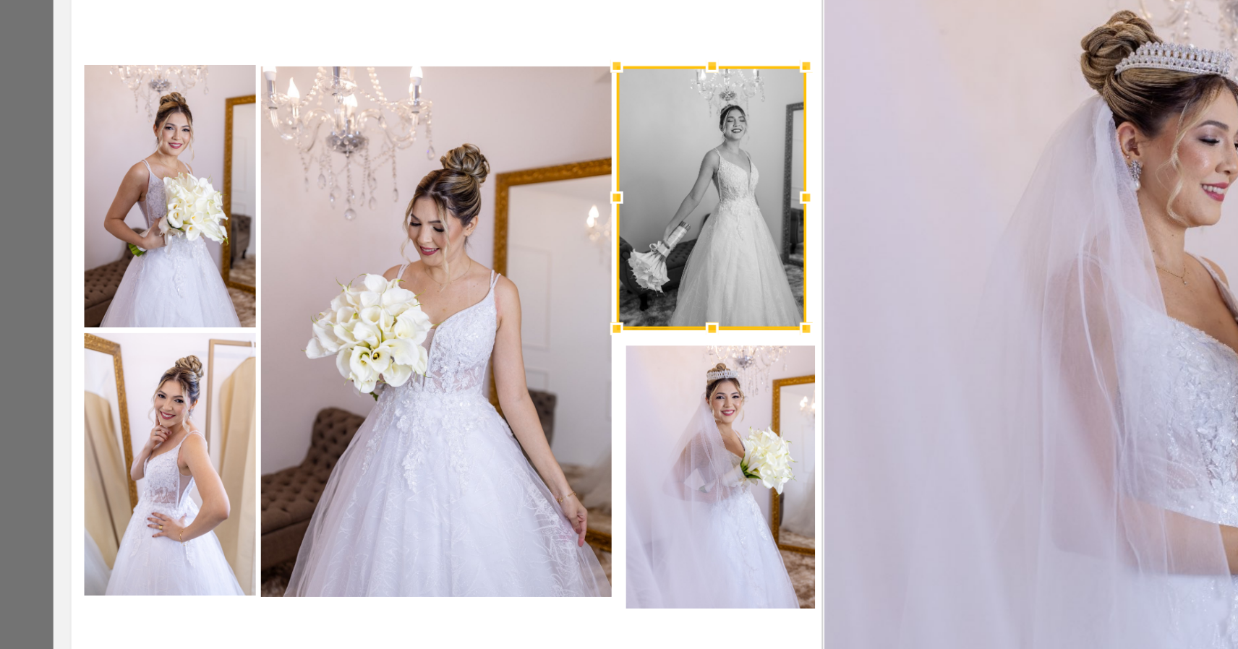
click at [502, 168] on div at bounding box center [555, 241] width 106 height 147
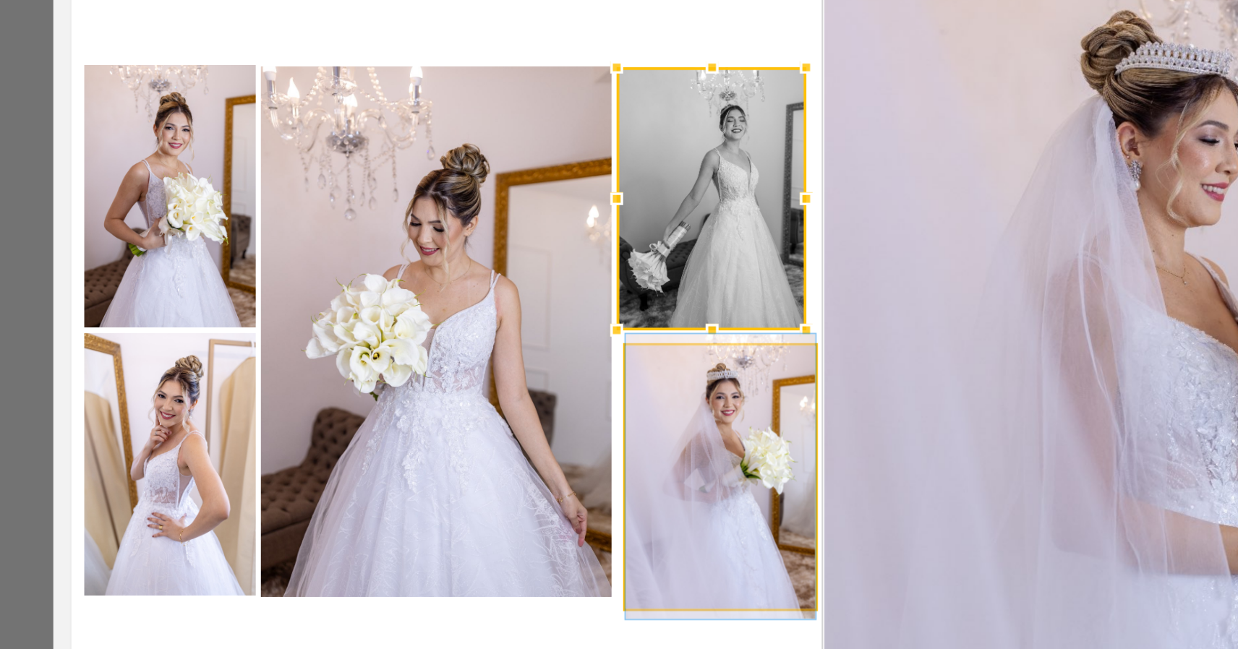
drag, startPoint x: 405, startPoint y: 206, endPoint x: 405, endPoint y: 218, distance: 12.3
click at [405, 206] on album-spread "2 de 2" at bounding box center [617, 316] width 863 height 439
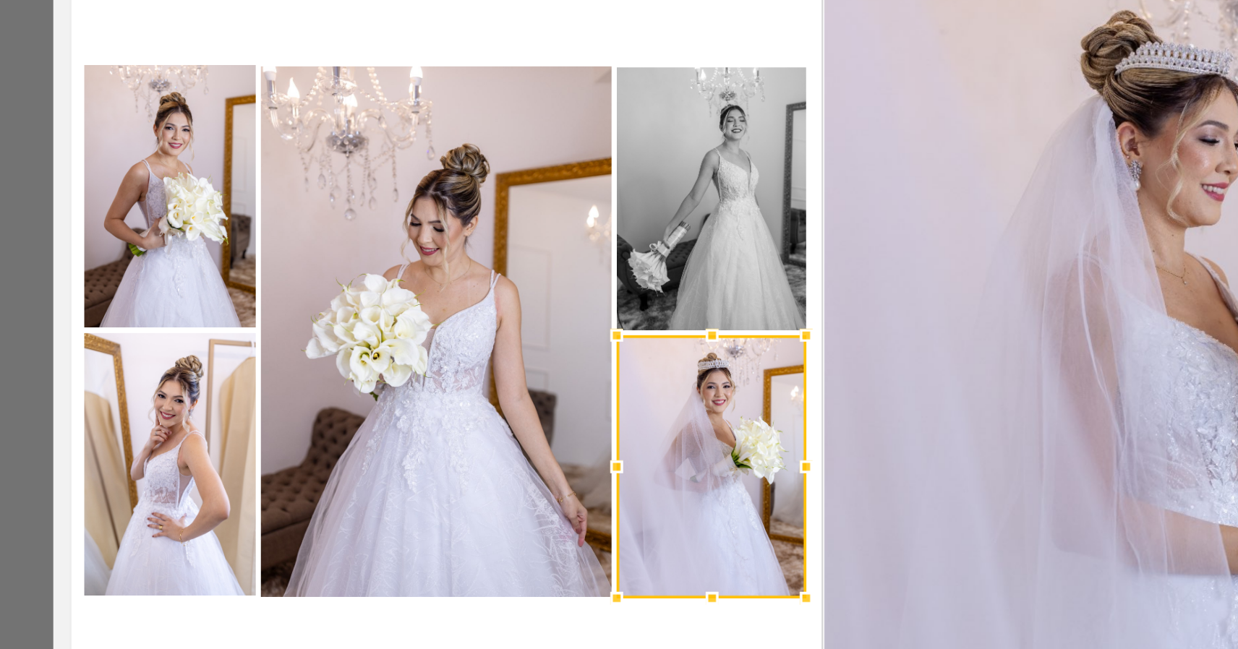
drag, startPoint x: 402, startPoint y: 220, endPoint x: 314, endPoint y: 175, distance: 98.6
click at [502, 319] on div at bounding box center [555, 392] width 106 height 147
click at [302, 170] on quentale-photo at bounding box center [400, 317] width 197 height 298
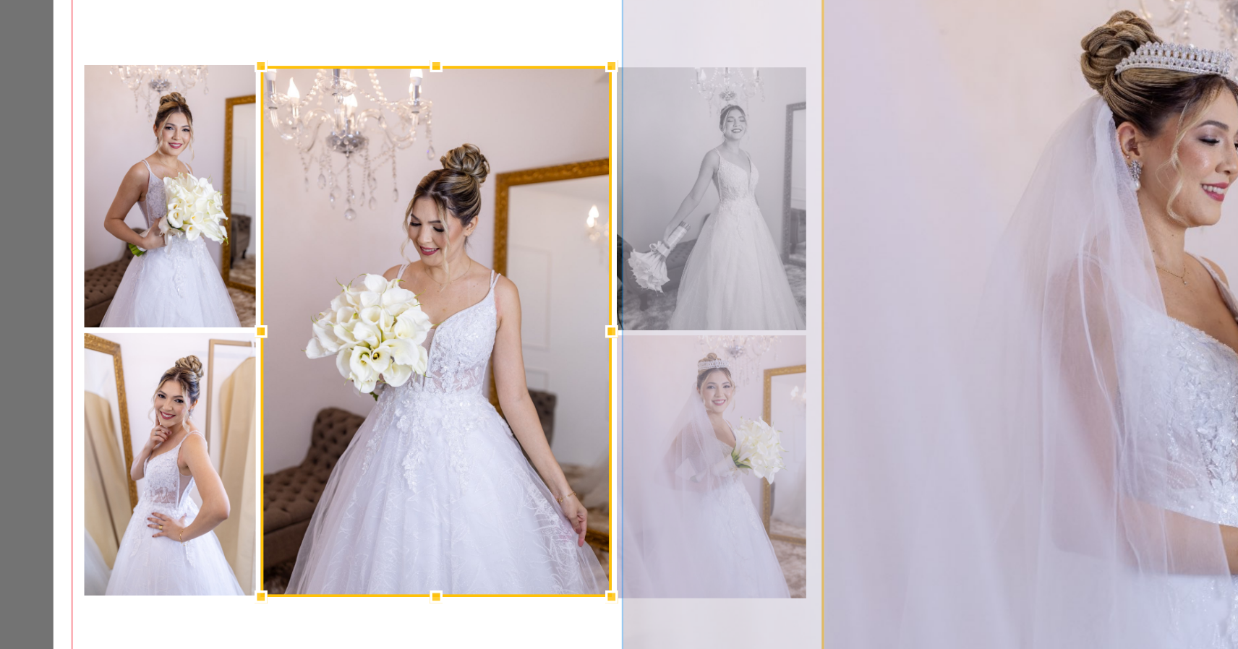
click at [618, 142] on quentale-photo at bounding box center [833, 316] width 431 height 437
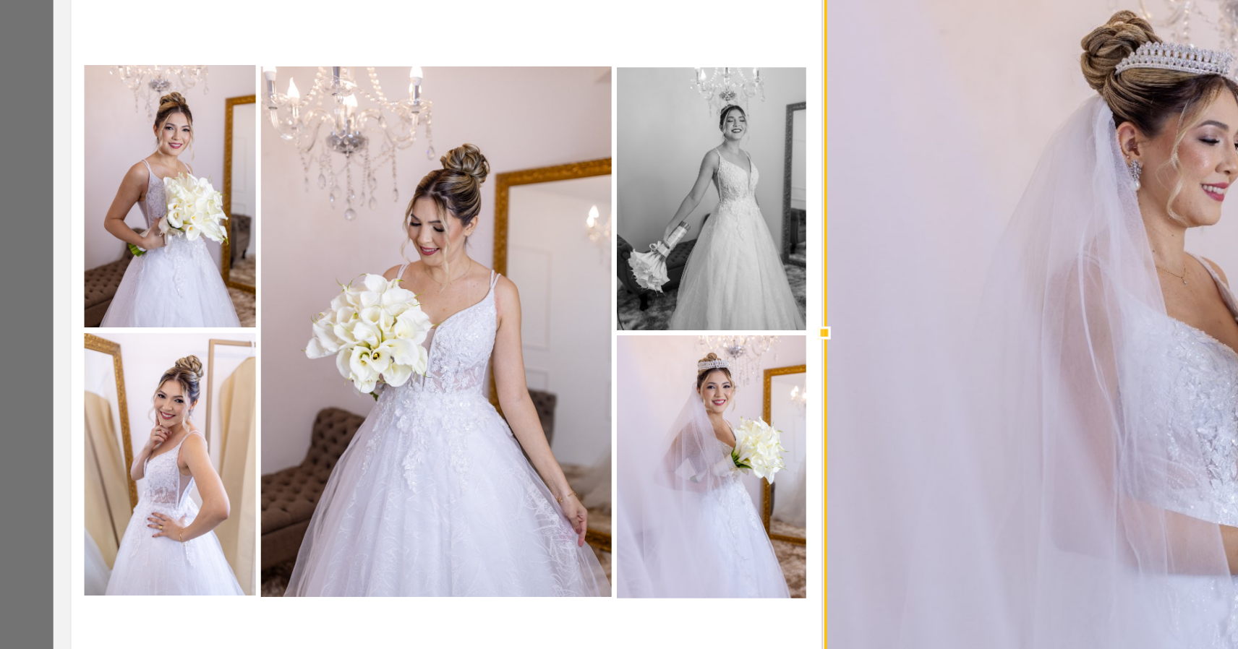
click at [203, 167] on quentale-photo at bounding box center [251, 240] width 96 height 147
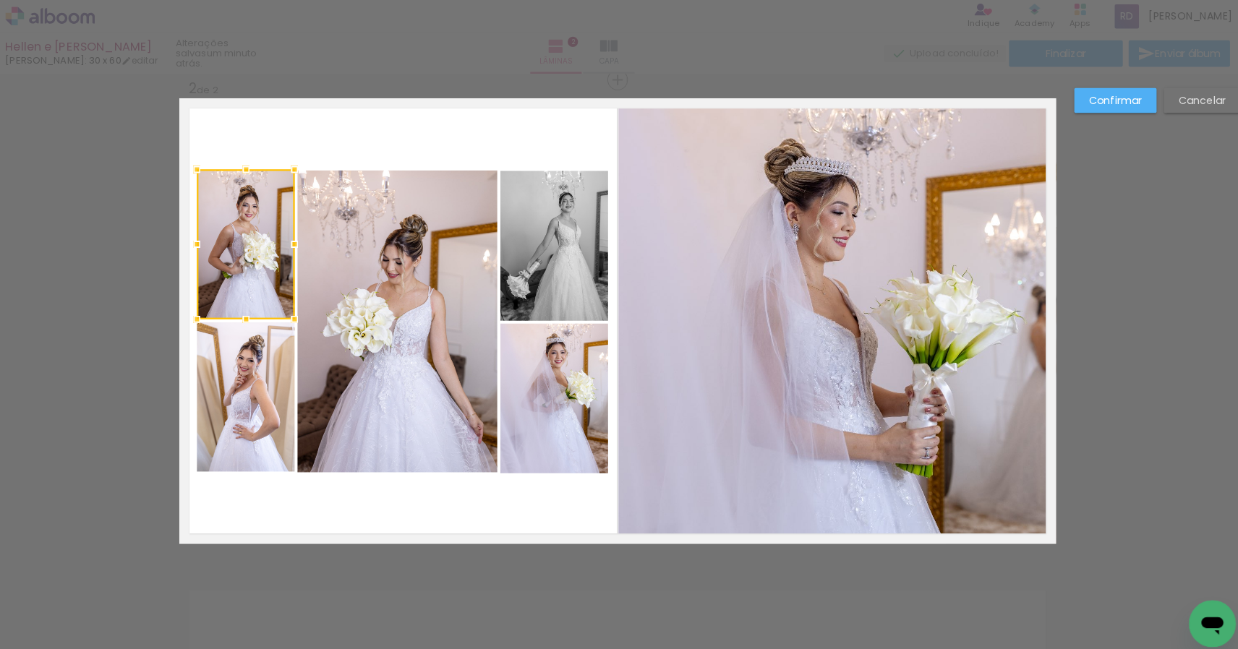
drag, startPoint x: 236, startPoint y: 372, endPoint x: 251, endPoint y: 368, distance: 14.9
click at [236, 372] on quentale-photo at bounding box center [251, 390] width 96 height 147
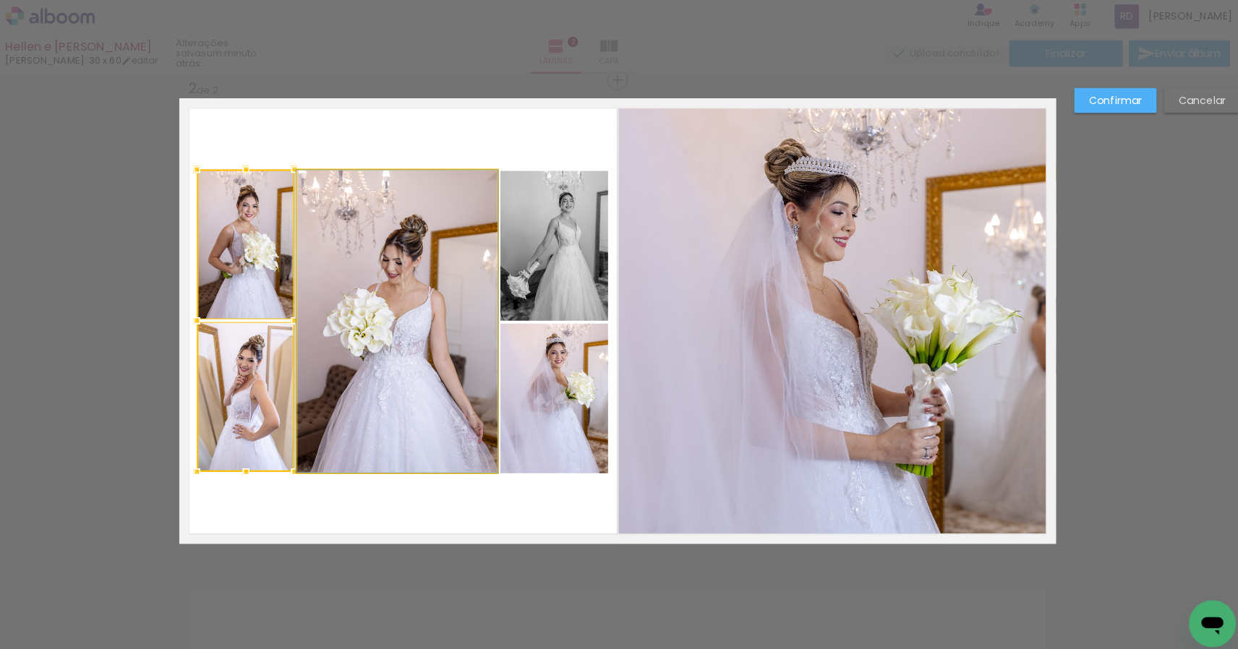
drag, startPoint x: 394, startPoint y: 348, endPoint x: 469, endPoint y: 320, distance: 80.3
click at [394, 348] on album-spread "2 de 2" at bounding box center [617, 316] width 863 height 439
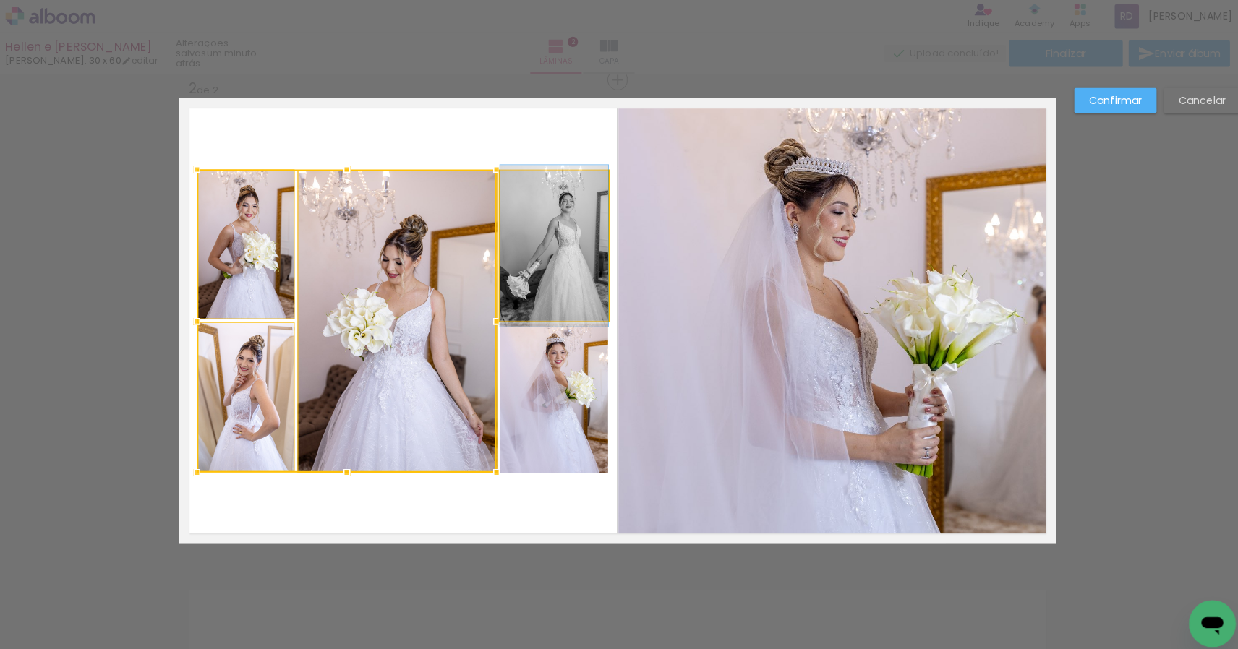
drag, startPoint x: 536, startPoint y: 278, endPoint x: 540, endPoint y: 316, distance: 37.8
click at [536, 279] on quentale-photo at bounding box center [555, 241] width 106 height 147
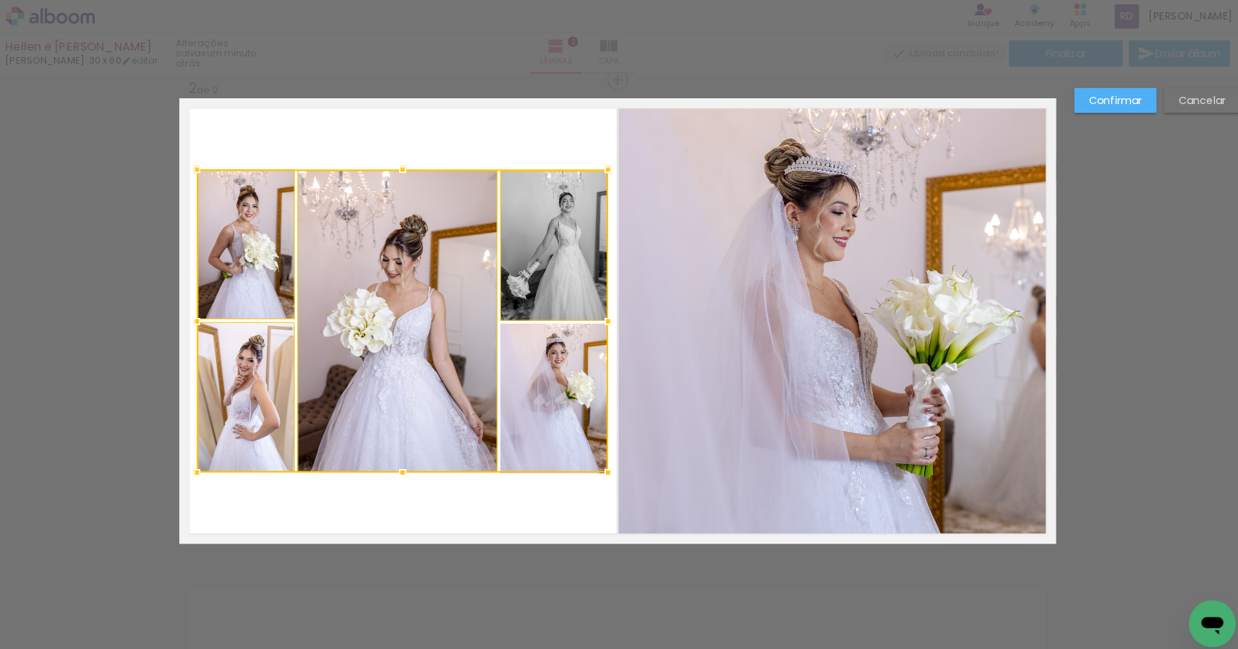
click at [545, 375] on div at bounding box center [405, 316] width 405 height 299
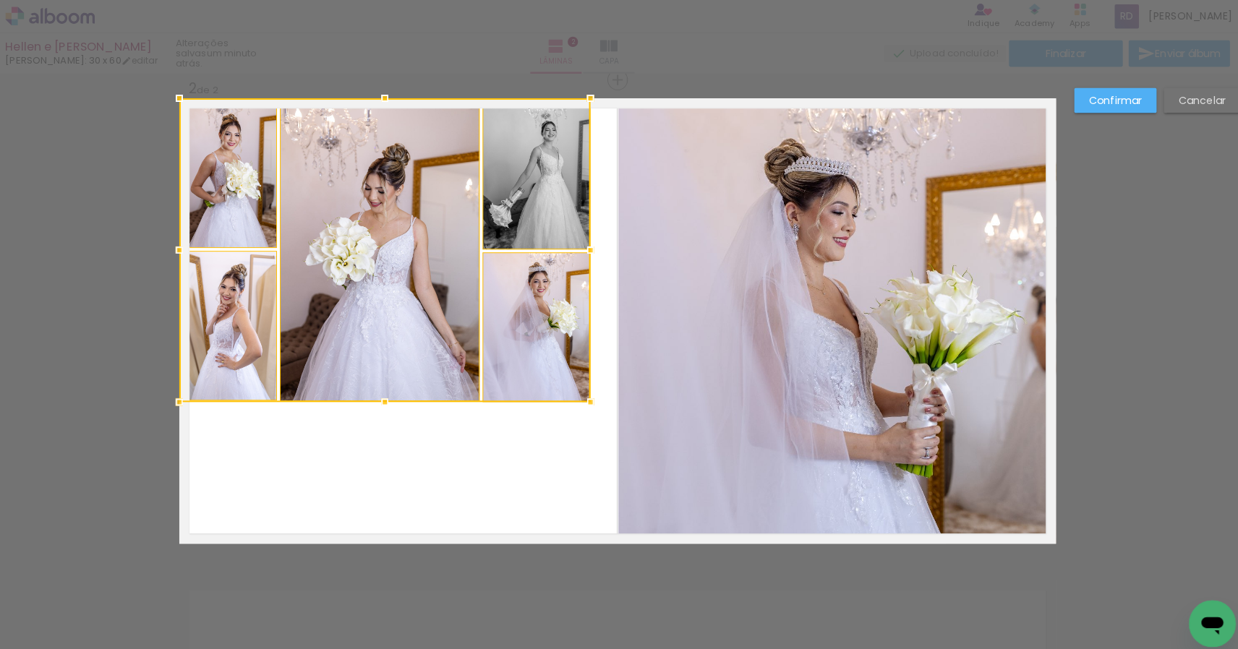
drag, startPoint x: 421, startPoint y: 377, endPoint x: 520, endPoint y: 436, distance: 114.8
click at [377, 292] on div at bounding box center [388, 246] width 405 height 299
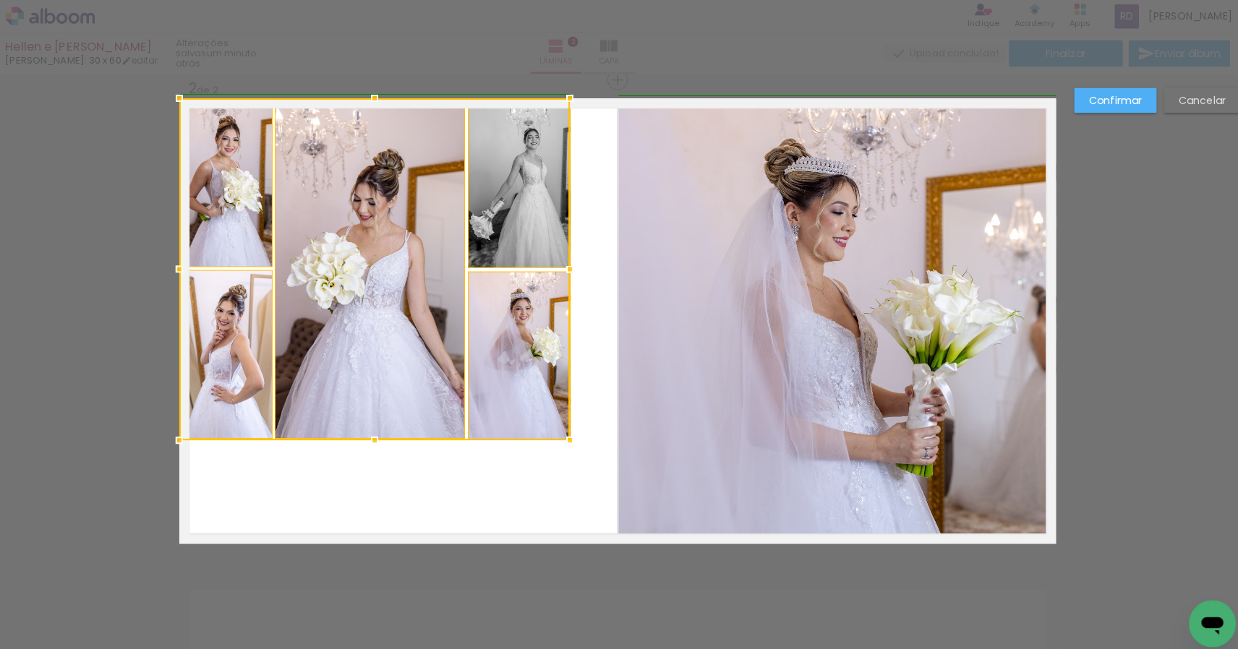
drag, startPoint x: 580, startPoint y: 397, endPoint x: 594, endPoint y: 458, distance: 63.0
click at [594, 458] on album-spread "2 de 2" at bounding box center [617, 316] width 863 height 439
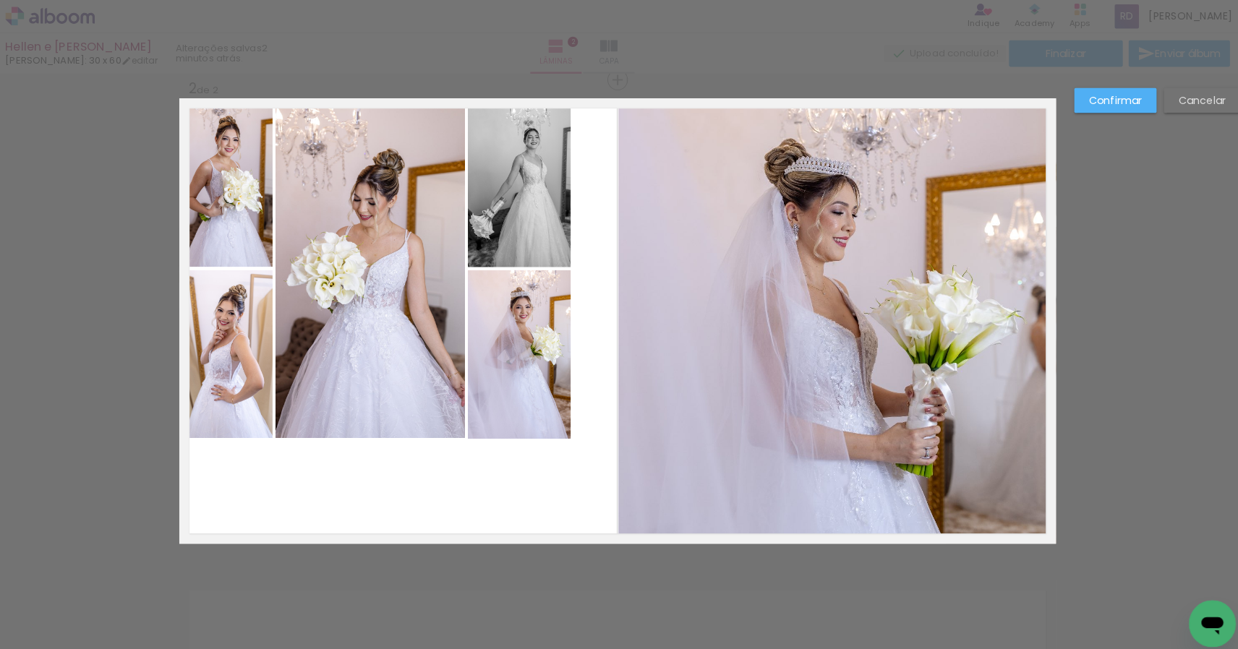
click at [554, 424] on quentale-photo at bounding box center [520, 349] width 101 height 166
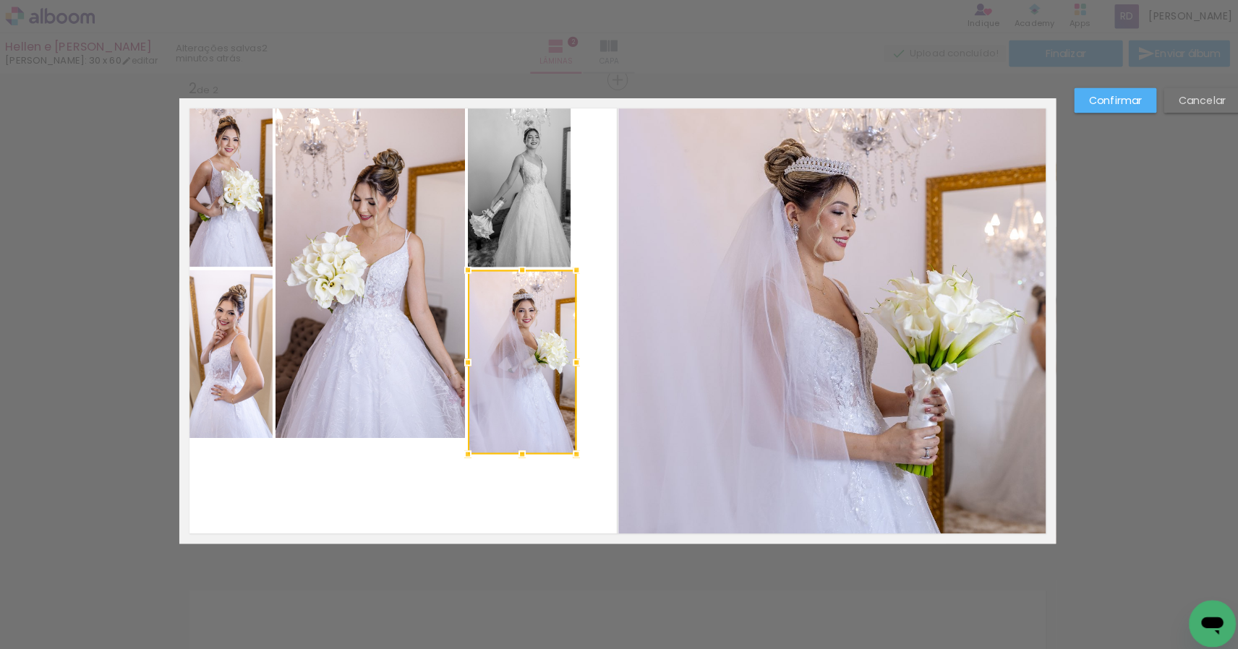
drag, startPoint x: 561, startPoint y: 432, endPoint x: 570, endPoint y: 447, distance: 17.9
click at [570, 447] on div at bounding box center [576, 447] width 29 height 29
click at [502, 348] on quentale-photo at bounding box center [523, 356] width 107 height 181
click at [563, 435] on div at bounding box center [574, 433] width 29 height 29
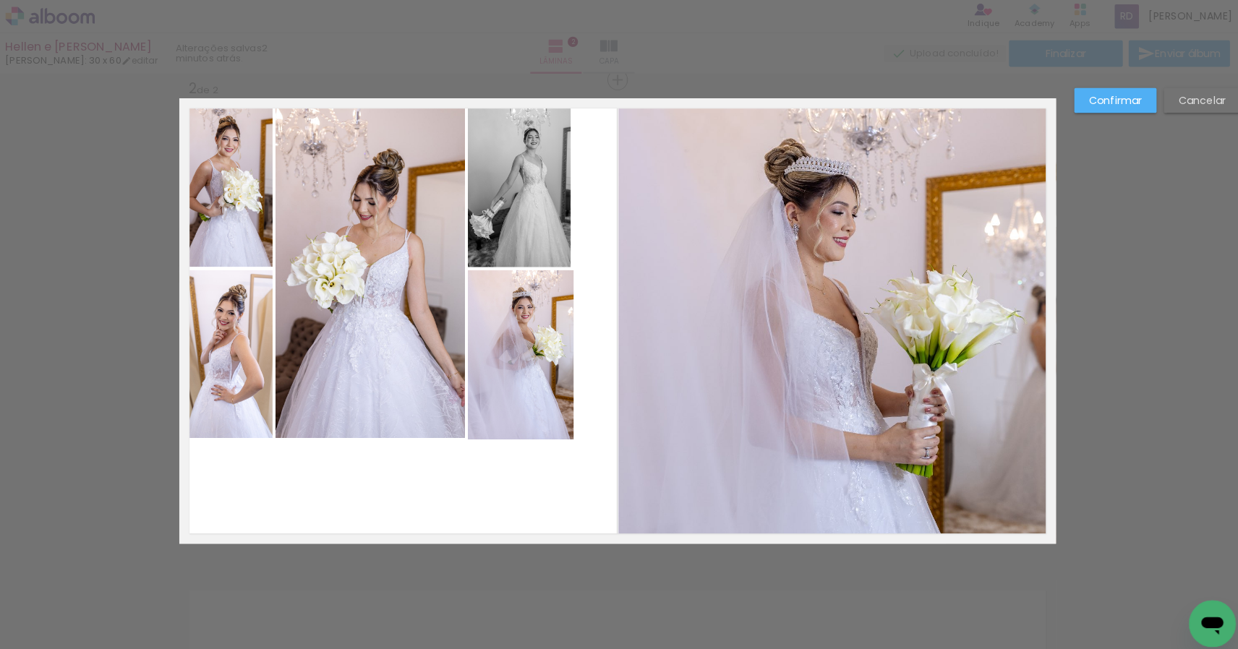
drag, startPoint x: 463, startPoint y: 408, endPoint x: 270, endPoint y: 247, distance: 251.5
click at [270, 247] on quentale-layouter at bounding box center [617, 316] width 863 height 439
drag, startPoint x: 237, startPoint y: 226, endPoint x: 244, endPoint y: 252, distance: 27.7
click at [238, 226] on quentale-photo at bounding box center [231, 180] width 91 height 166
click at [248, 295] on quentale-photo at bounding box center [231, 349] width 91 height 166
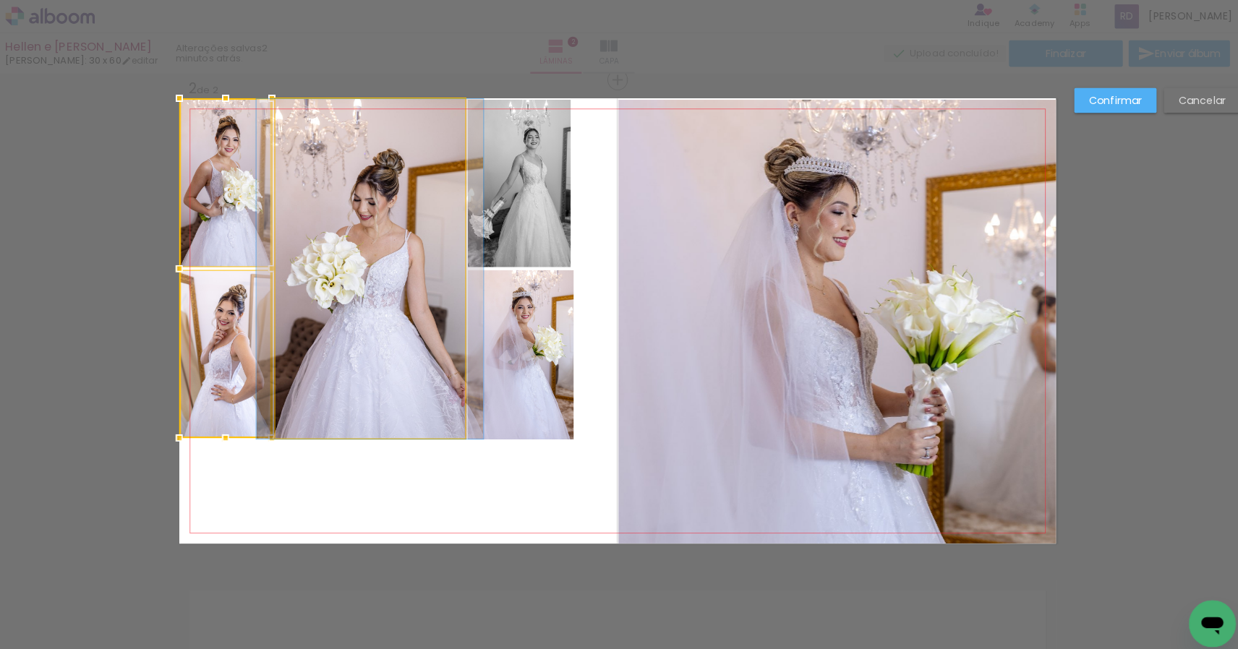
click at [398, 273] on quentale-photo at bounding box center [373, 265] width 187 height 335
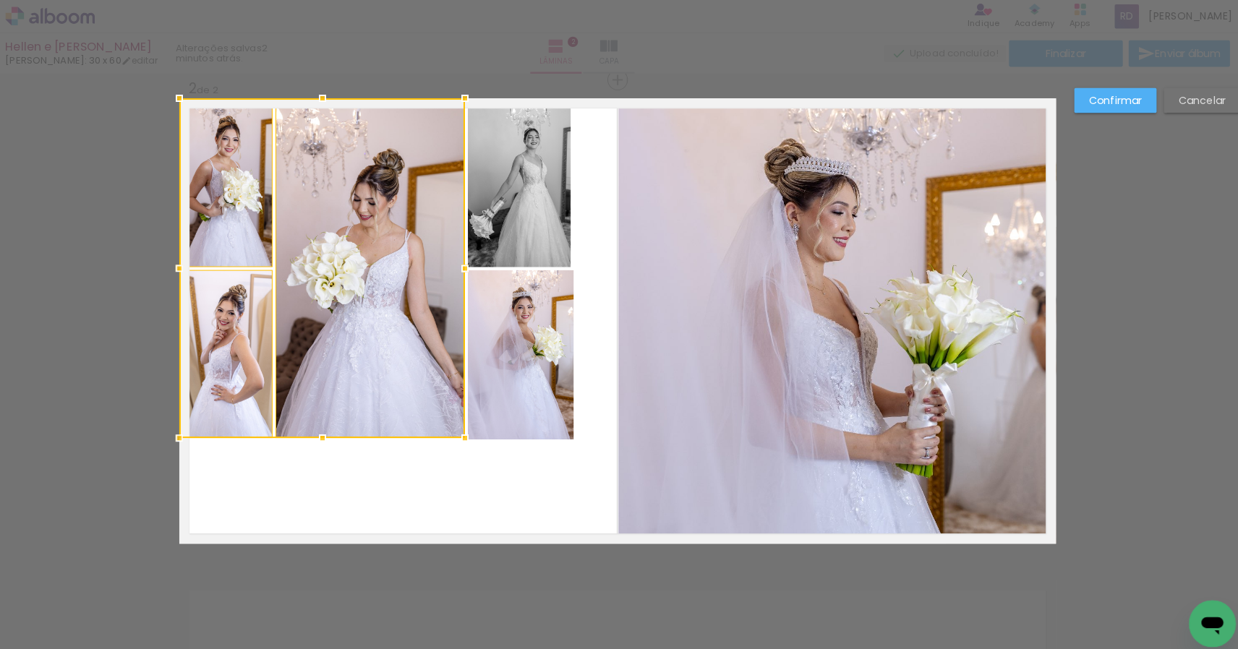
click at [512, 209] on album-spread "2 de 2" at bounding box center [617, 316] width 863 height 439
click at [516, 316] on div at bounding box center [378, 264] width 385 height 335
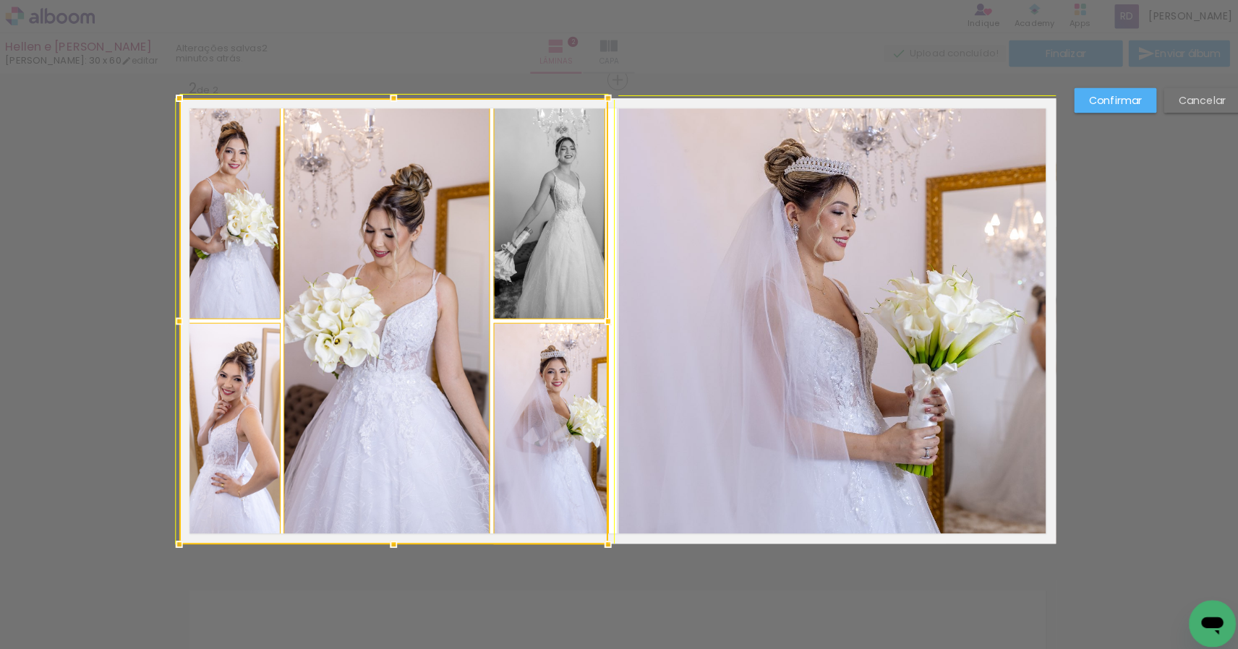
drag, startPoint x: 564, startPoint y: 432, endPoint x: 610, endPoint y: 528, distance: 107.4
click at [610, 528] on div at bounding box center [608, 536] width 29 height 29
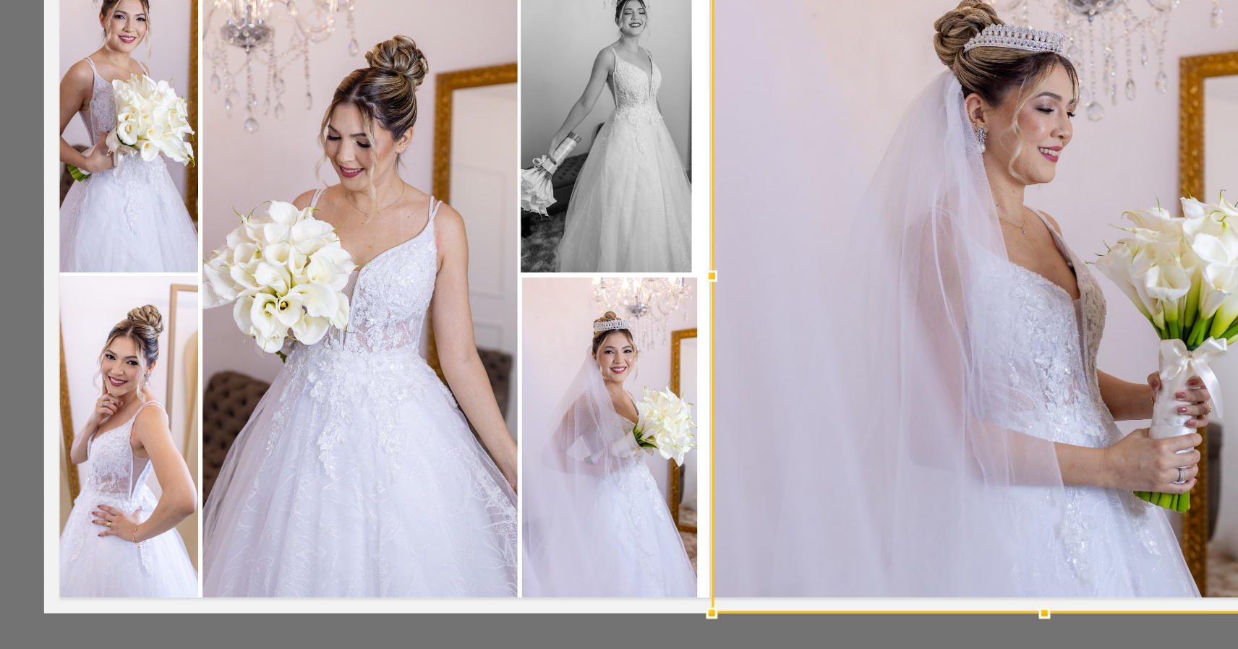
scroll to position [526, 38]
